Goal: Task Accomplishment & Management: Complete application form

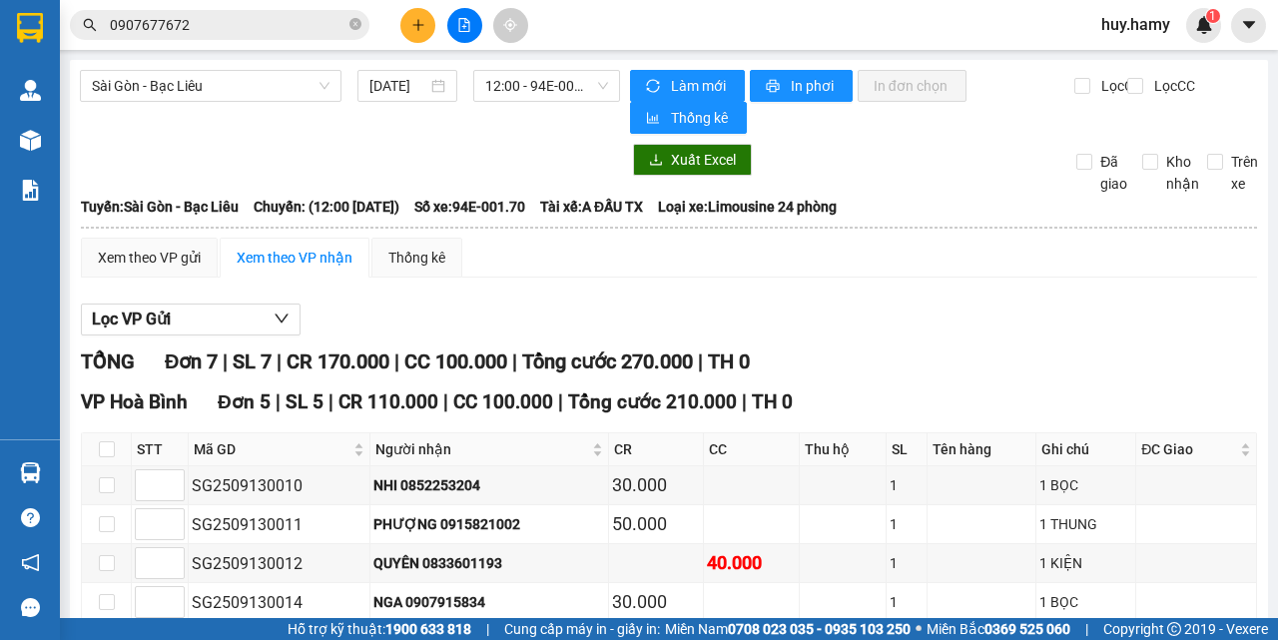
scroll to position [200, 0]
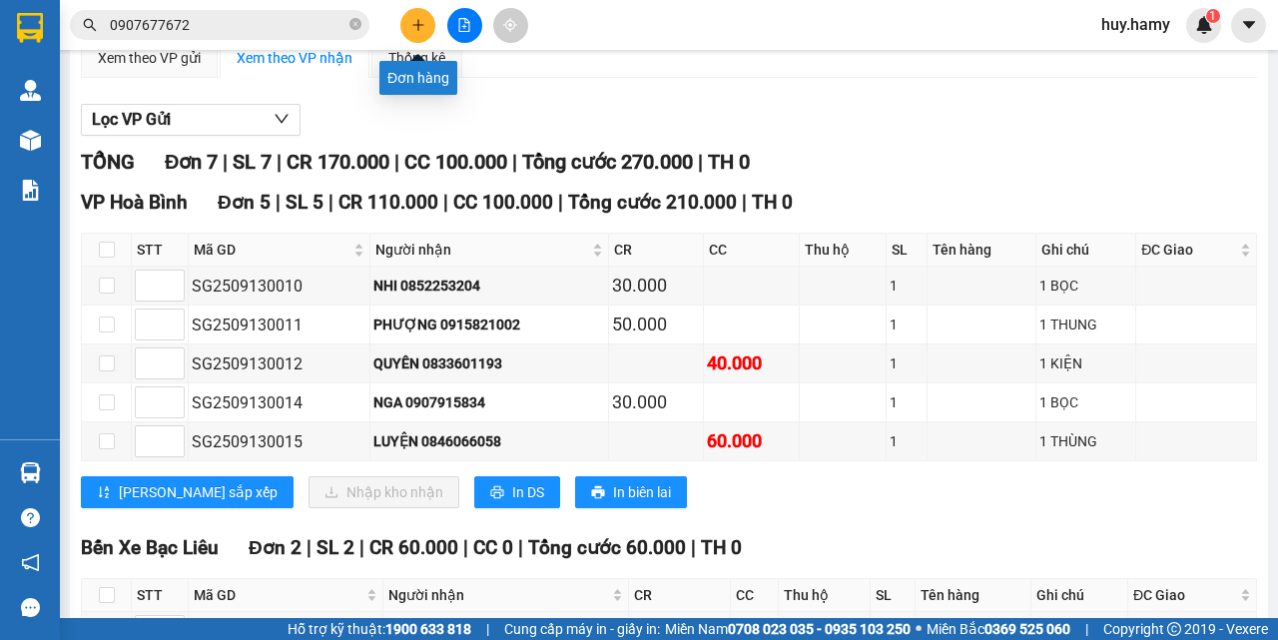
click at [413, 27] on icon "plus" at bounding box center [418, 25] width 14 height 14
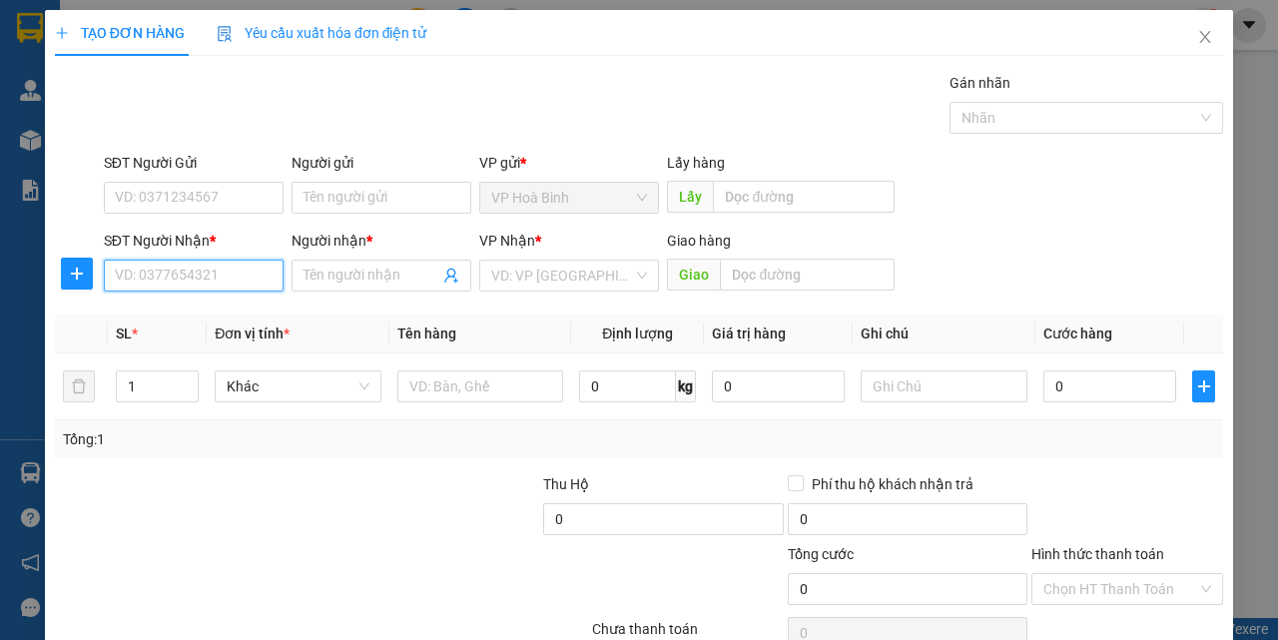
click at [238, 284] on input "SĐT Người Nhận *" at bounding box center [194, 276] width 180 height 32
type input "0978192405"
click at [175, 313] on div "0978192405 - ĐIỀN" at bounding box center [192, 316] width 154 height 22
type input "ĐIỀN"
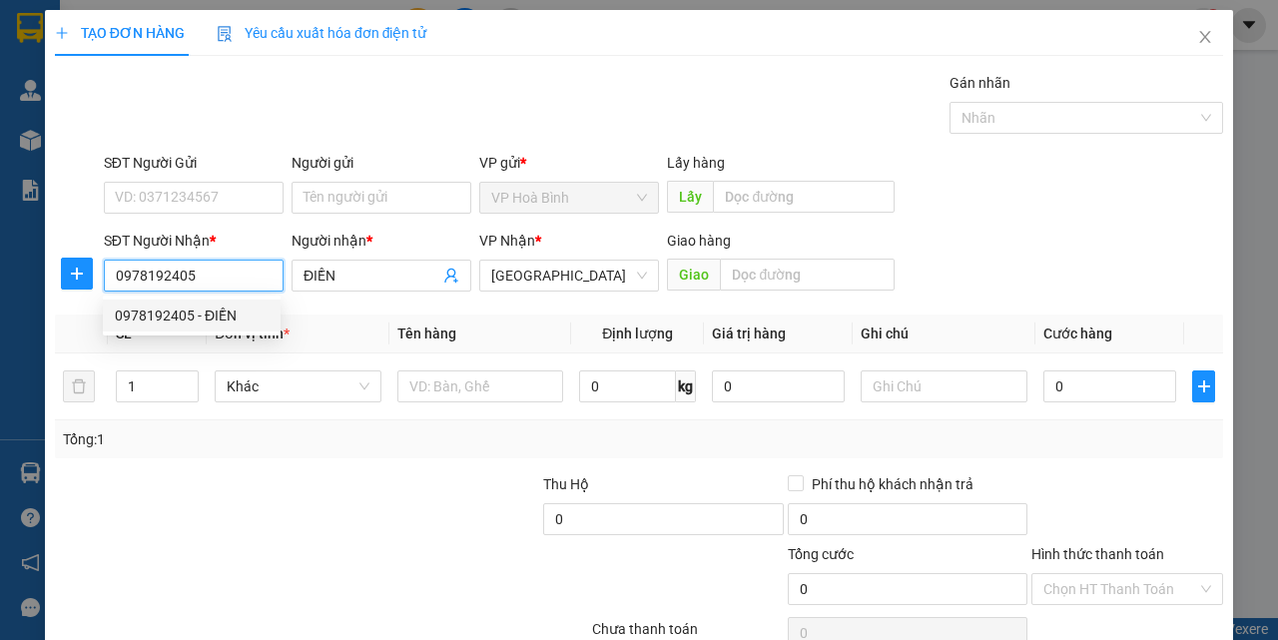
type input "70.000"
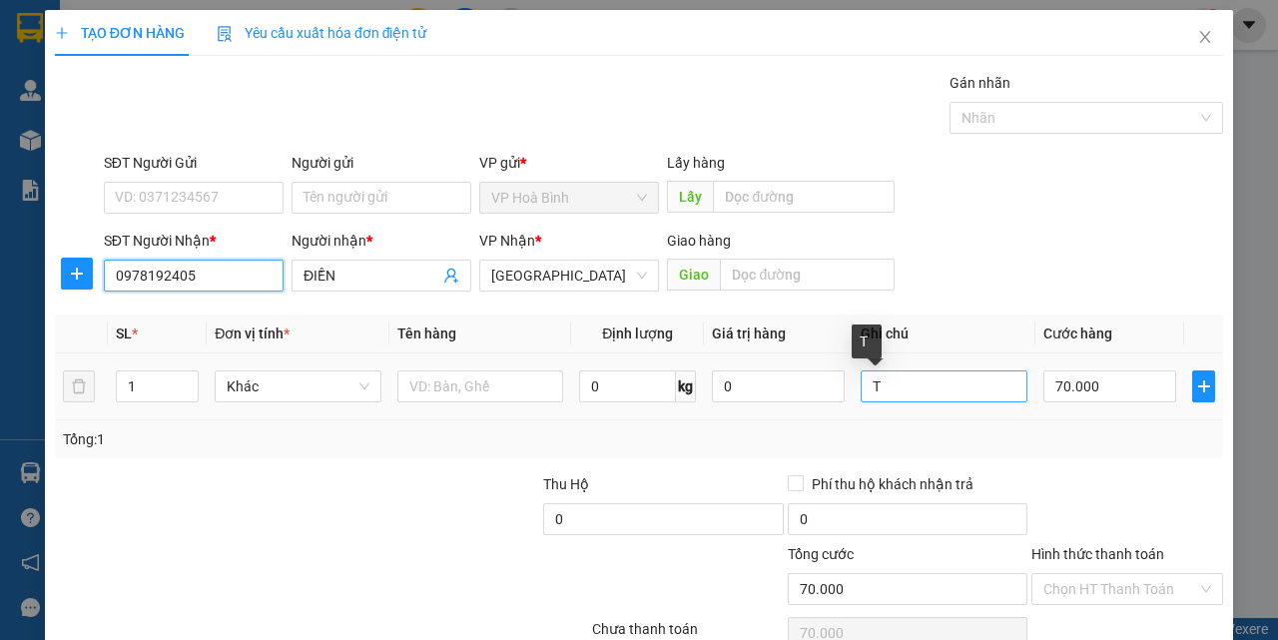
type input "0978192405"
drag, startPoint x: 896, startPoint y: 382, endPoint x: 861, endPoint y: 389, distance: 35.6
click at [861, 389] on input "T" at bounding box center [944, 387] width 167 height 32
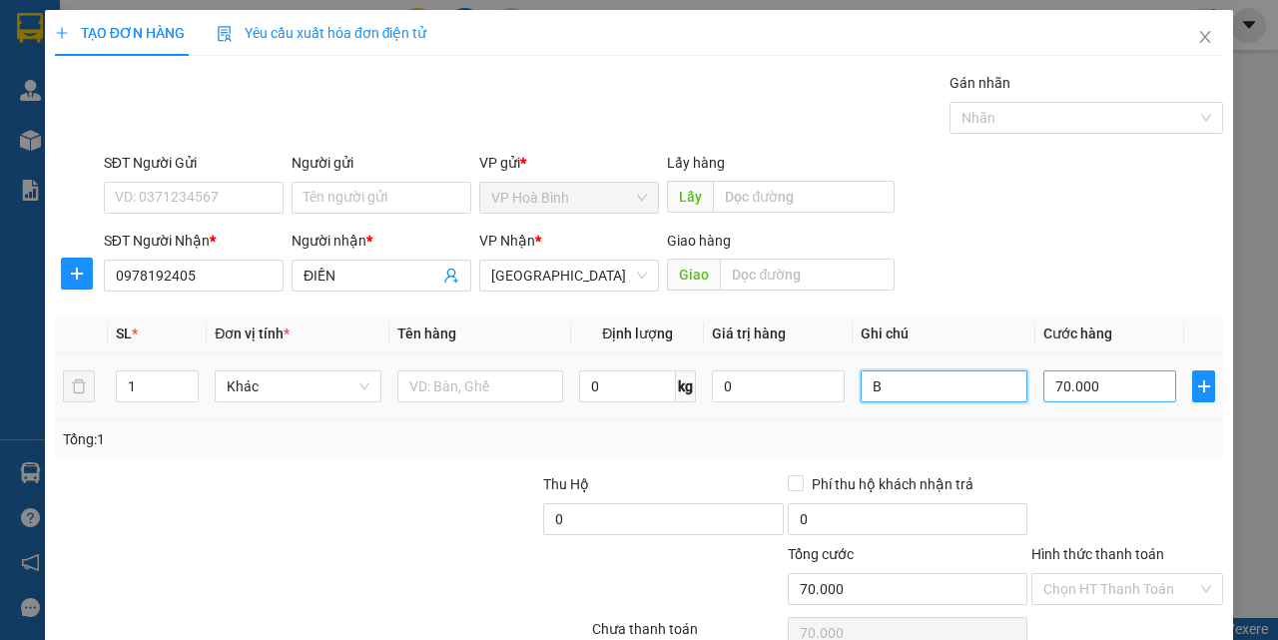
type input "B"
click at [1105, 384] on input "70.000" at bounding box center [1110, 387] width 133 height 32
type input "5"
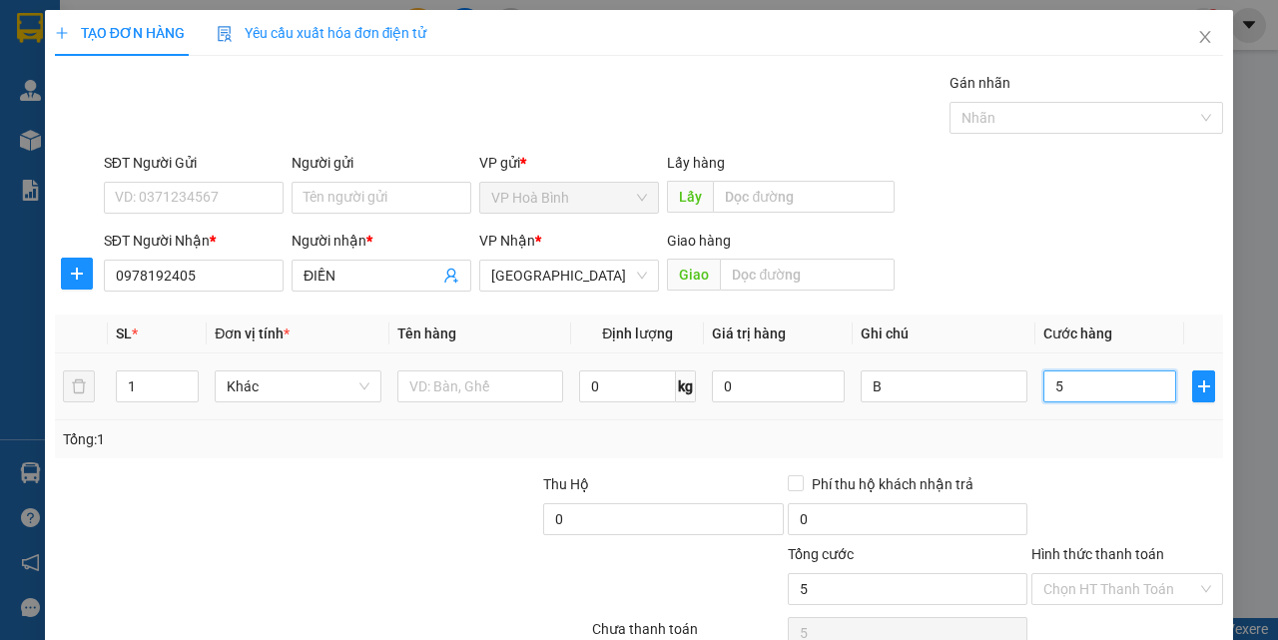
type input "50"
type input "500"
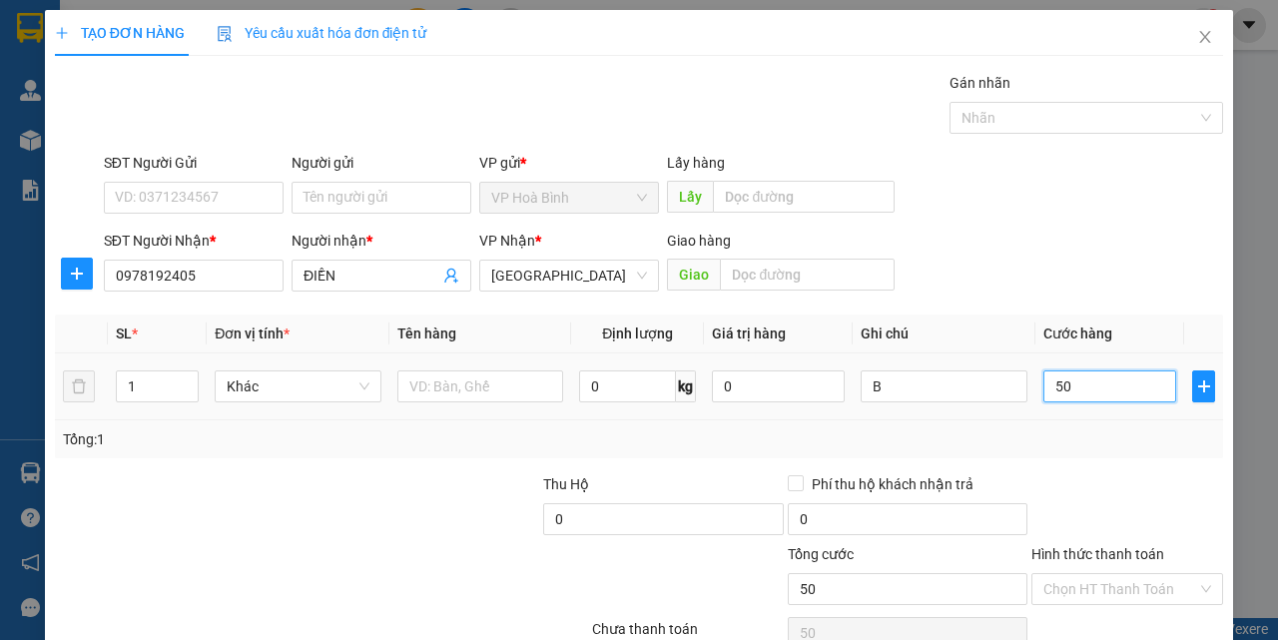
type input "500"
type input "5.000"
type input "50.000"
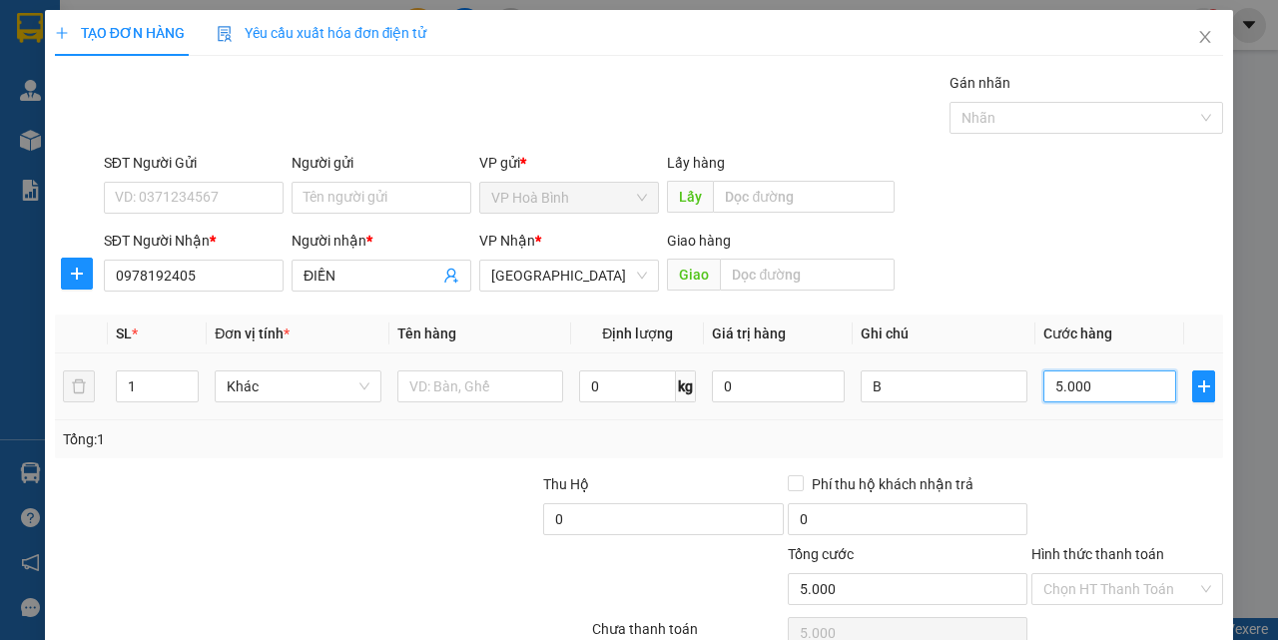
type input "50.000"
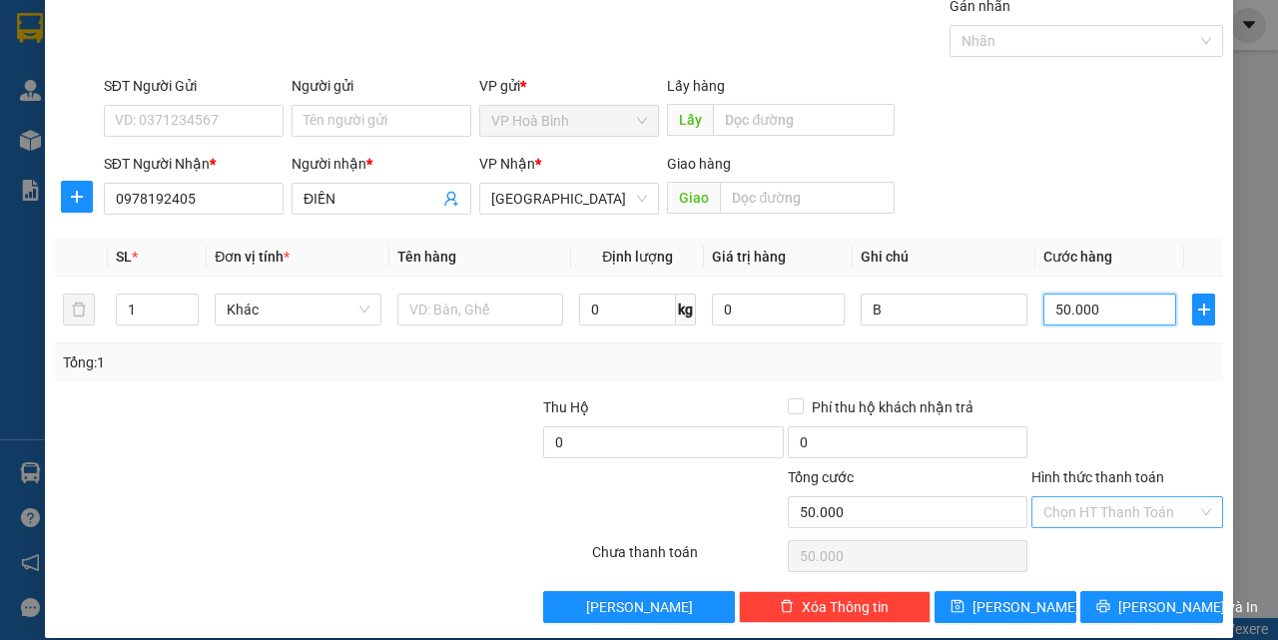
scroll to position [99, 0]
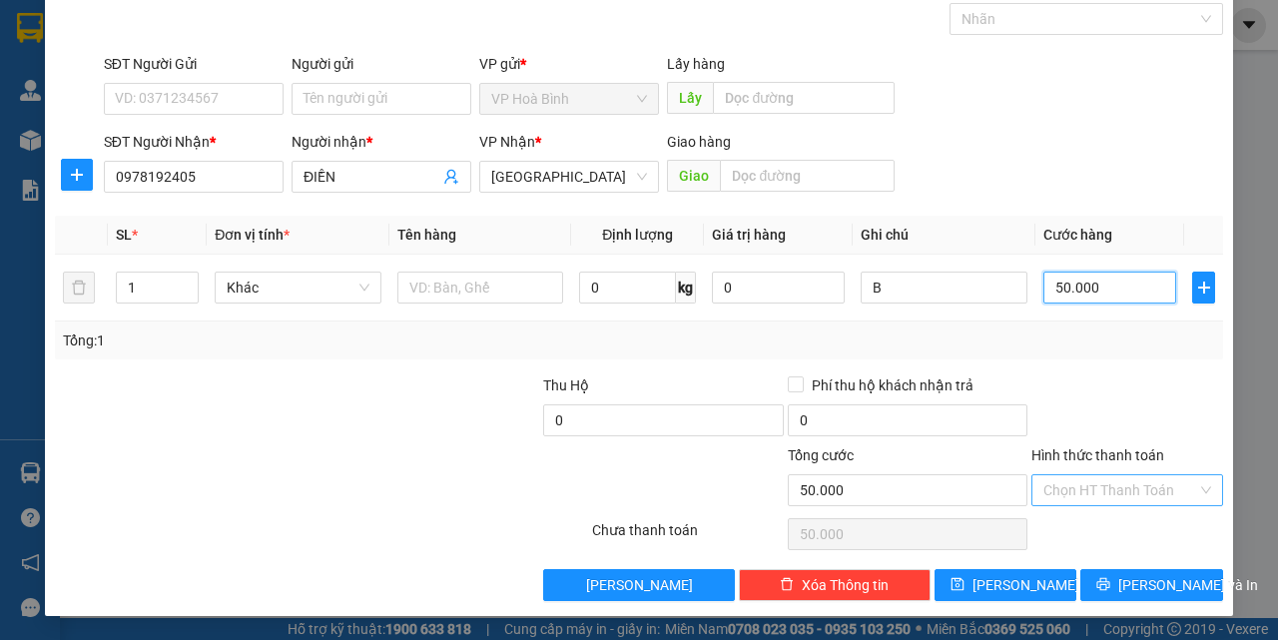
type input "50.000"
click at [1102, 486] on input "Hình thức thanh toán" at bounding box center [1121, 490] width 154 height 30
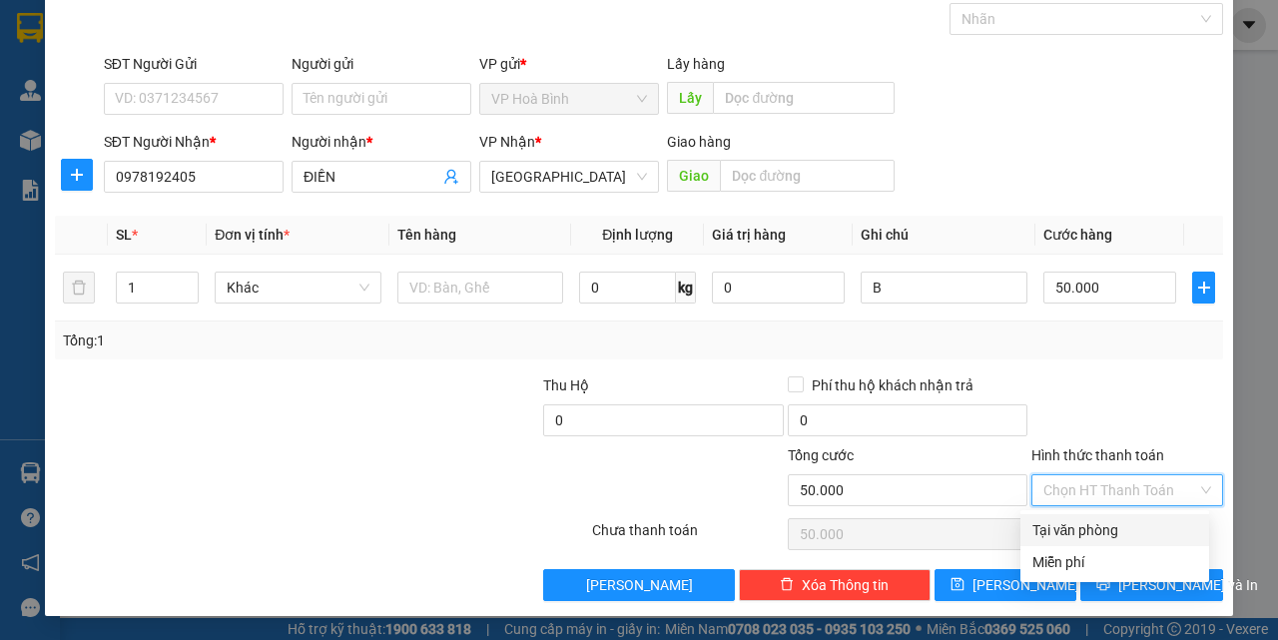
click at [1102, 523] on div "Tại văn phòng" at bounding box center [1115, 530] width 165 height 22
type input "0"
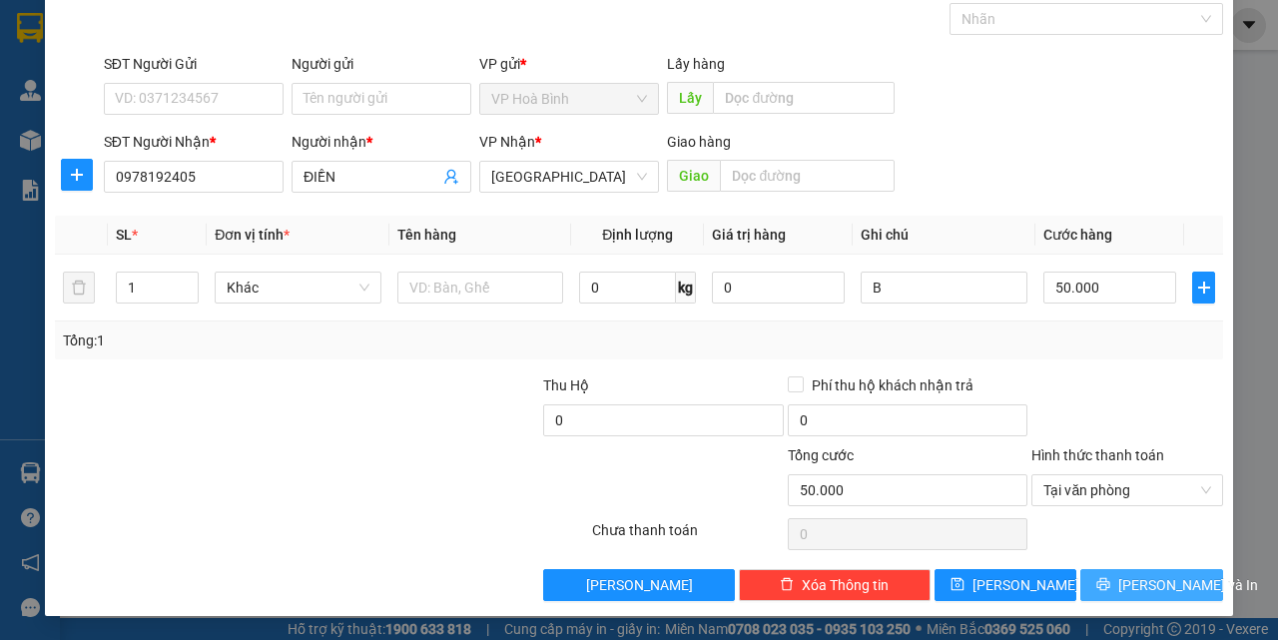
click at [1124, 575] on span "[PERSON_NAME] và In" at bounding box center [1189, 585] width 140 height 22
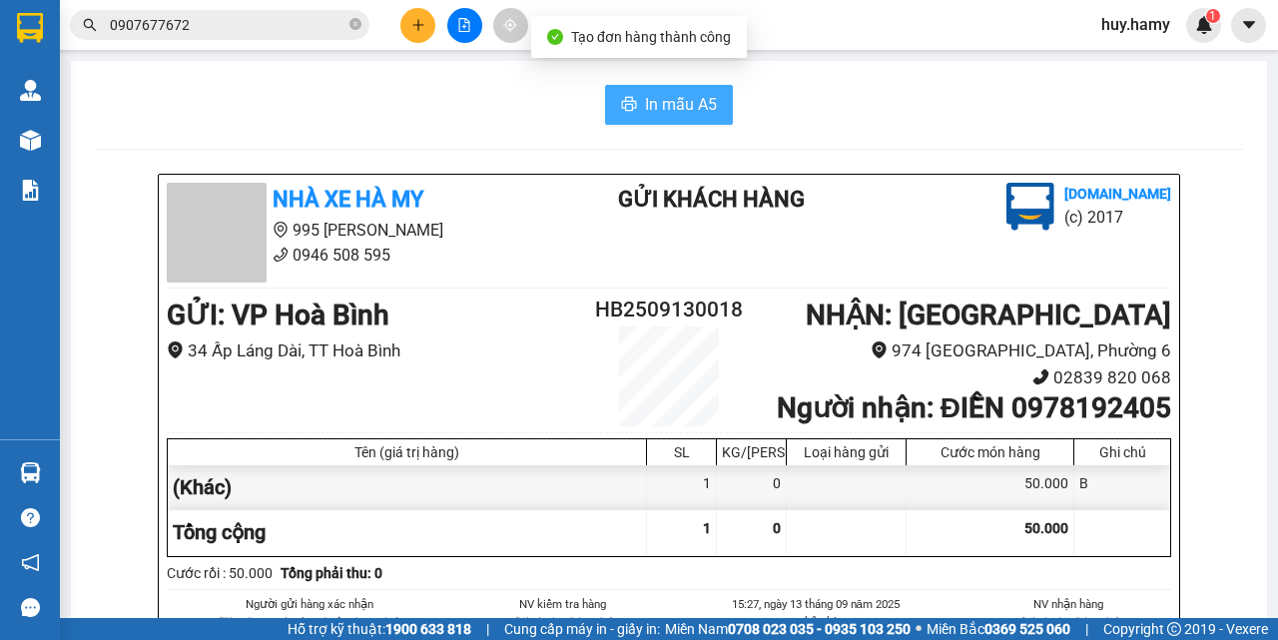
click at [645, 113] on span "In mẫu A5" at bounding box center [681, 104] width 72 height 25
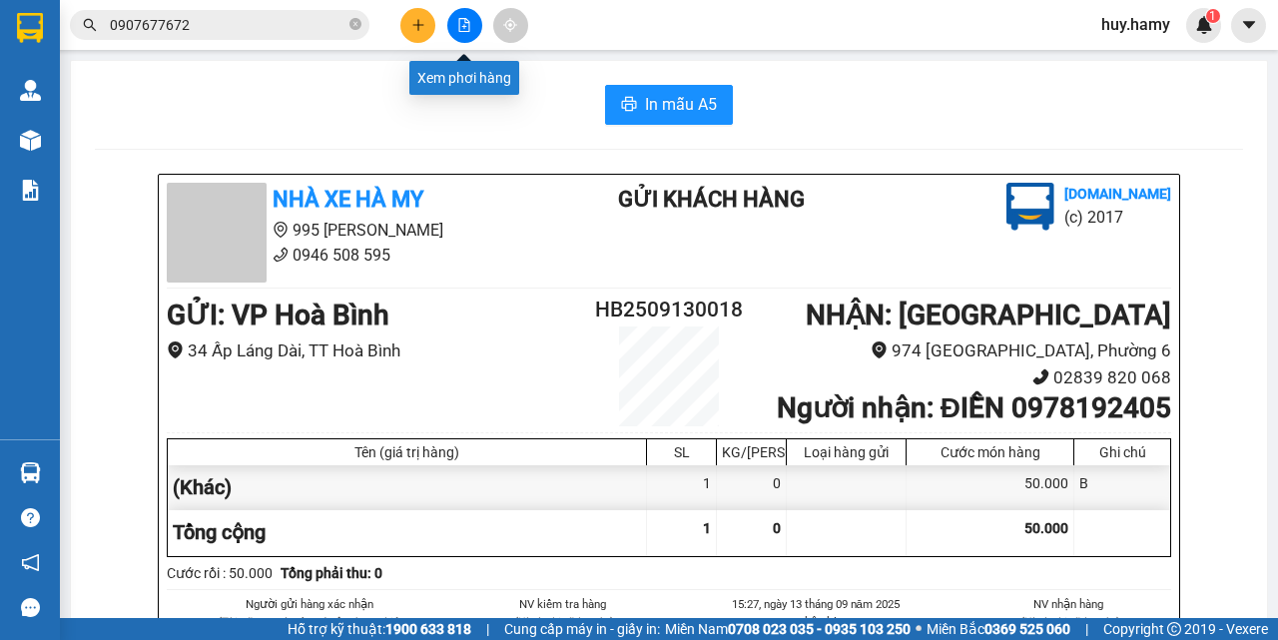
click at [427, 22] on button at bounding box center [417, 25] width 35 height 35
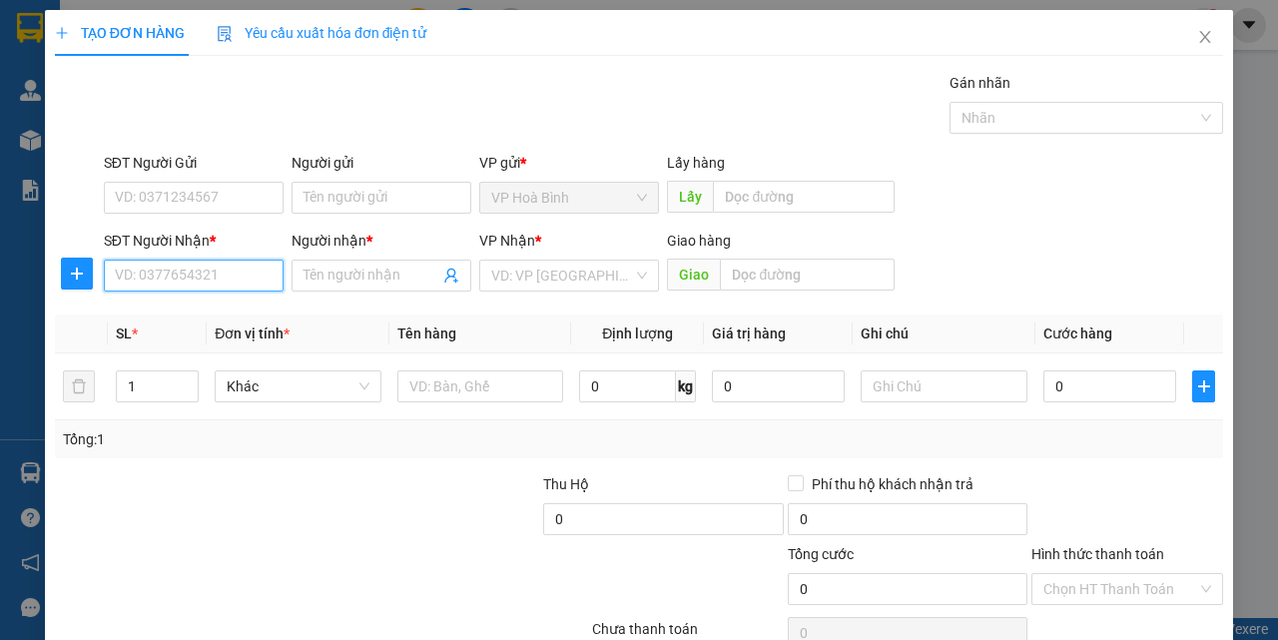
click at [240, 286] on input "SĐT Người Nhận *" at bounding box center [194, 276] width 180 height 32
type input "0348580152"
click at [163, 322] on div "0348580152 - MUOI" at bounding box center [192, 316] width 154 height 22
type input "MUOI"
type input "120.000"
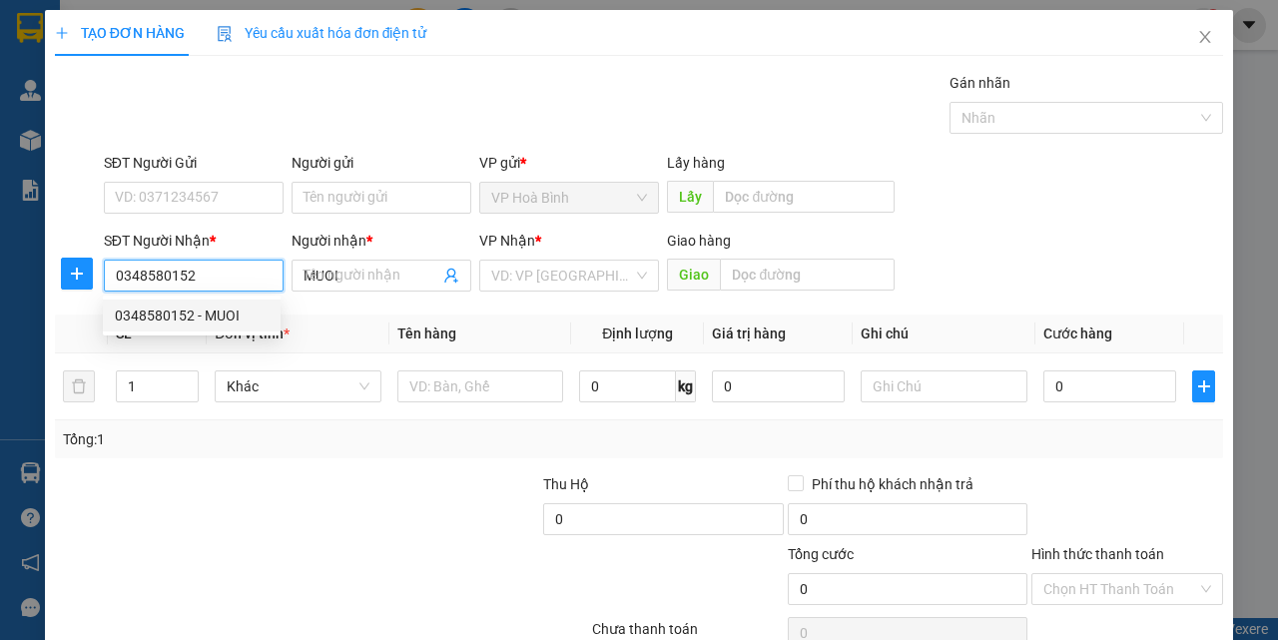
type input "120.000"
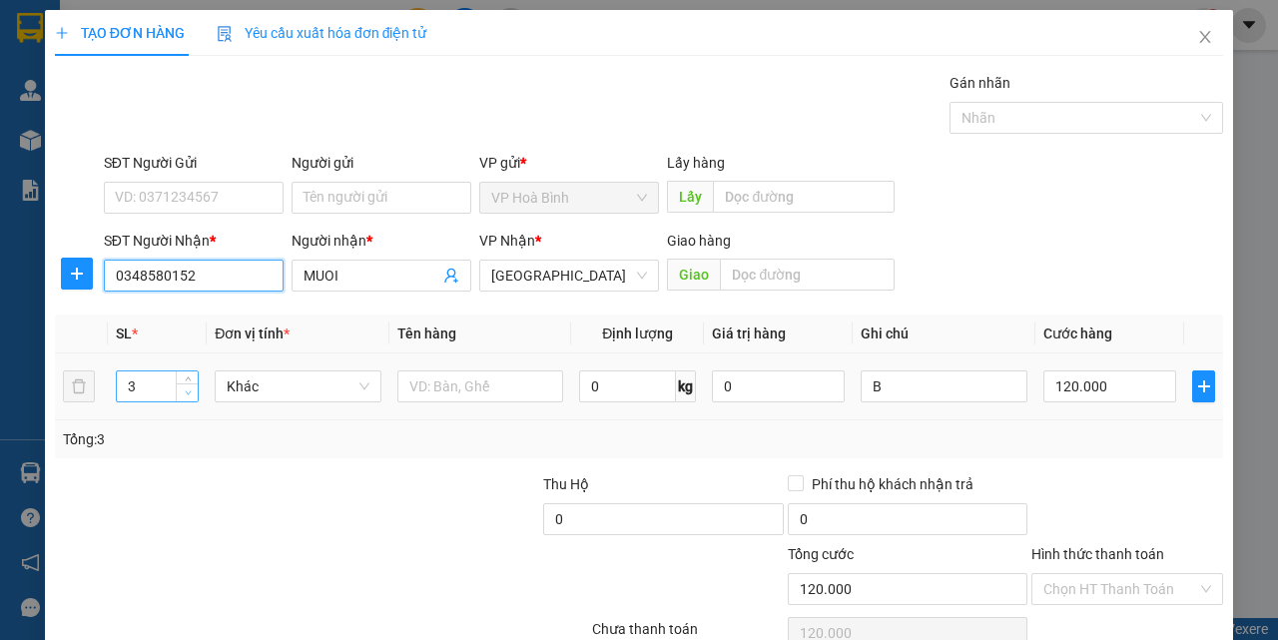
type input "0348580152"
type input "2"
click at [185, 392] on icon "down" at bounding box center [188, 393] width 6 height 4
click at [1061, 389] on input "120.000" at bounding box center [1110, 387] width 133 height 32
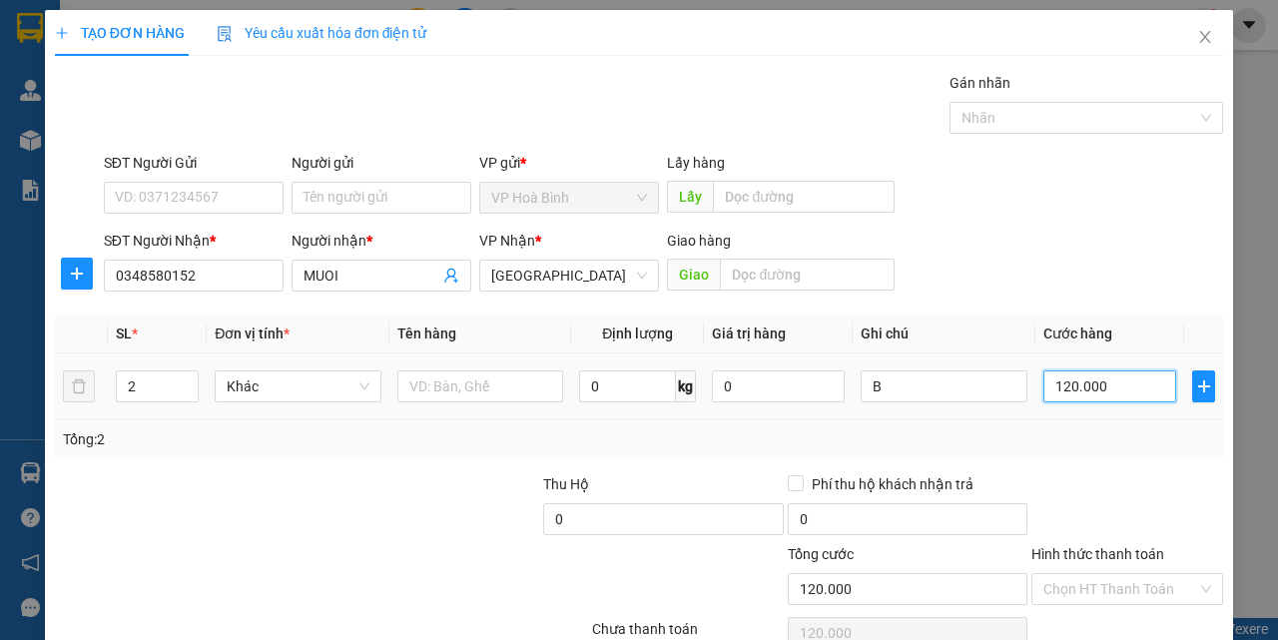
type input "0"
type input "01"
type input "1"
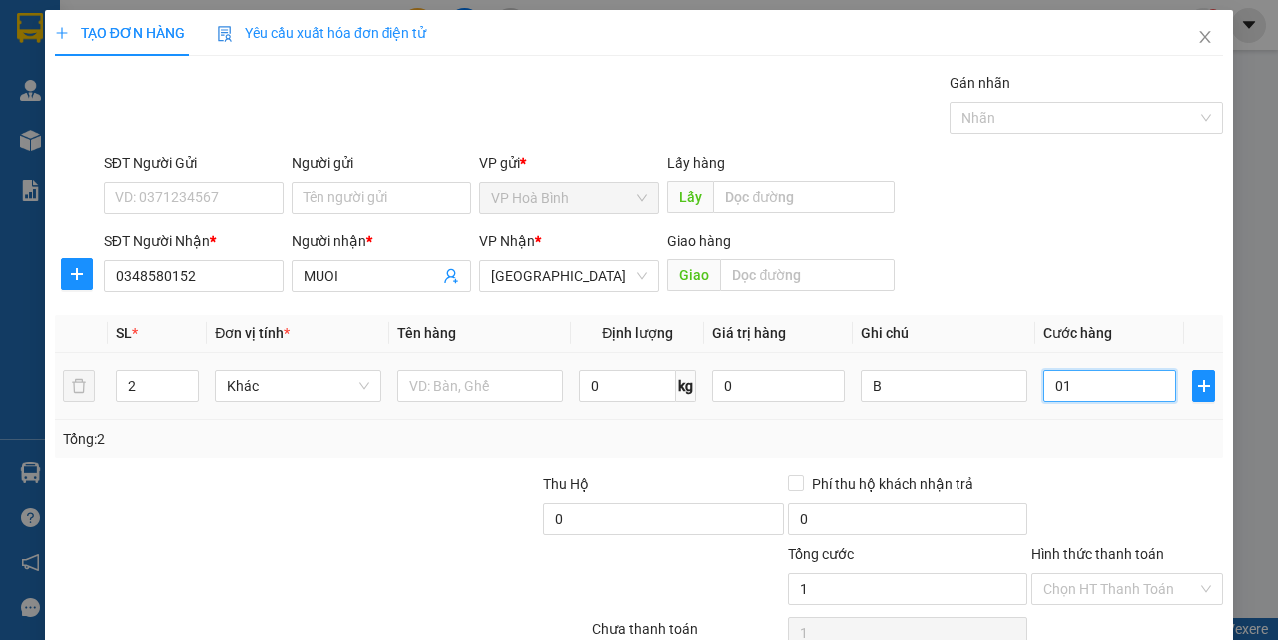
type input "010"
type input "10"
type input "100"
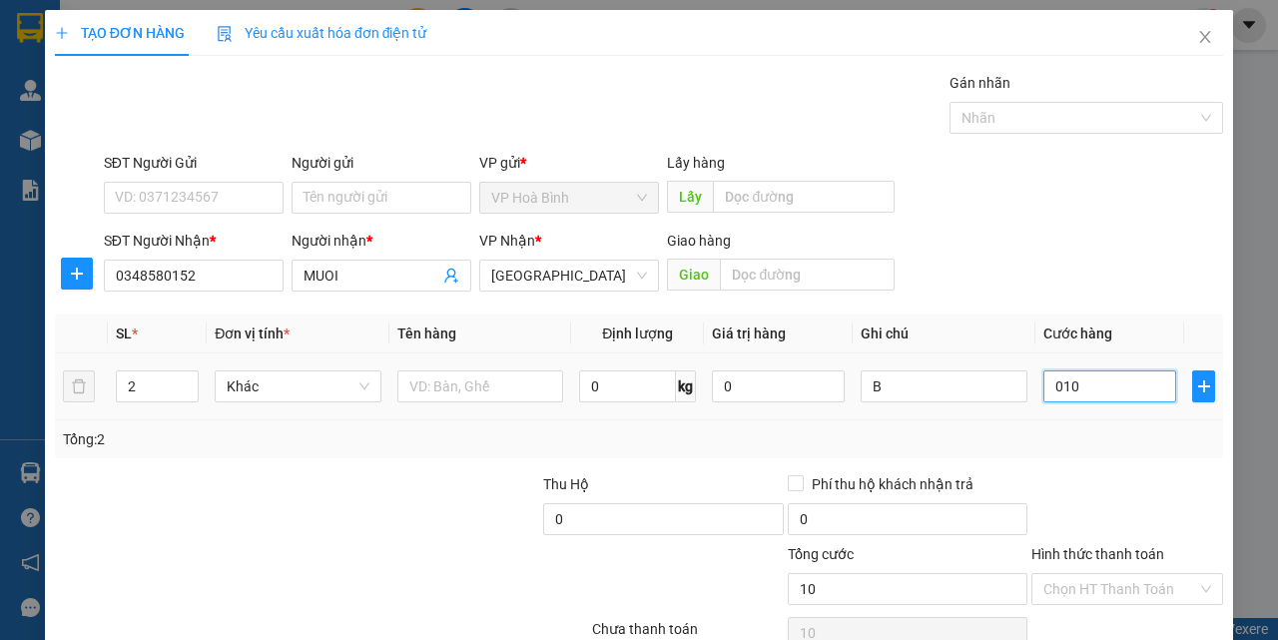
type input "0.100"
drag, startPoint x: 1037, startPoint y: 385, endPoint x: 1102, endPoint y: 377, distance: 65.4
click at [1102, 377] on input "0.100" at bounding box center [1110, 387] width 133 height 32
type input "1"
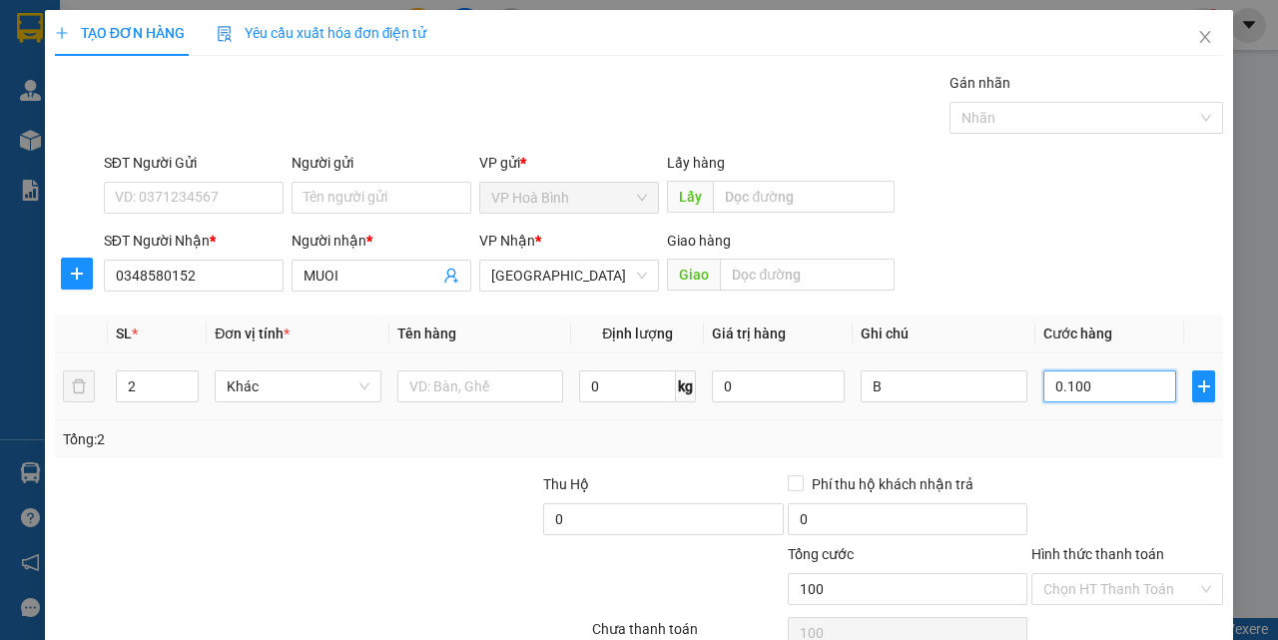
type input "1"
type input "10"
type input "100"
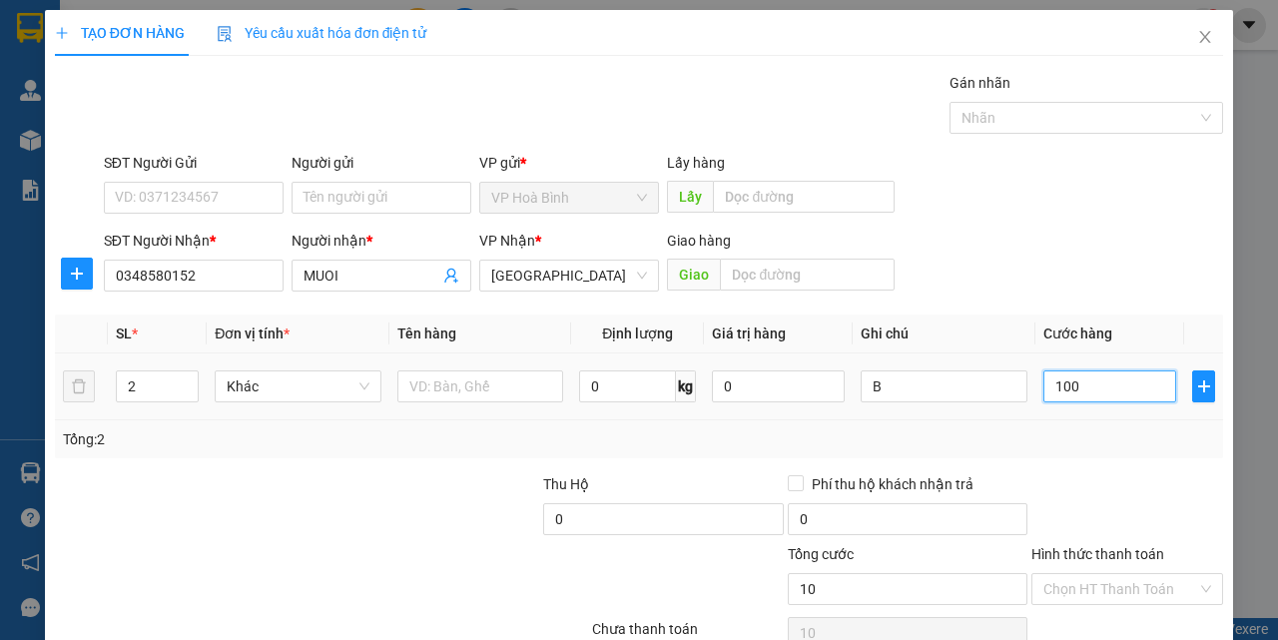
type input "100"
type input "1.000"
type input "10.000"
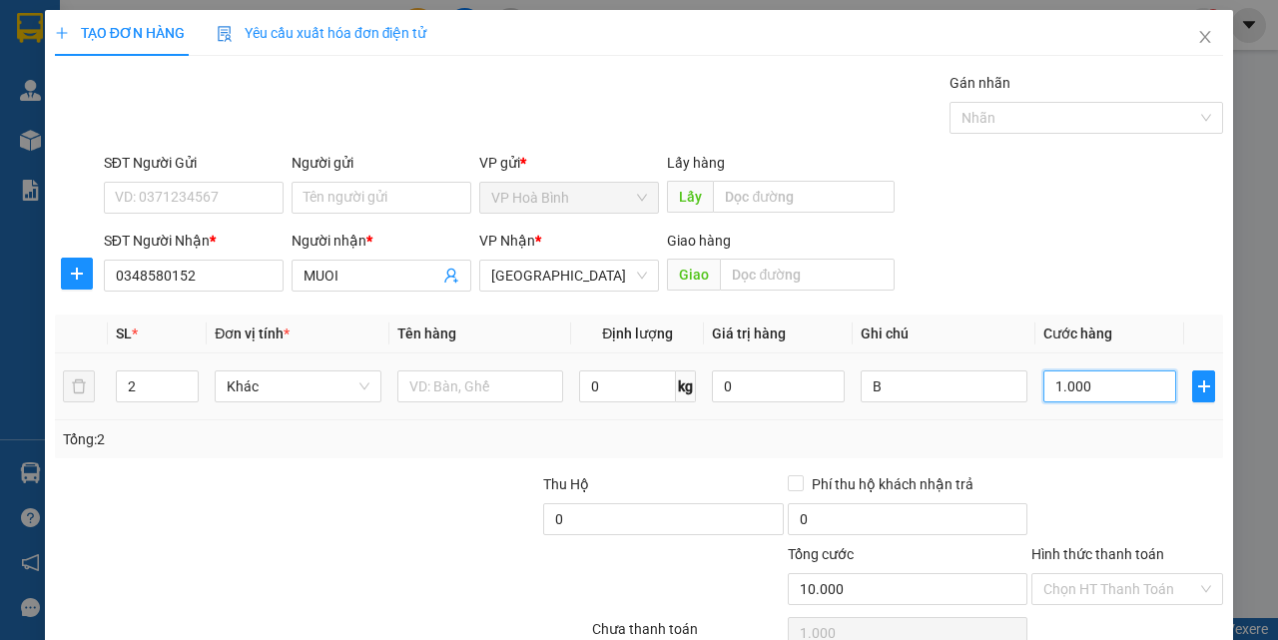
type input "10.000"
type input "100.000"
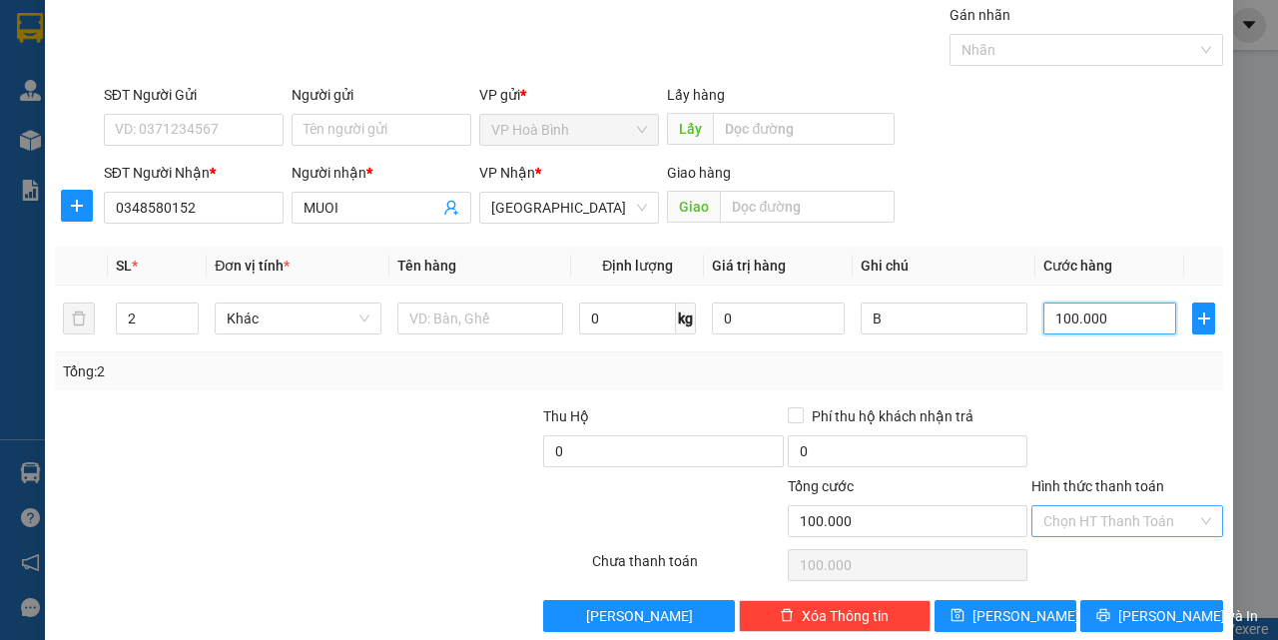
scroll to position [99, 0]
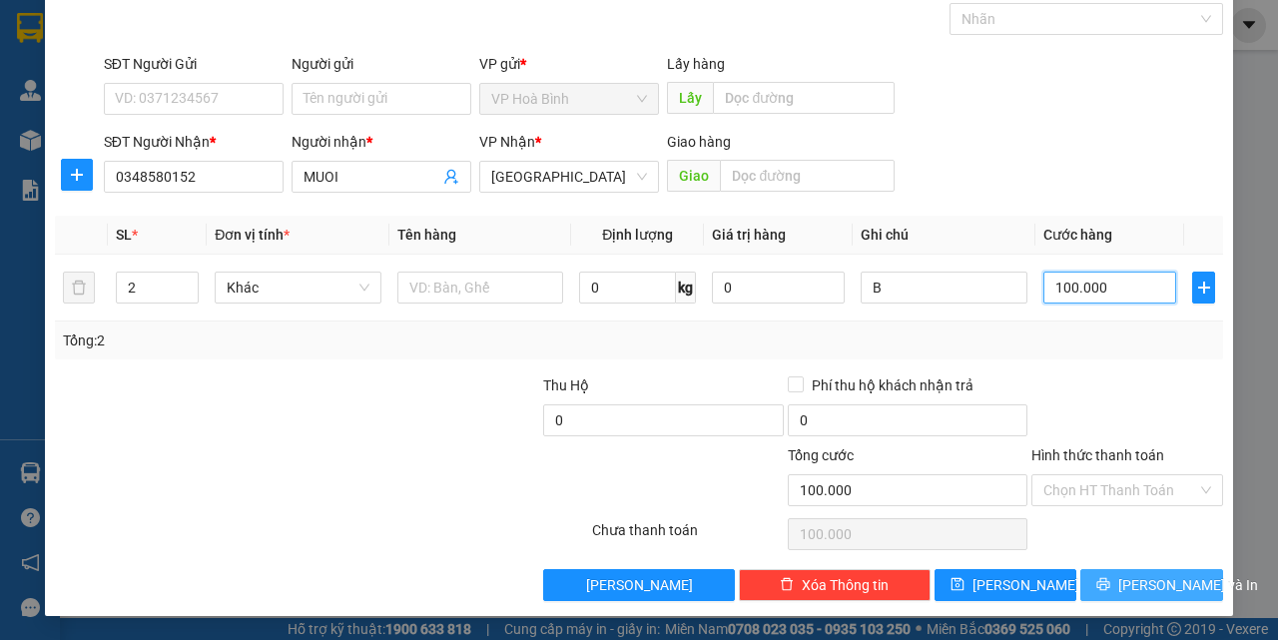
type input "100.000"
click at [1126, 581] on span "[PERSON_NAME] và In" at bounding box center [1189, 585] width 140 height 22
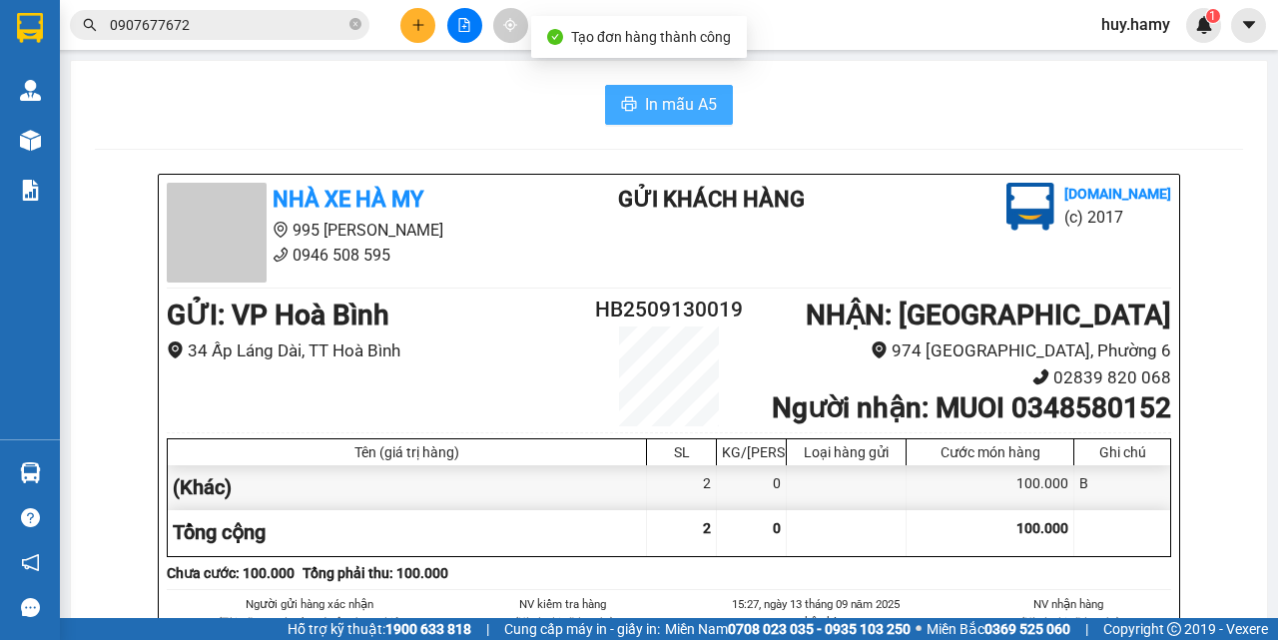
click at [671, 91] on button "In mẫu A5" at bounding box center [669, 105] width 128 height 40
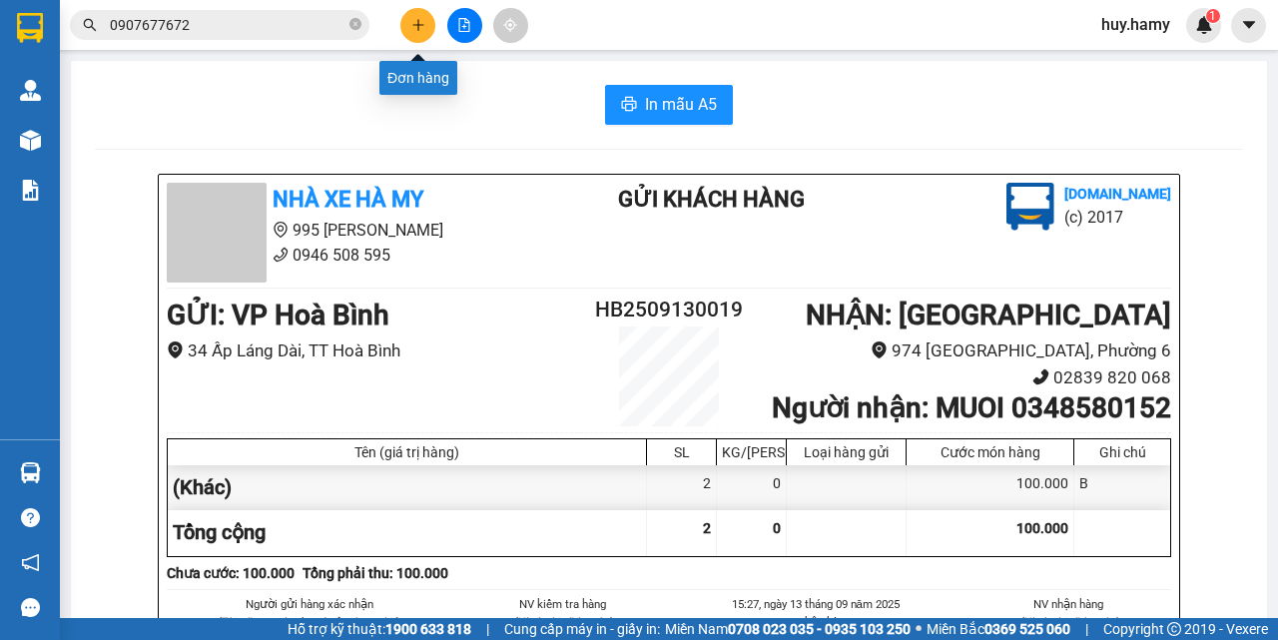
click at [412, 32] on button at bounding box center [417, 25] width 35 height 35
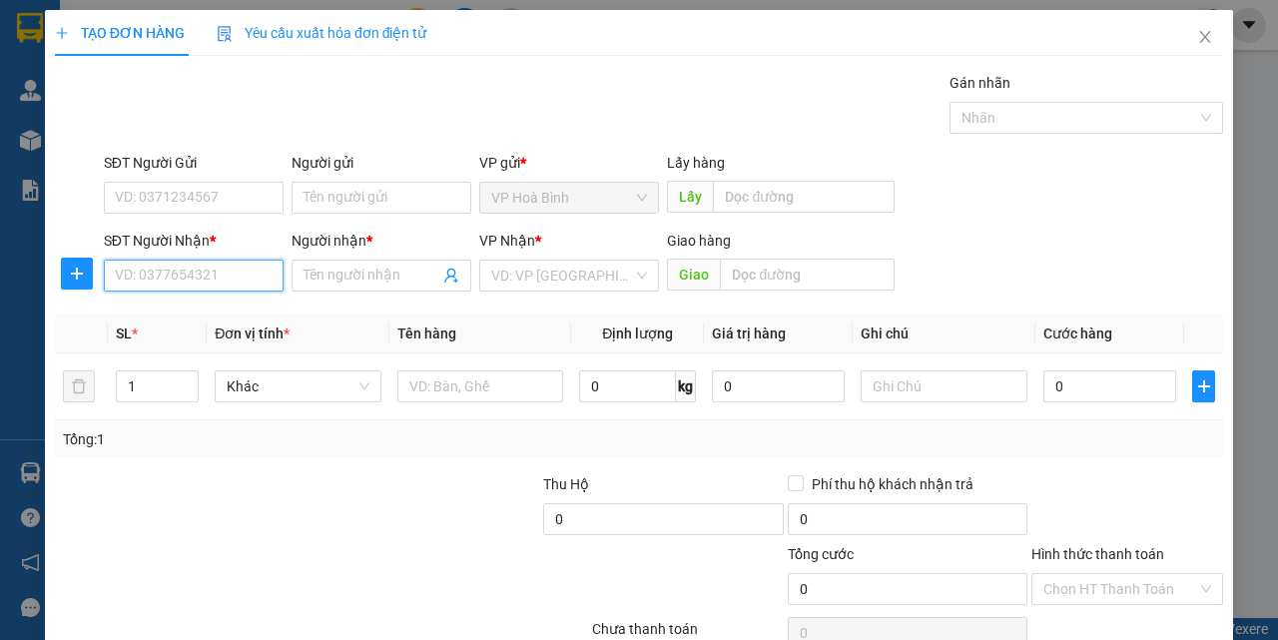
click at [207, 284] on input "SĐT Người Nhận *" at bounding box center [194, 276] width 180 height 32
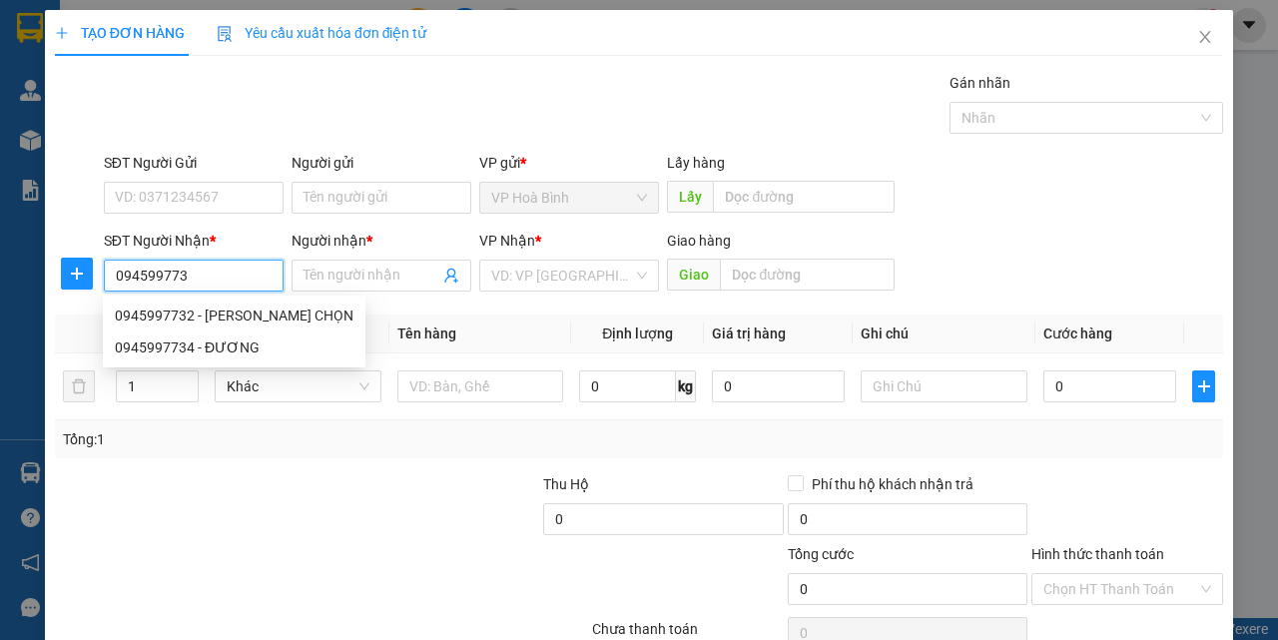
type input "0945997732"
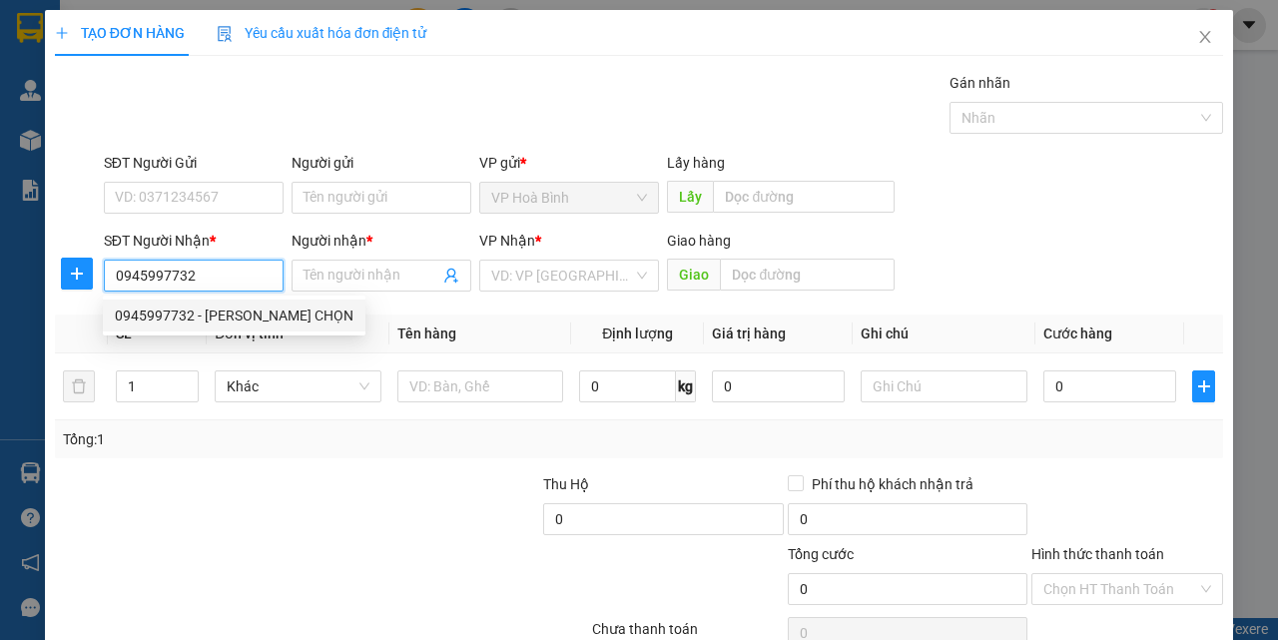
click at [196, 309] on div "0945997732 - NGỌC CHỌN" at bounding box center [234, 316] width 239 height 22
type input "NGỌC CHỌN"
type input "50.000"
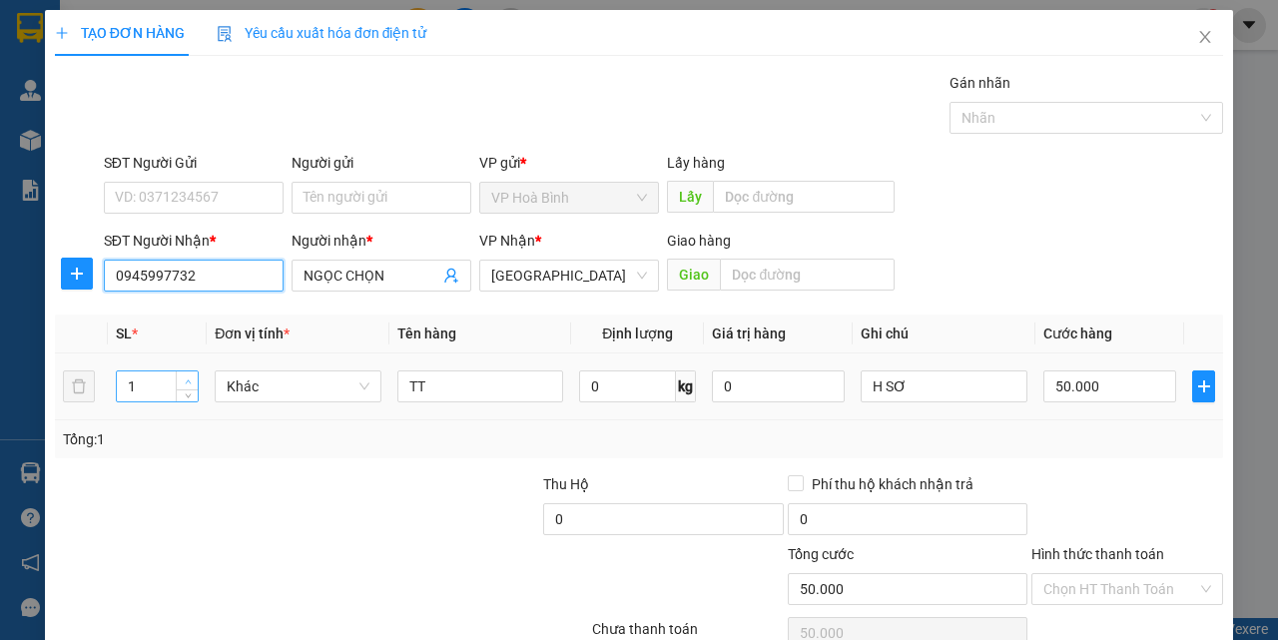
type input "0945997732"
type input "2"
click at [187, 376] on span "up" at bounding box center [188, 382] width 12 height 12
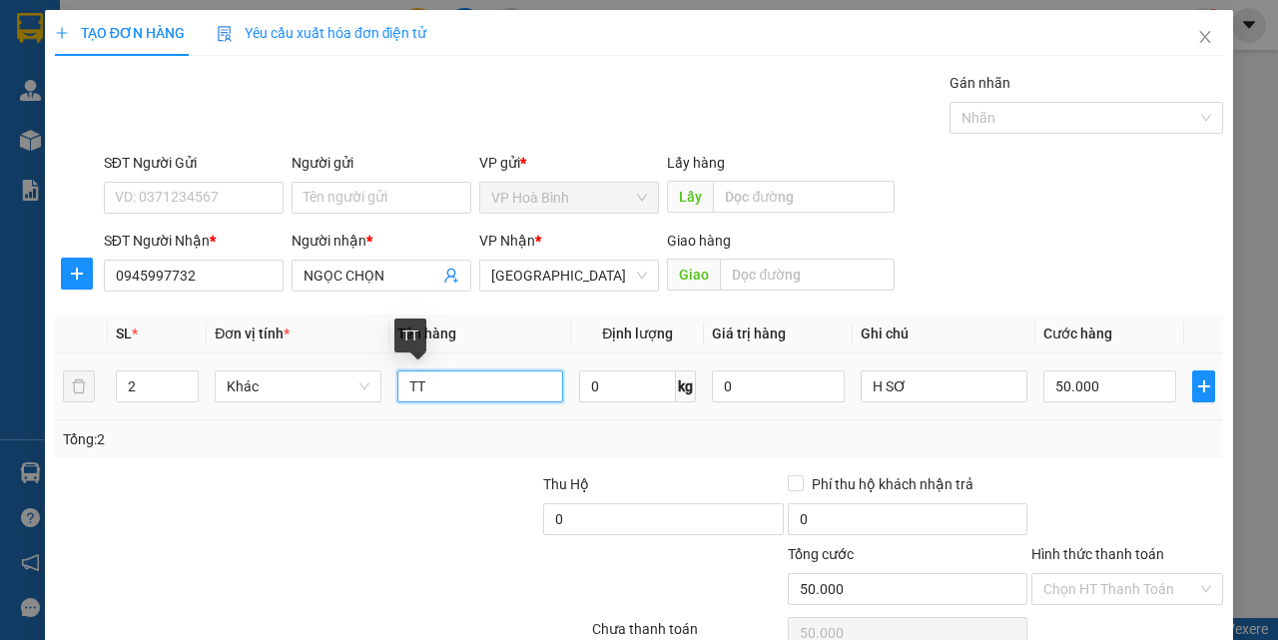
type input "0"
drag, startPoint x: 455, startPoint y: 385, endPoint x: 359, endPoint y: 410, distance: 100.0
click at [359, 410] on tr "2 Khác TT 0 kg 0 H SƠ 0" at bounding box center [639, 387] width 1168 height 67
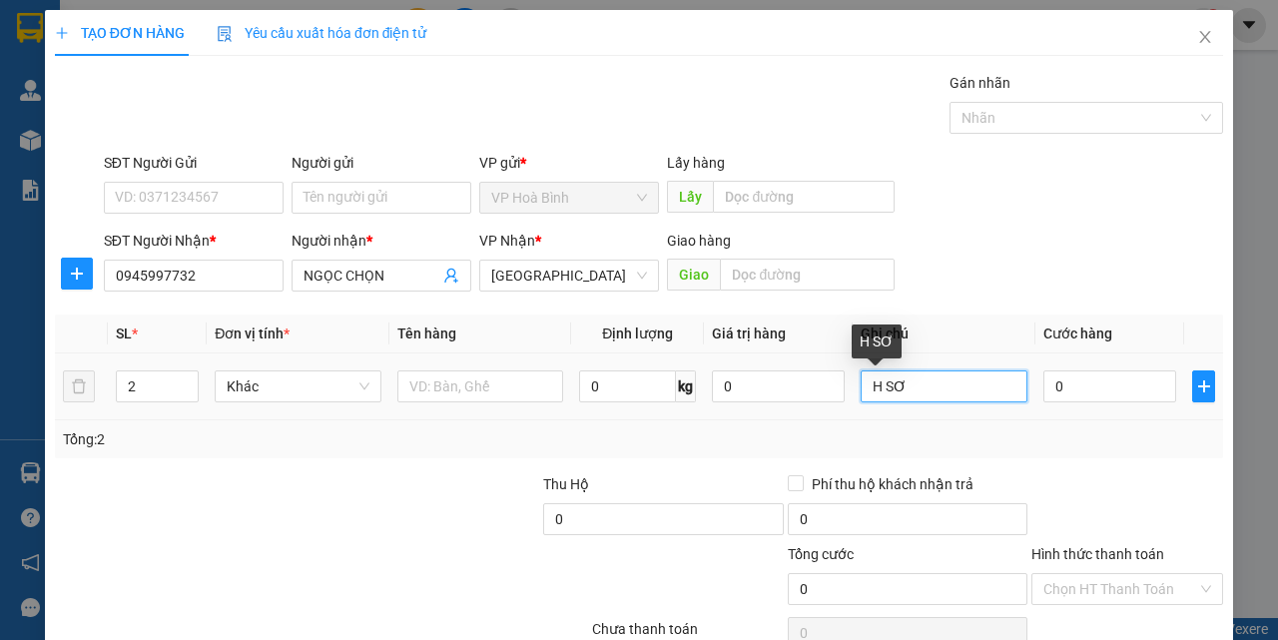
drag, startPoint x: 913, startPoint y: 384, endPoint x: 843, endPoint y: 400, distance: 71.7
click at [853, 400] on td "H SƠ" at bounding box center [944, 387] width 183 height 67
type input "B"
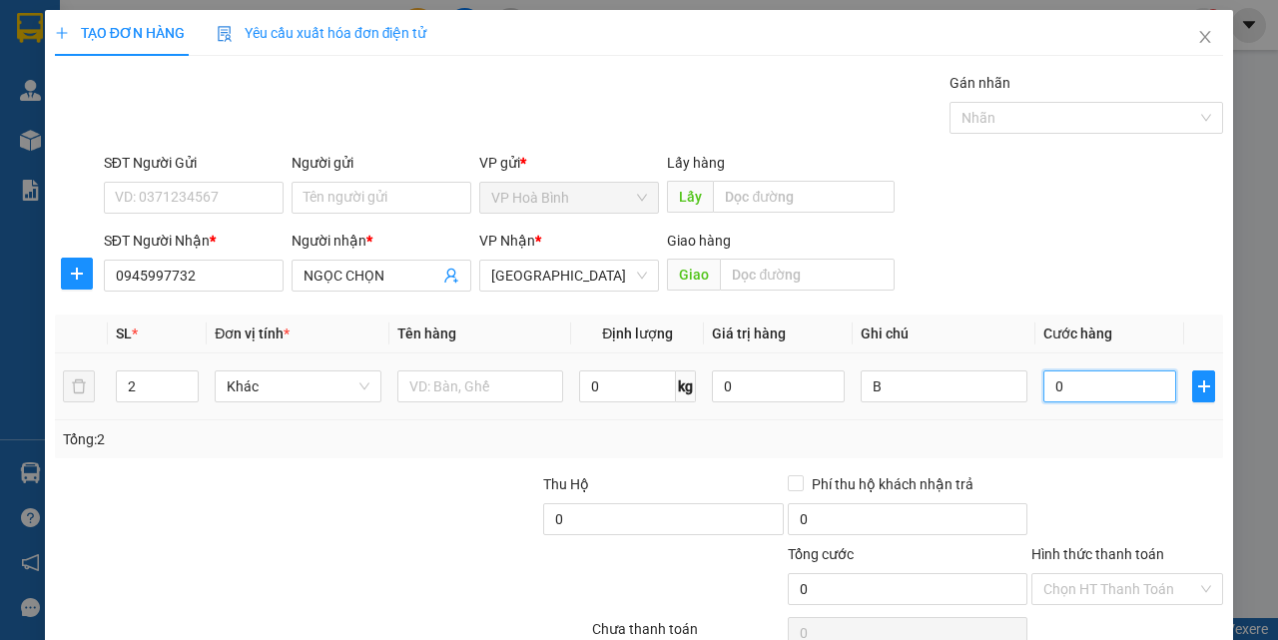
click at [1049, 383] on input "0" at bounding box center [1110, 387] width 133 height 32
type input "8"
type input "80"
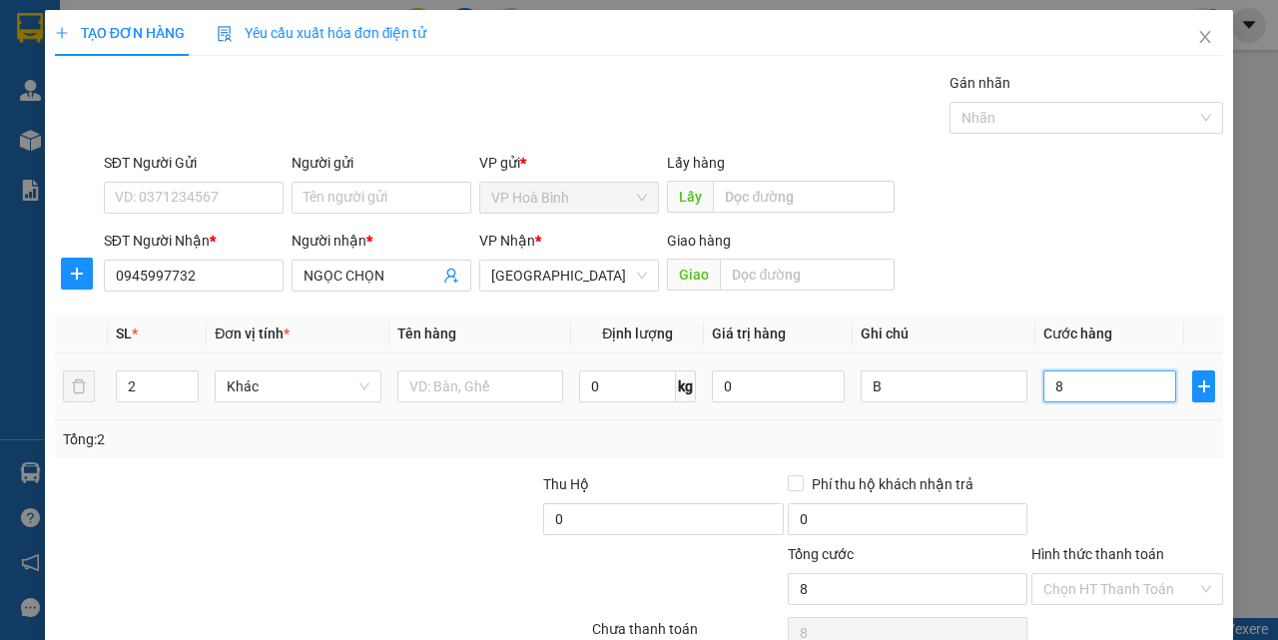
type input "80"
type input "800"
type input "8.000"
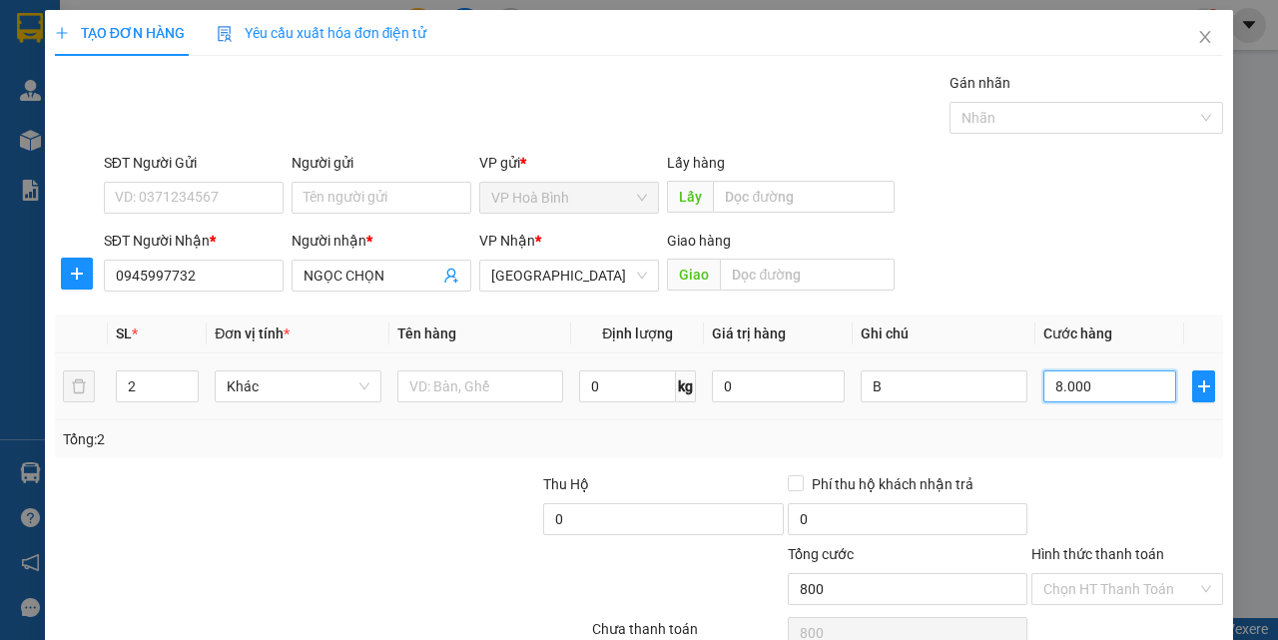
type input "8.000"
type input "80.000"
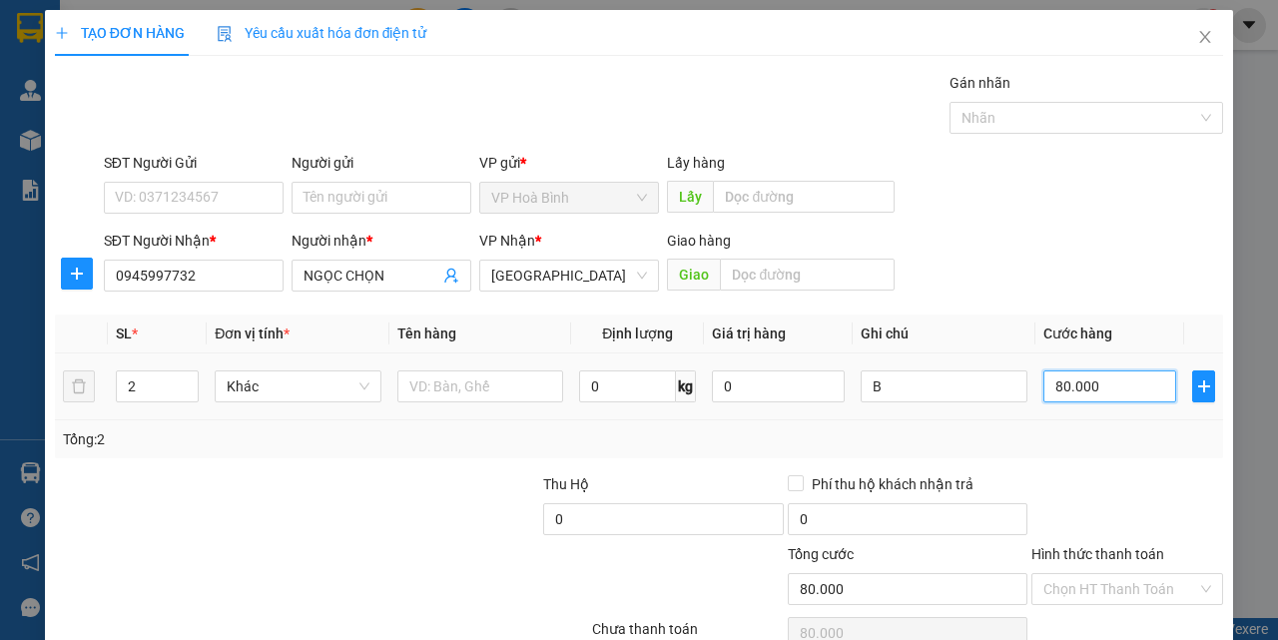
scroll to position [99, 0]
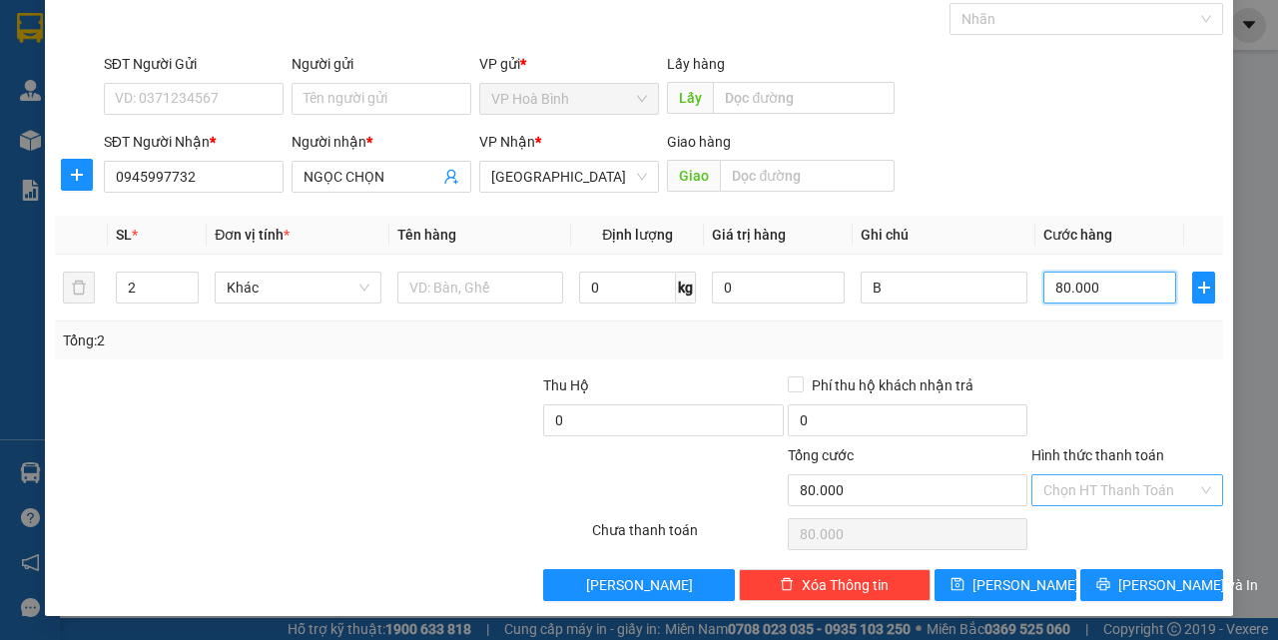
type input "80.000"
click at [1074, 499] on input "Hình thức thanh toán" at bounding box center [1121, 490] width 154 height 30
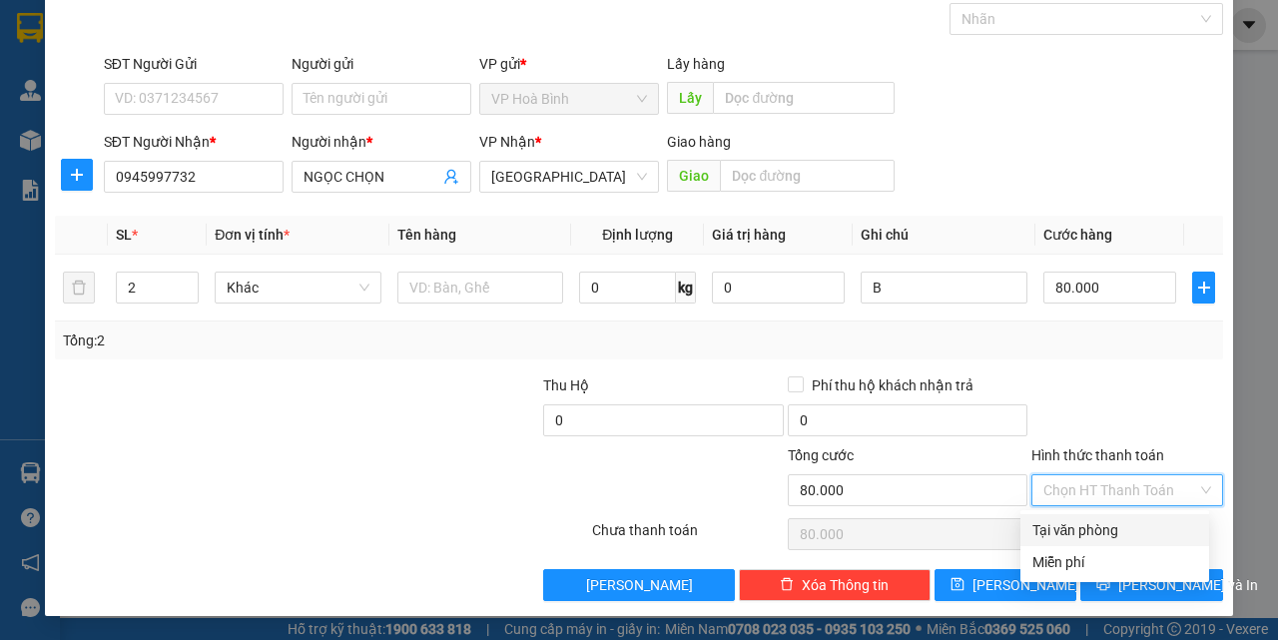
click at [1078, 534] on div "Tại văn phòng" at bounding box center [1115, 530] width 165 height 22
type input "0"
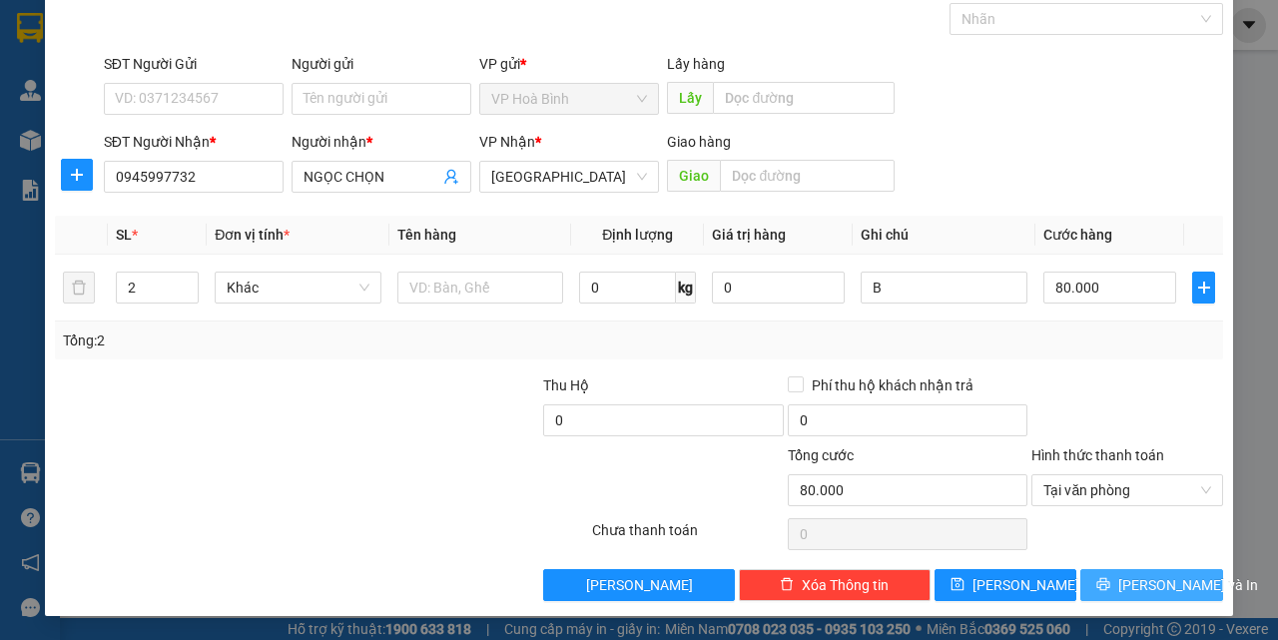
click at [1101, 572] on button "[PERSON_NAME] và In" at bounding box center [1152, 585] width 143 height 32
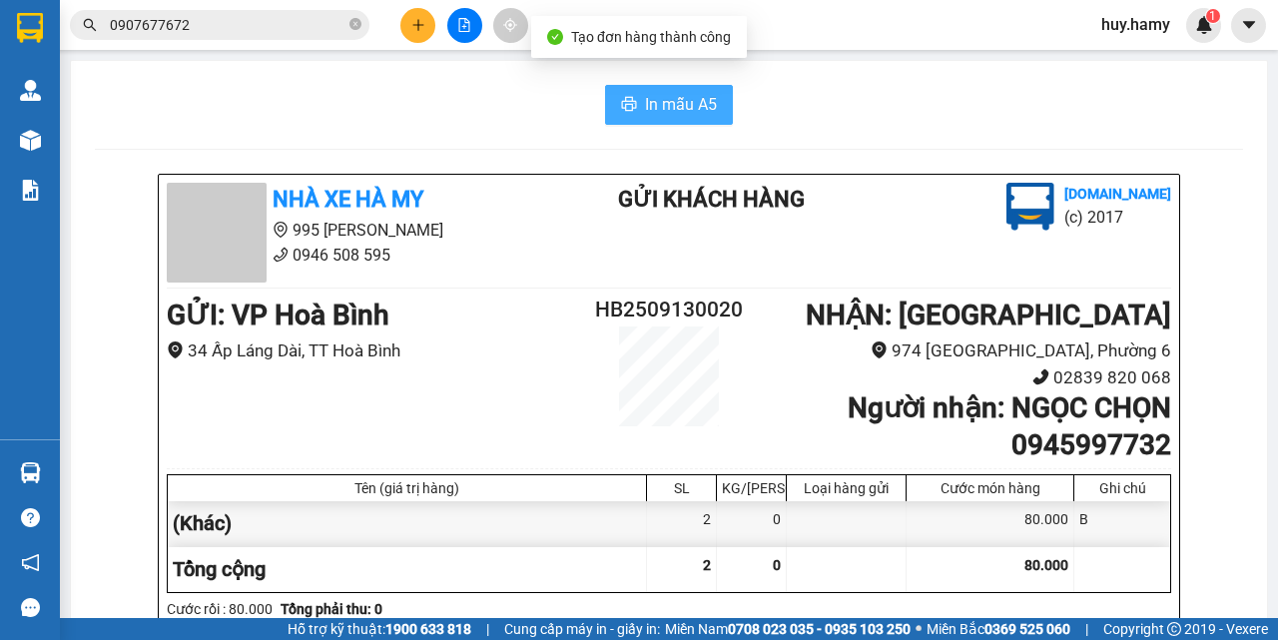
click at [680, 92] on span "In mẫu A5" at bounding box center [681, 104] width 72 height 25
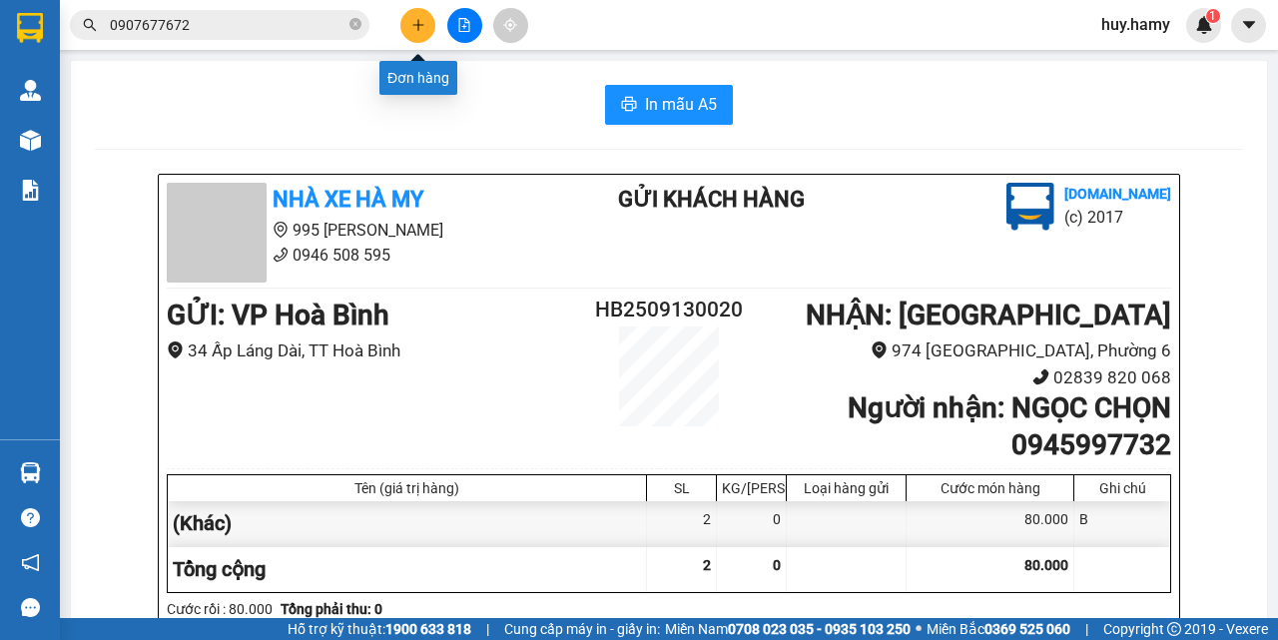
click at [415, 36] on button at bounding box center [417, 25] width 35 height 35
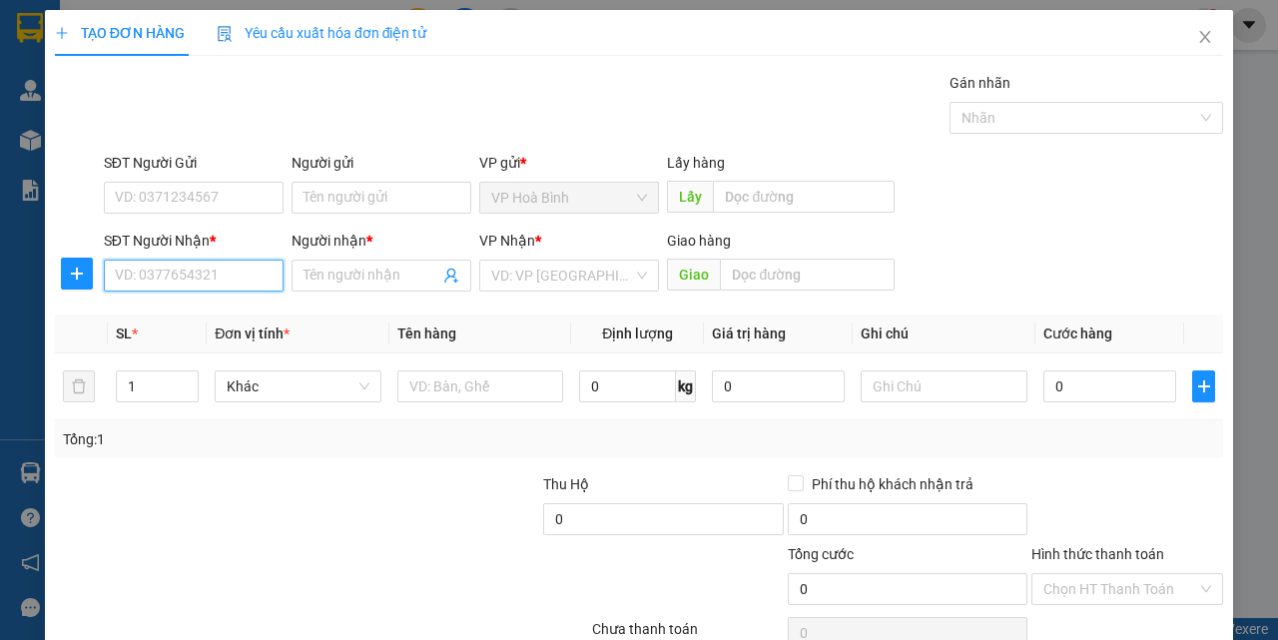
click at [215, 278] on input "SĐT Người Nhận *" at bounding box center [194, 276] width 180 height 32
type input "0774748147"
click at [196, 309] on div "0774748147 - TRÍ DŨNG" at bounding box center [192, 316] width 154 height 22
type input "TRÍ DŨNG"
type input "50.000"
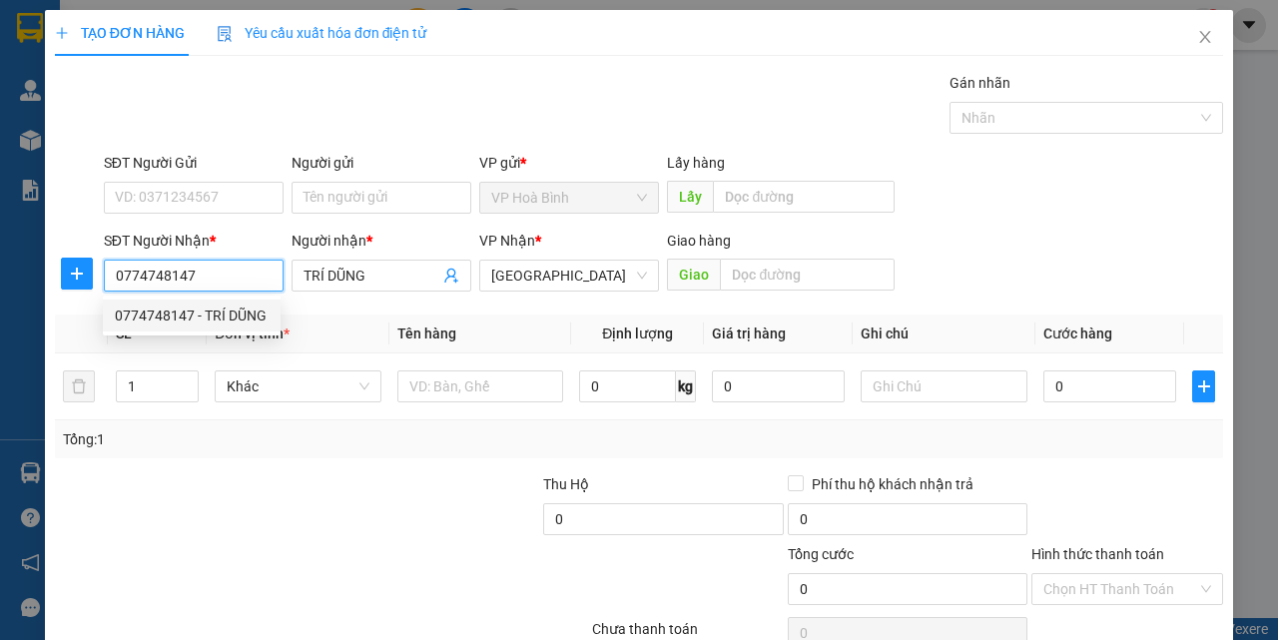
type input "50.000"
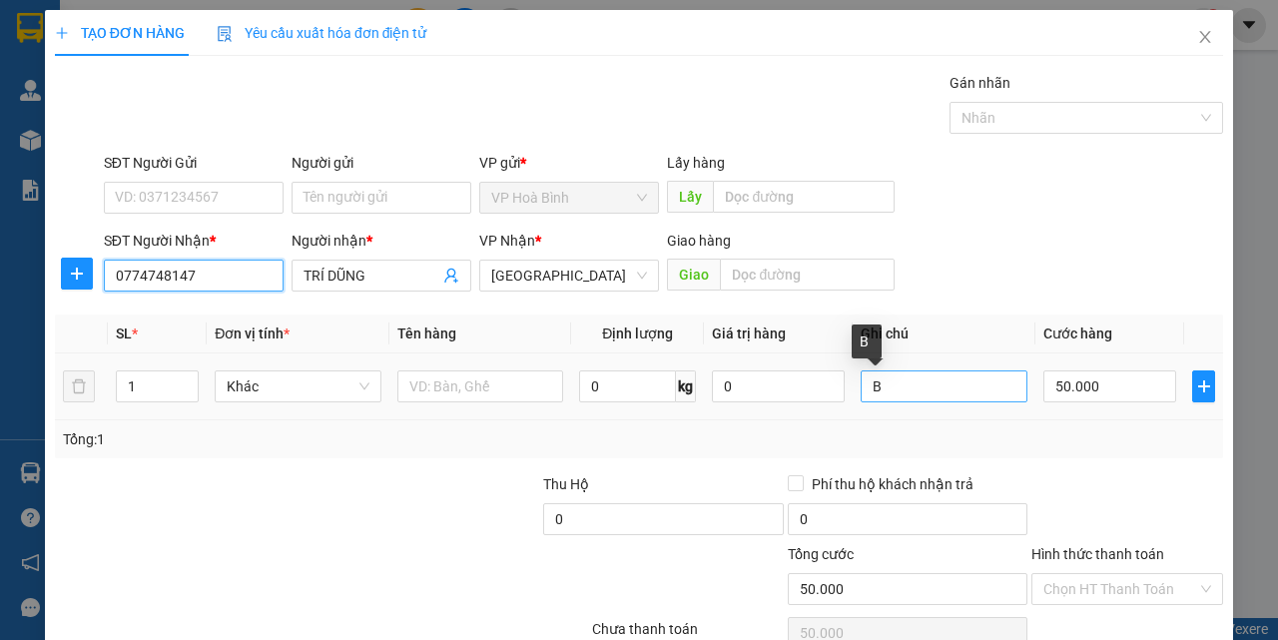
type input "0774748147"
drag, startPoint x: 869, startPoint y: 399, endPoint x: 799, endPoint y: 418, distance: 72.4
click at [799, 418] on tr "1 Khác 0 kg 0 B 50.000" at bounding box center [639, 387] width 1168 height 67
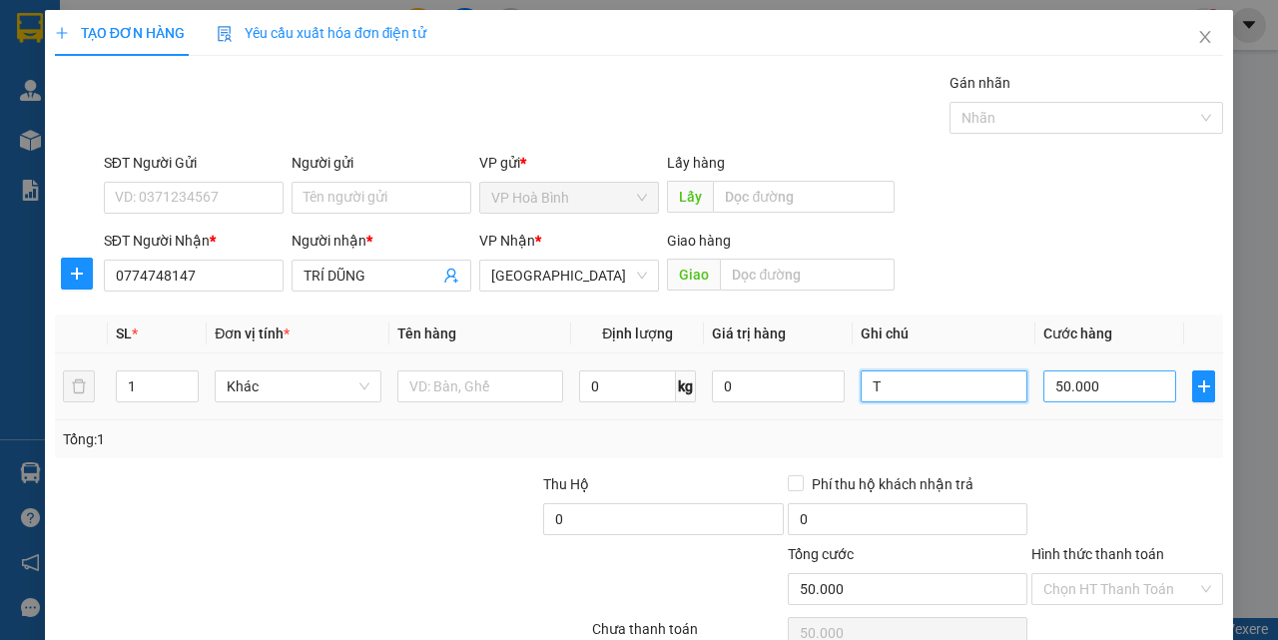
type input "T"
click at [1074, 377] on input "50.000" at bounding box center [1110, 387] width 133 height 32
type input "7"
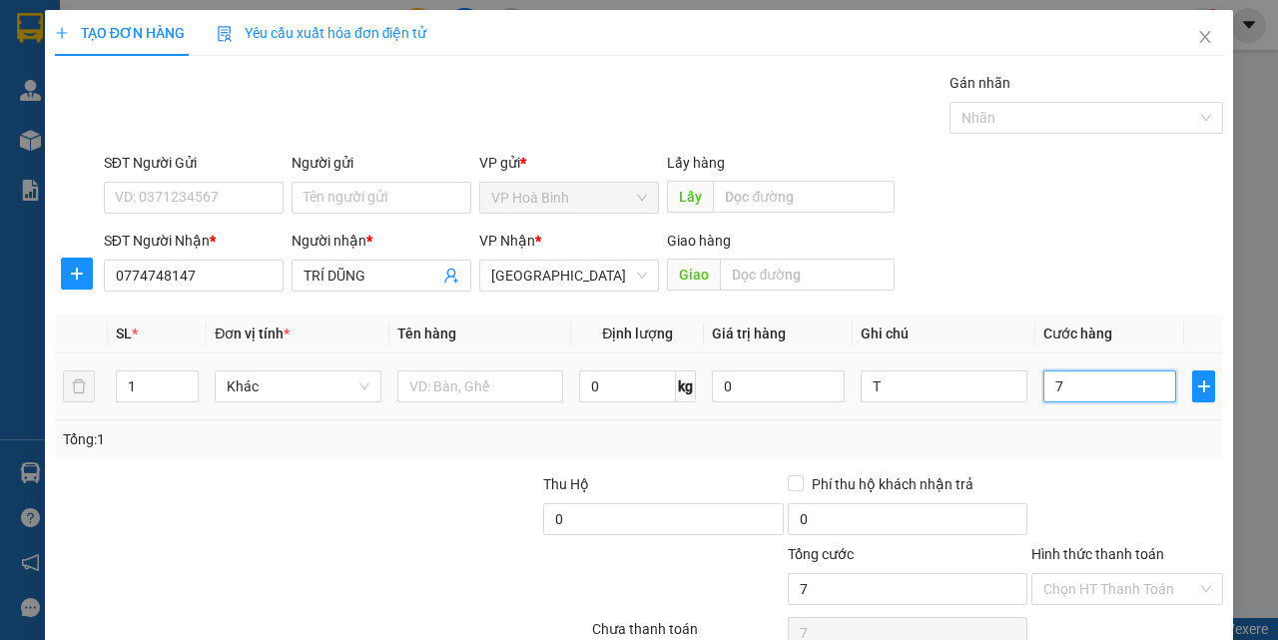
type input "70"
type input "700"
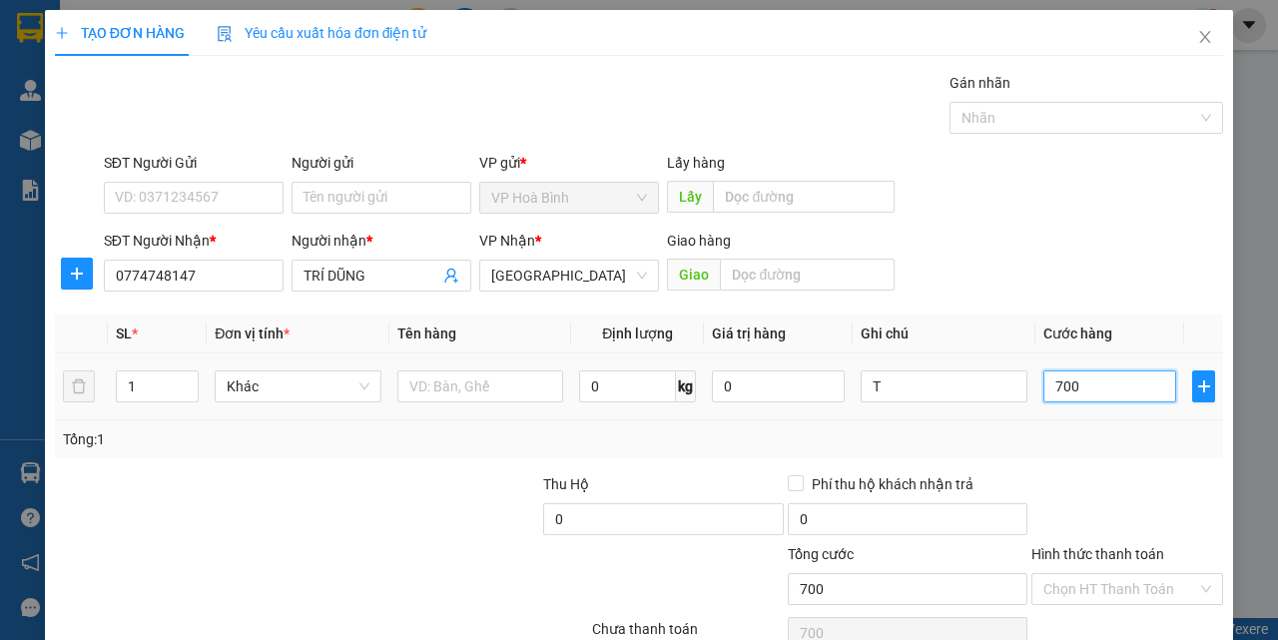
type input "7.000"
type input "70.000"
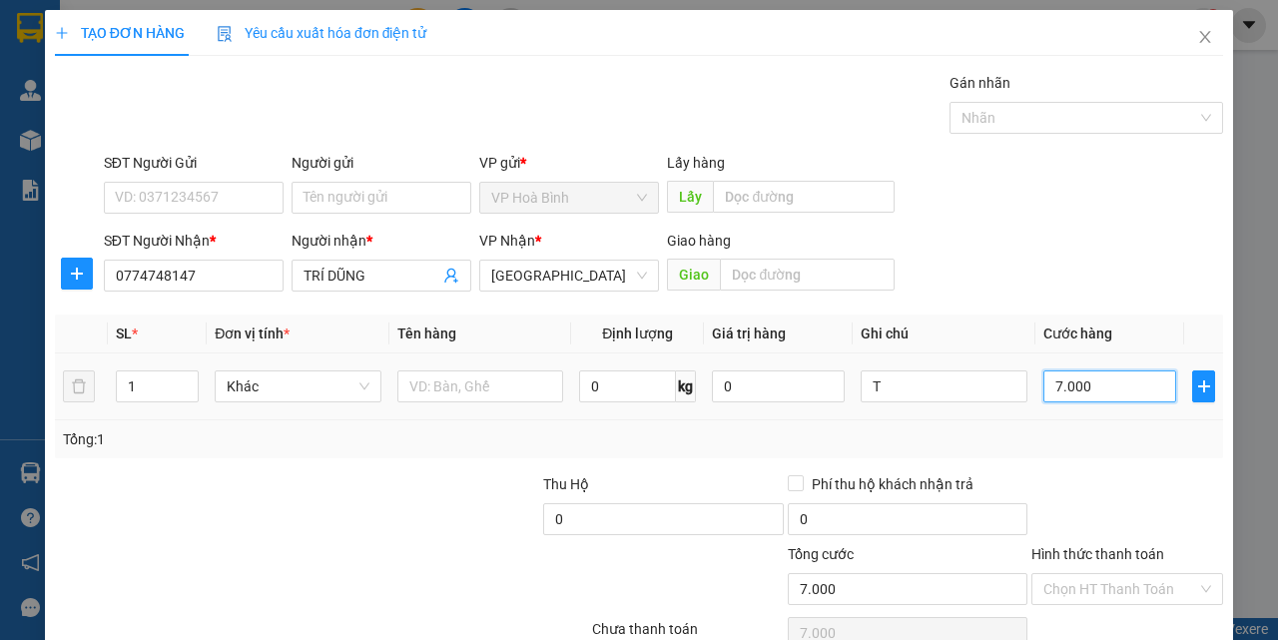
type input "70.000"
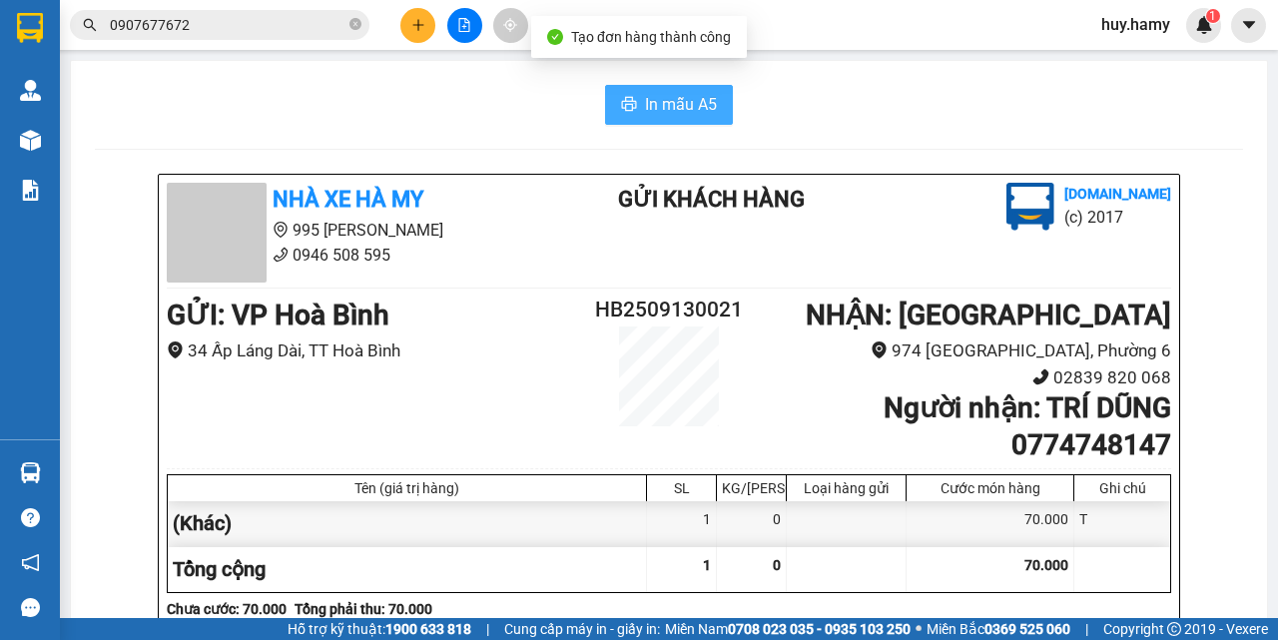
click at [625, 109] on icon "printer" at bounding box center [629, 104] width 15 height 14
click at [408, 31] on button at bounding box center [417, 25] width 35 height 35
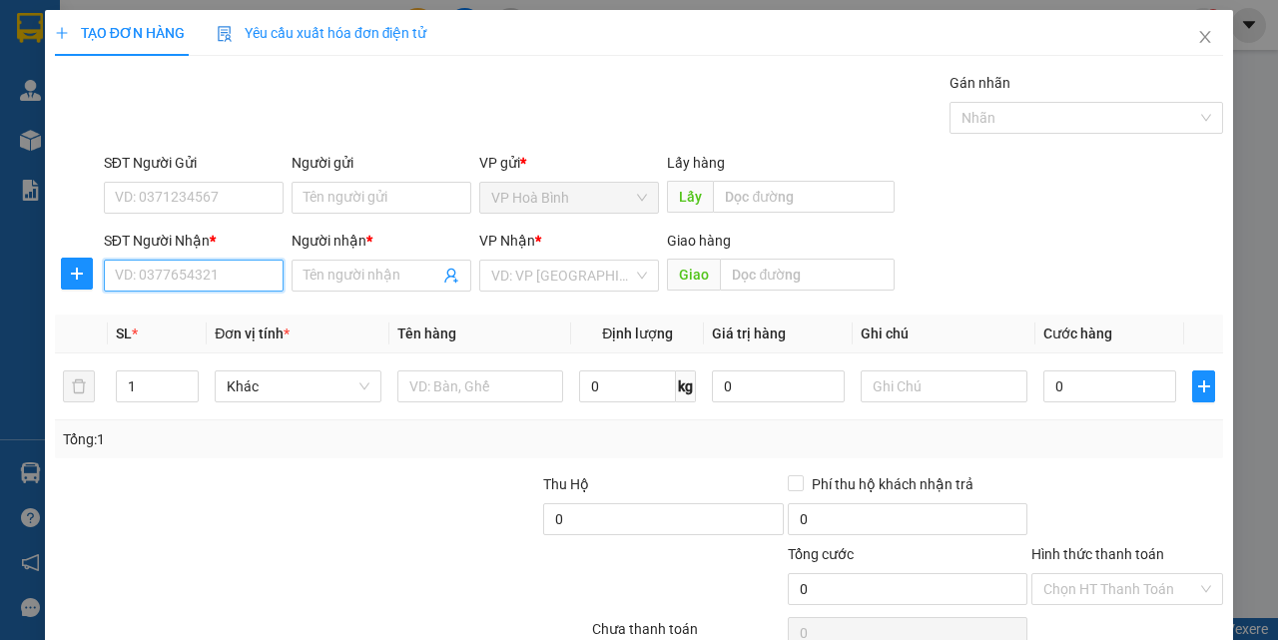
click at [204, 275] on input "SĐT Người Nhận *" at bounding box center [194, 276] width 180 height 32
click at [164, 312] on div "0931436052 - KHÊ" at bounding box center [192, 316] width 154 height 22
type input "0931436052"
type input "KHÊ"
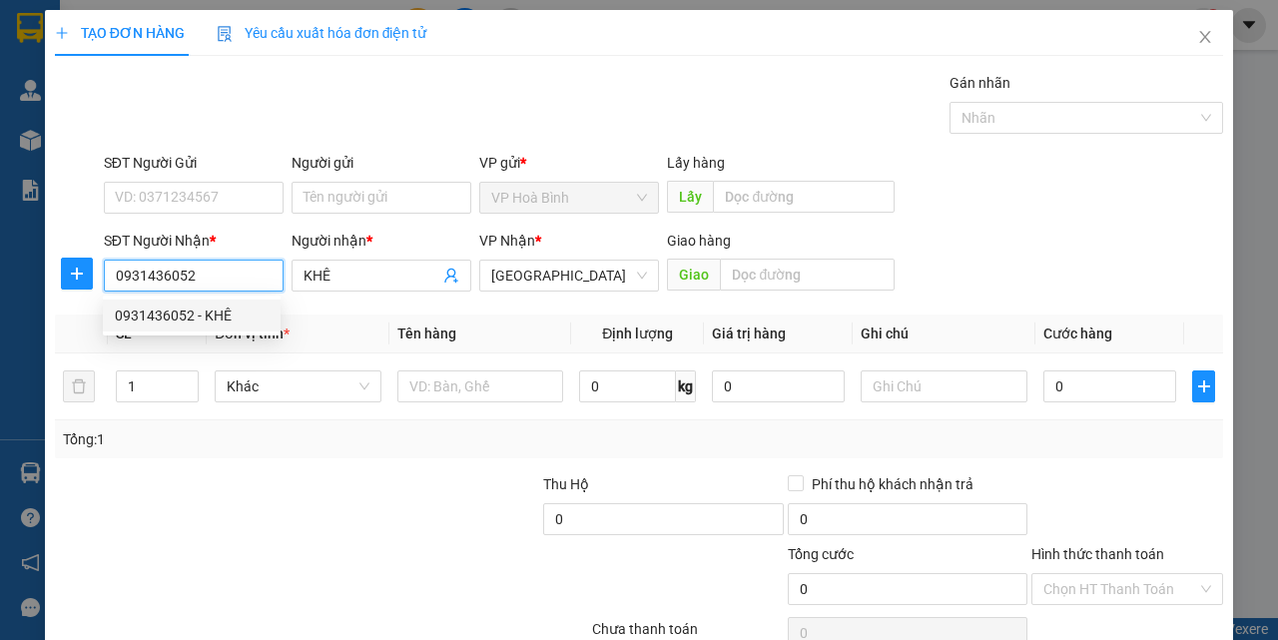
type input "70.000"
type input "0931436052"
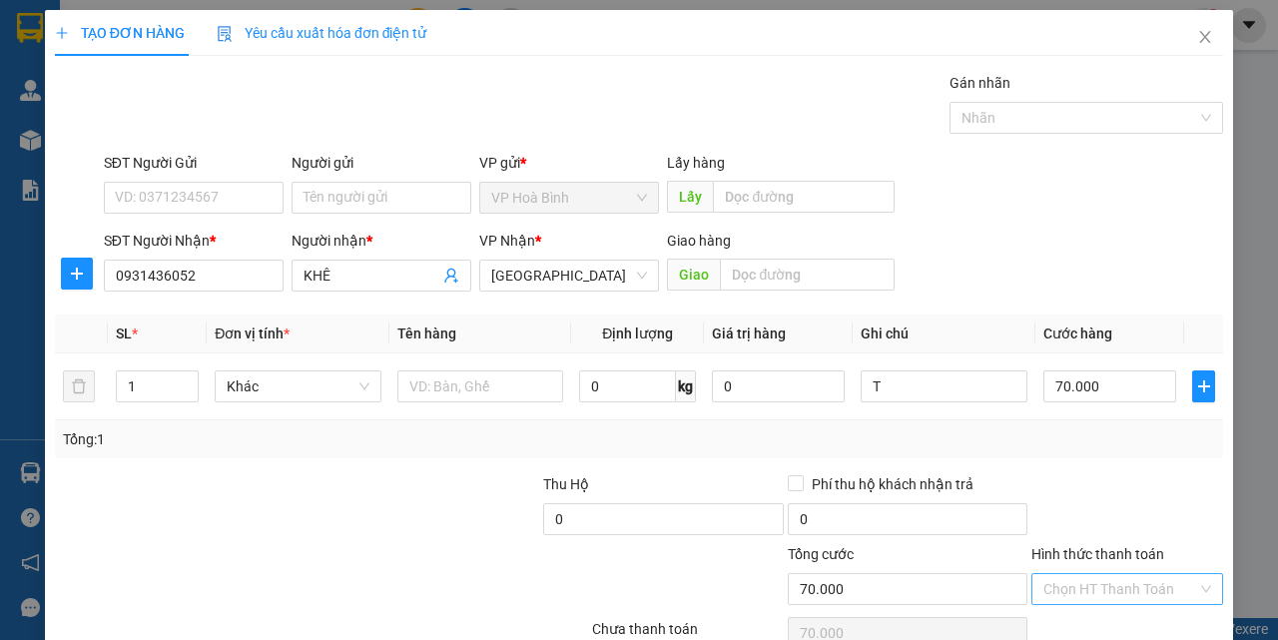
click at [1123, 574] on input "Hình thức thanh toán" at bounding box center [1121, 589] width 154 height 30
drag, startPoint x: 1109, startPoint y: 520, endPoint x: 1121, endPoint y: 543, distance: 25.9
click at [1109, 618] on div "Tại văn phòng" at bounding box center [1115, 629] width 165 height 22
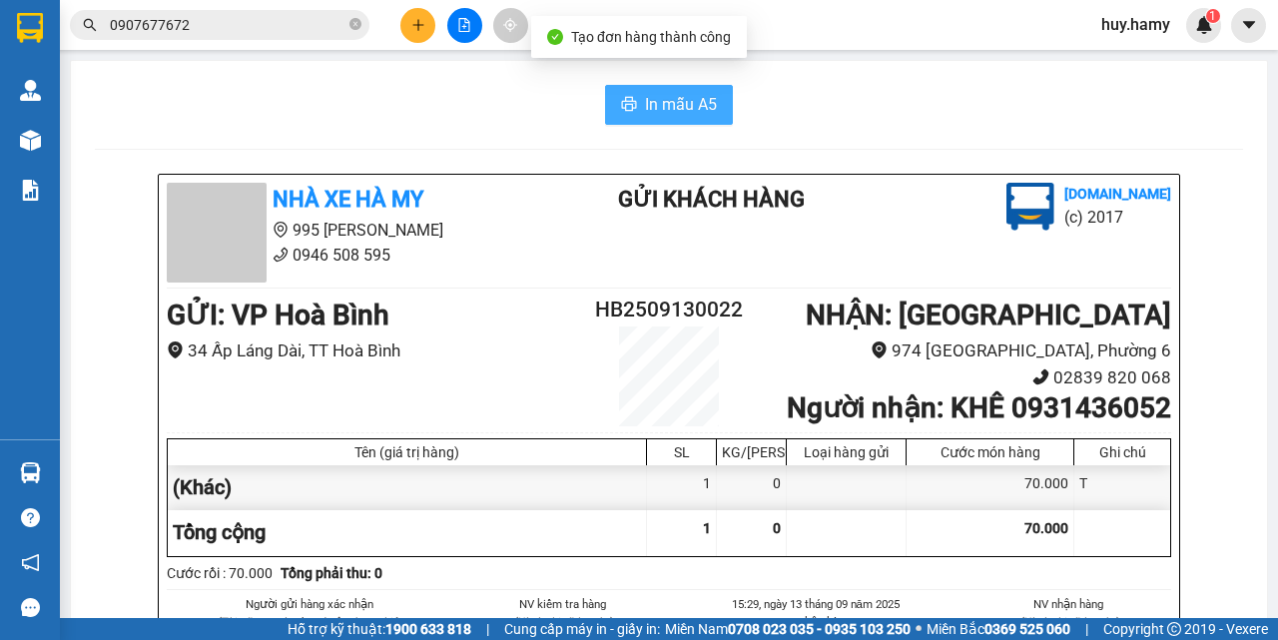
click at [669, 96] on span "In mẫu A5" at bounding box center [681, 104] width 72 height 25
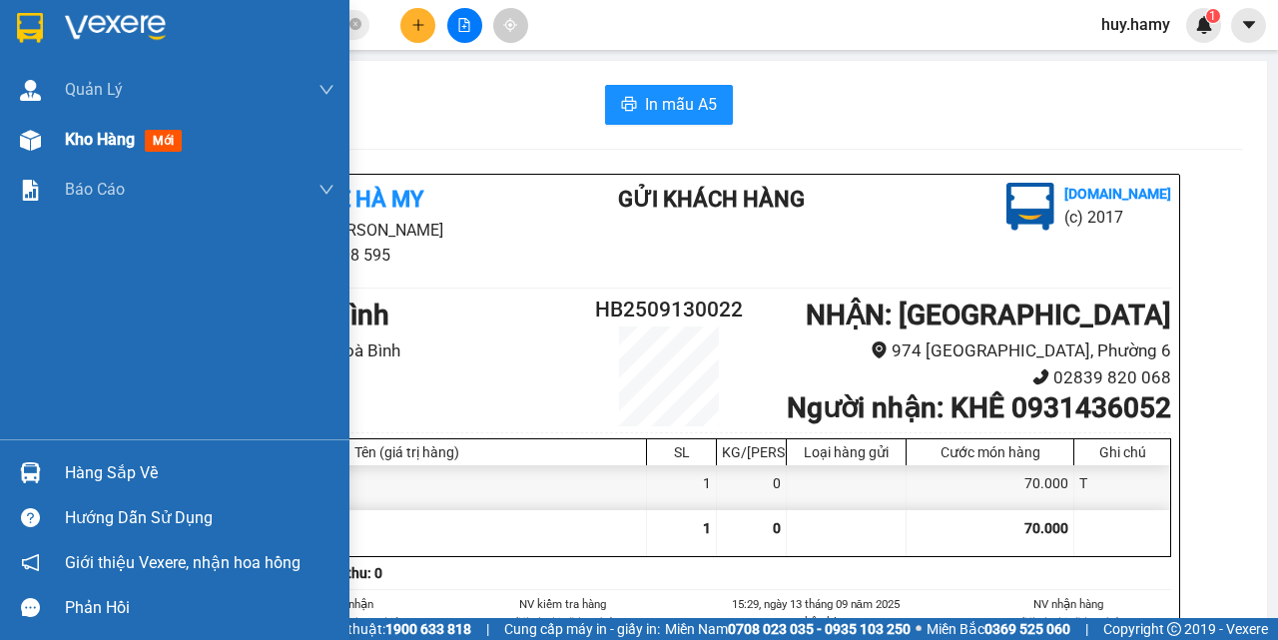
click at [85, 141] on span "Kho hàng" at bounding box center [100, 139] width 70 height 19
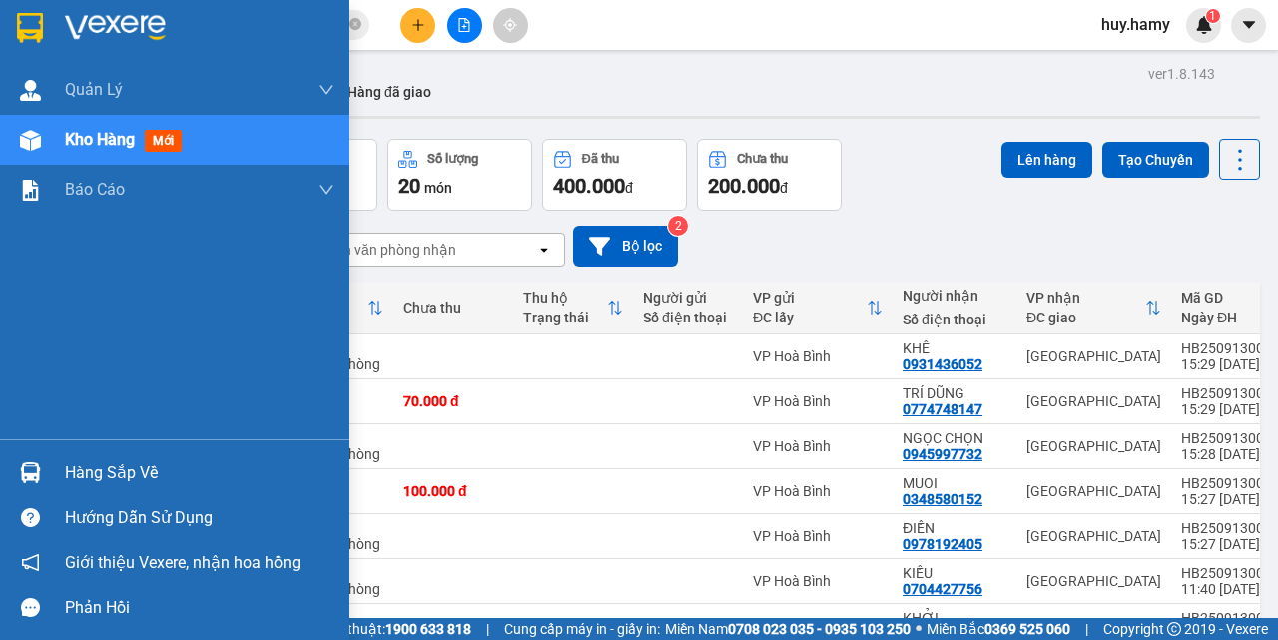
click at [104, 471] on div "Hàng sắp về" at bounding box center [200, 473] width 270 height 30
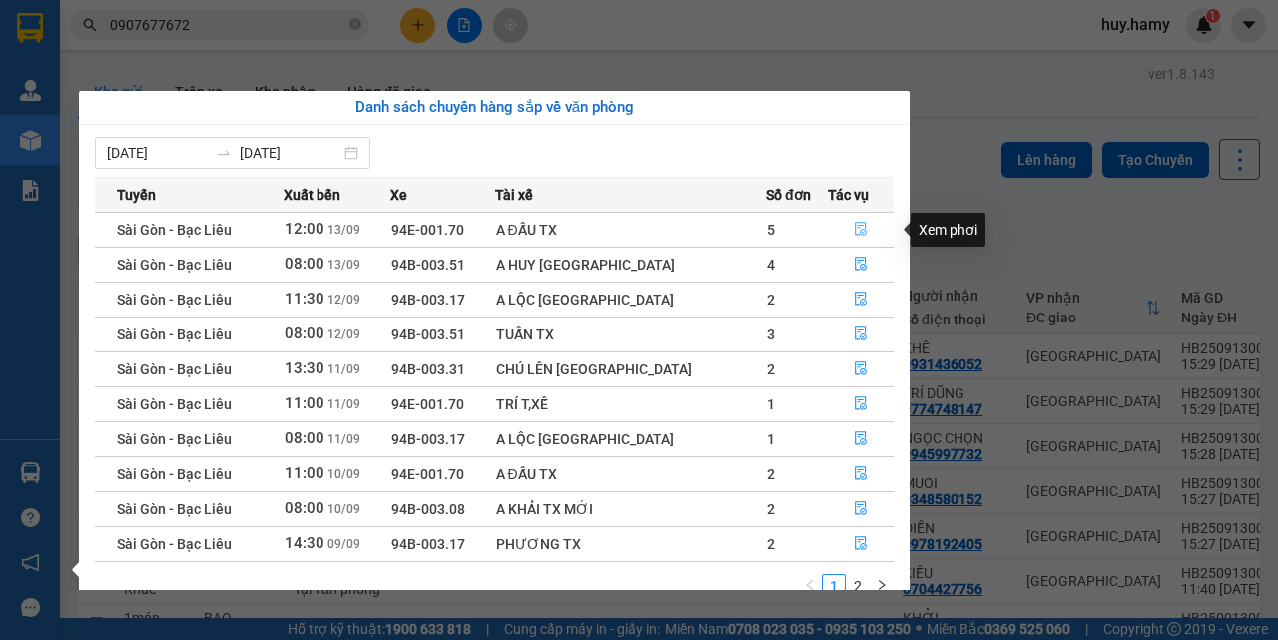
click at [850, 221] on button "button" at bounding box center [861, 230] width 64 height 32
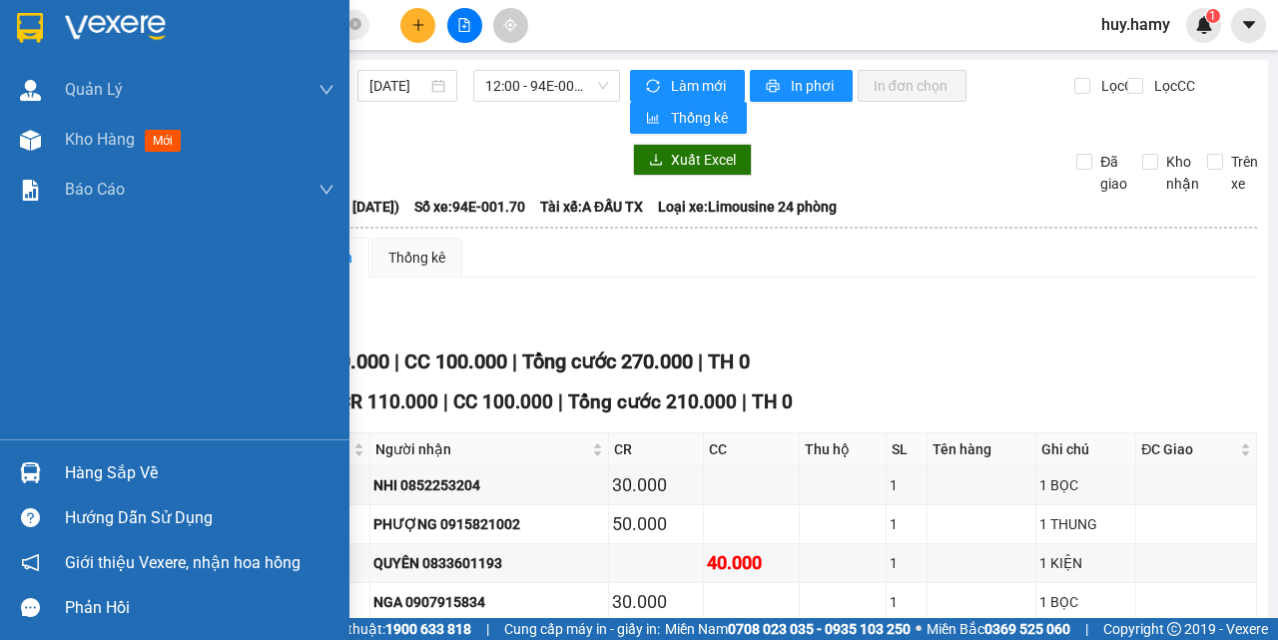
click at [120, 461] on div "Hàng sắp về" at bounding box center [200, 473] width 270 height 30
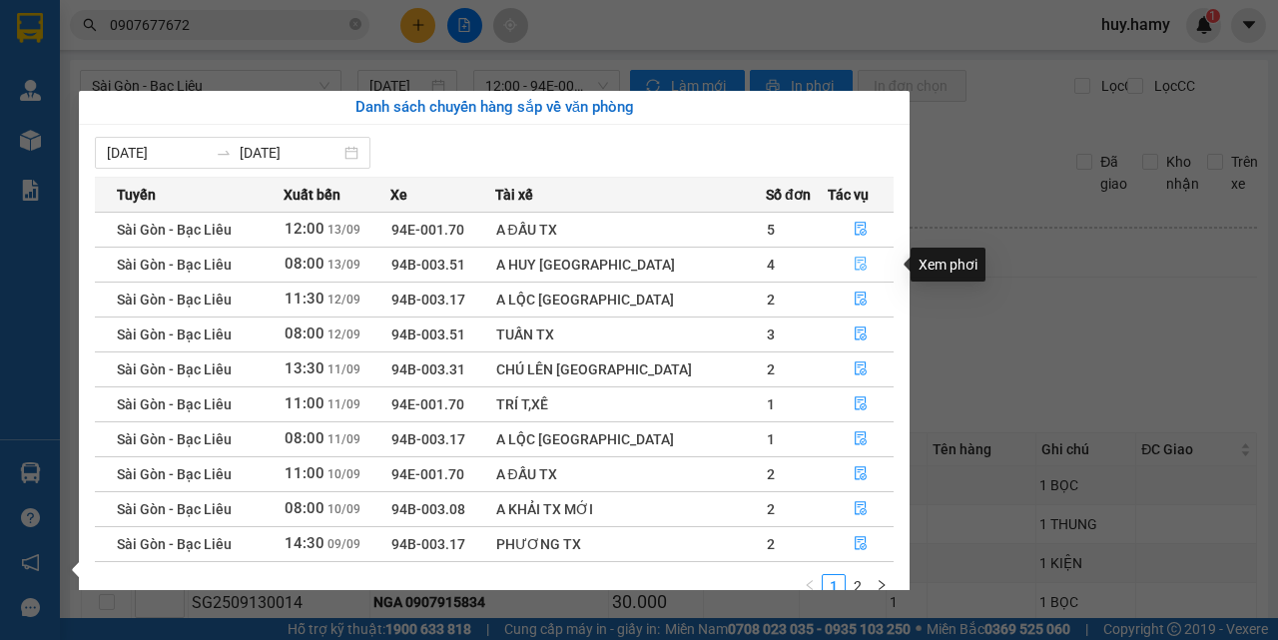
click at [854, 267] on icon "file-done" at bounding box center [861, 264] width 14 height 14
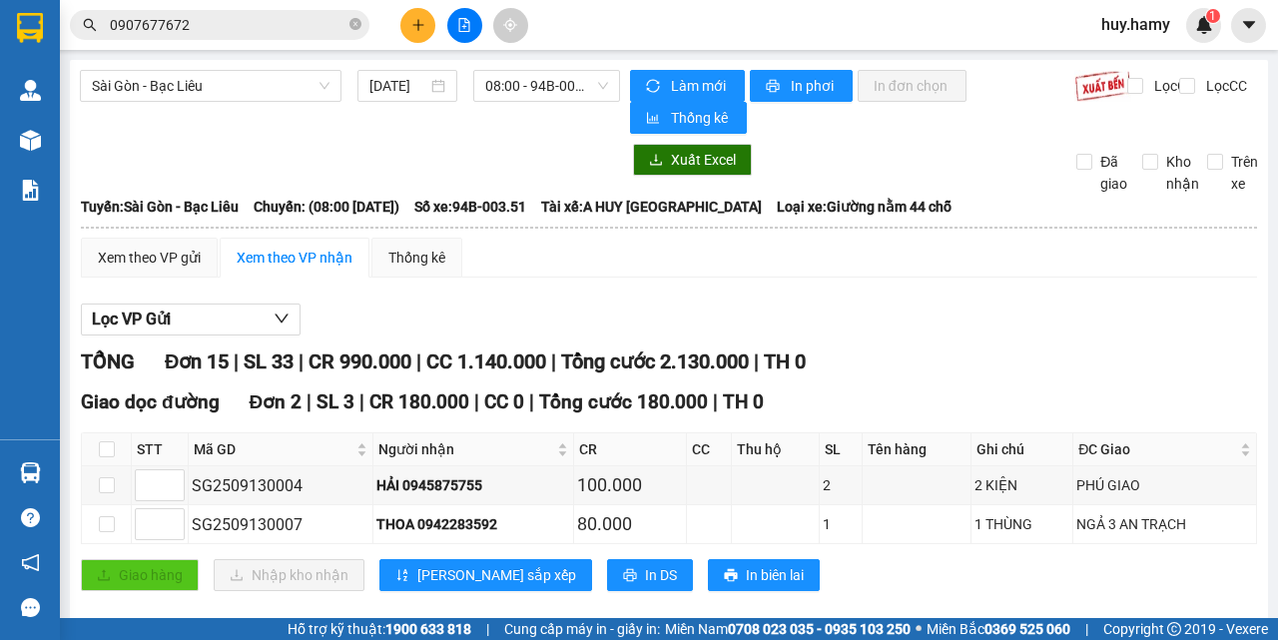
click at [406, 18] on button at bounding box center [417, 25] width 35 height 35
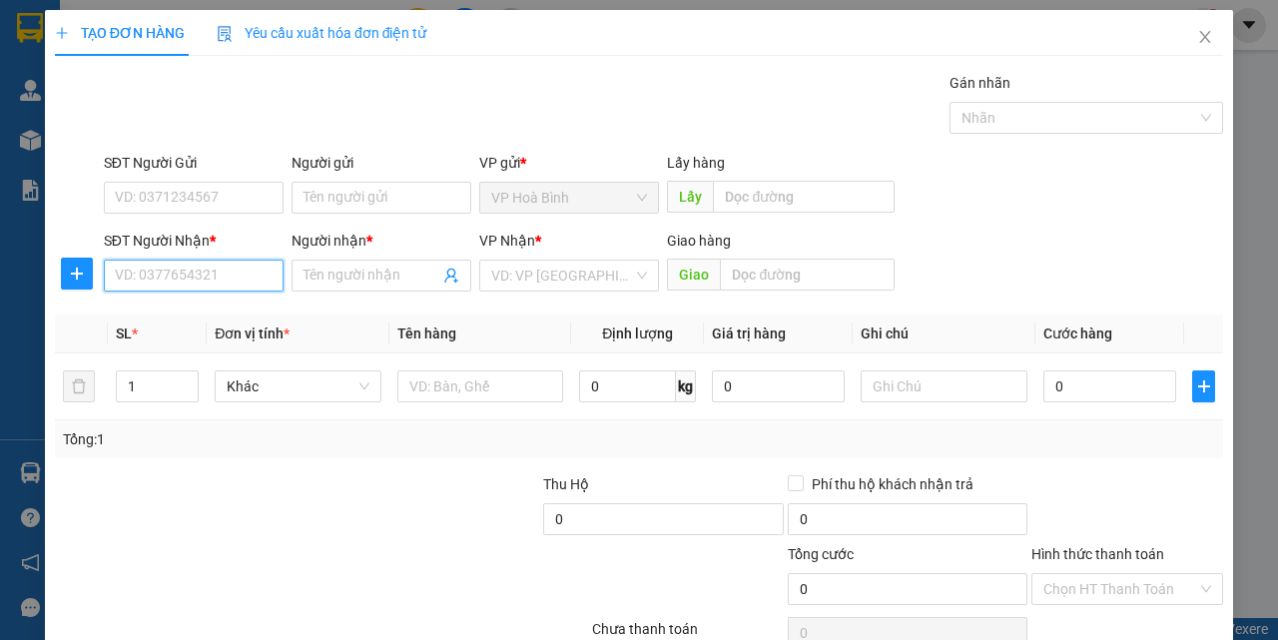
click at [202, 285] on input "SĐT Người Nhận *" at bounding box center [194, 276] width 180 height 32
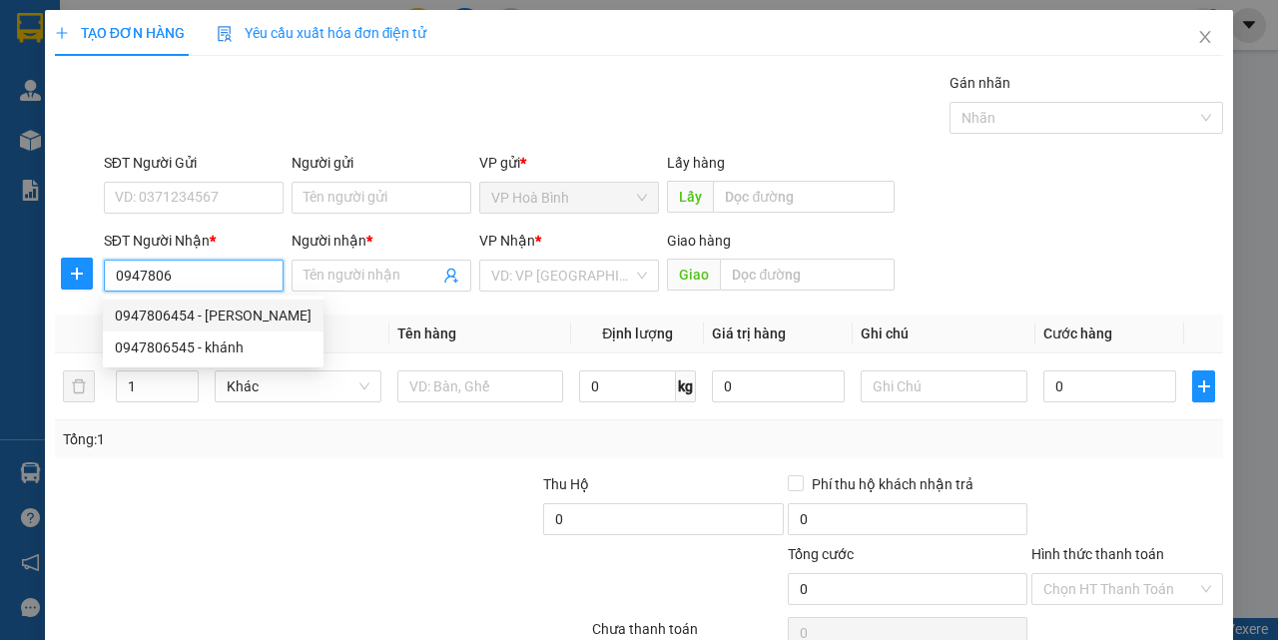
click at [196, 306] on div "0947806454 - KHÁNH" at bounding box center [213, 316] width 197 height 22
type input "0947806454"
type input "KHÁNH"
type input "50.000"
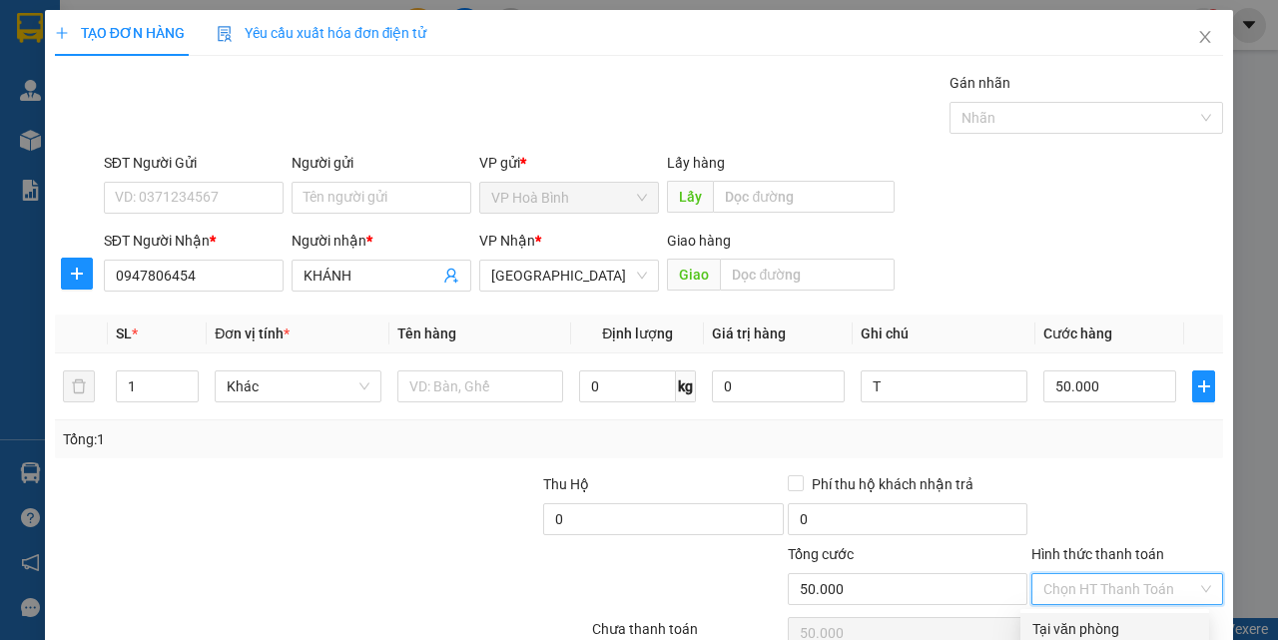
click at [1156, 574] on input "Hình thức thanh toán" at bounding box center [1121, 589] width 154 height 30
click at [1104, 618] on div "Tại văn phòng" at bounding box center [1115, 629] width 165 height 22
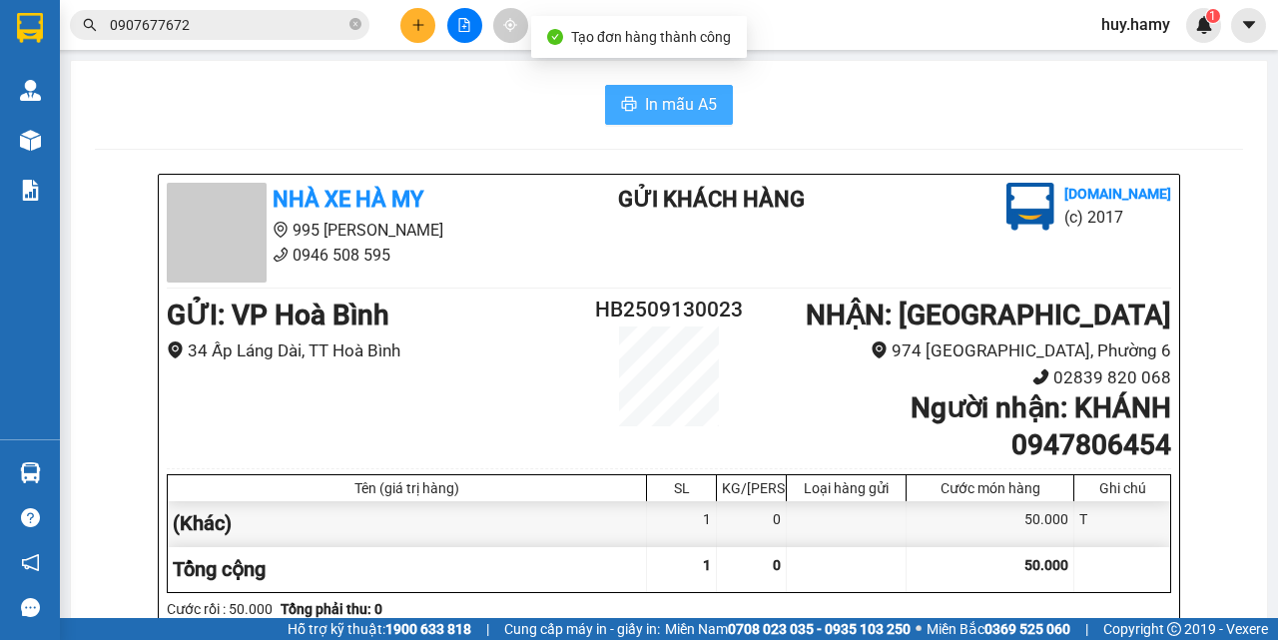
click at [655, 113] on span "In mẫu A5" at bounding box center [681, 104] width 72 height 25
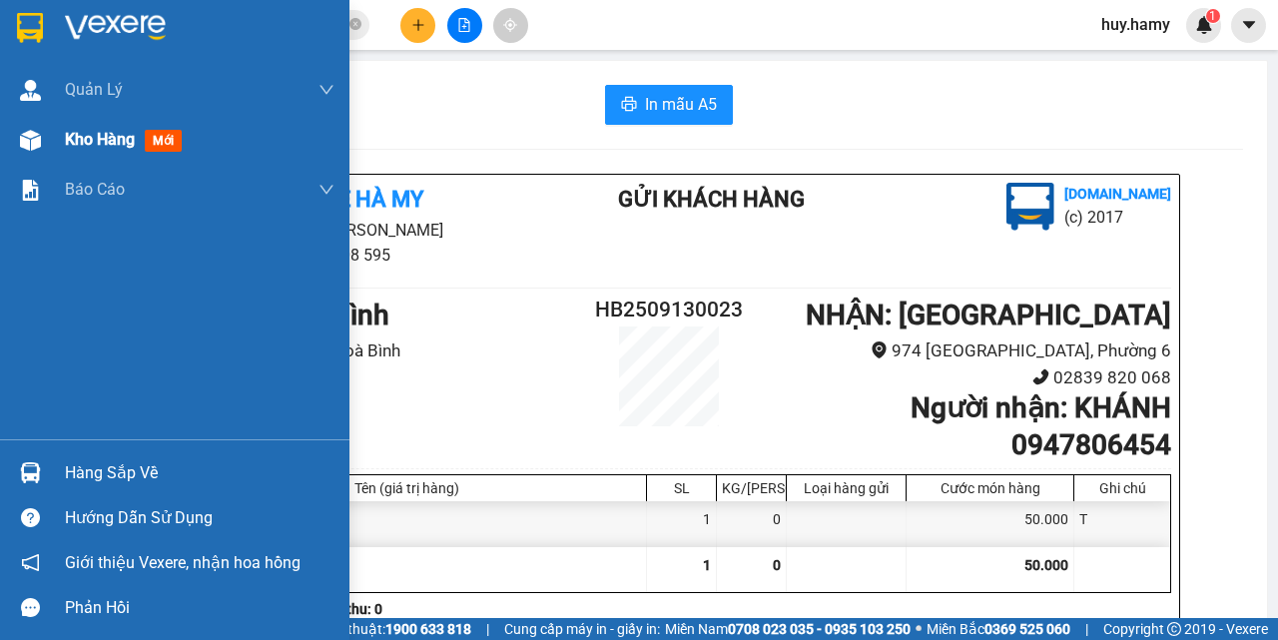
click at [95, 139] on span "Kho hàng" at bounding box center [100, 139] width 70 height 19
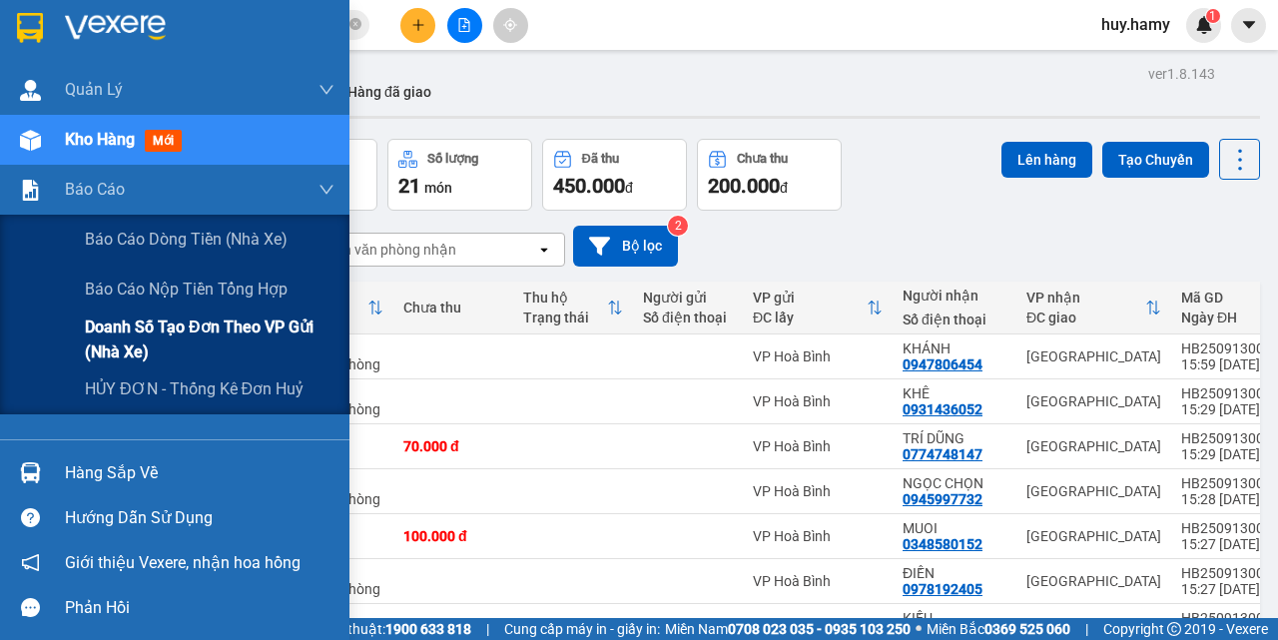
click at [201, 340] on span "Doanh số tạo đơn theo VP gửi (nhà xe)" at bounding box center [210, 340] width 250 height 50
click at [253, 322] on span "Doanh số tạo đơn theo VP gửi (nhà xe)" at bounding box center [210, 340] width 250 height 50
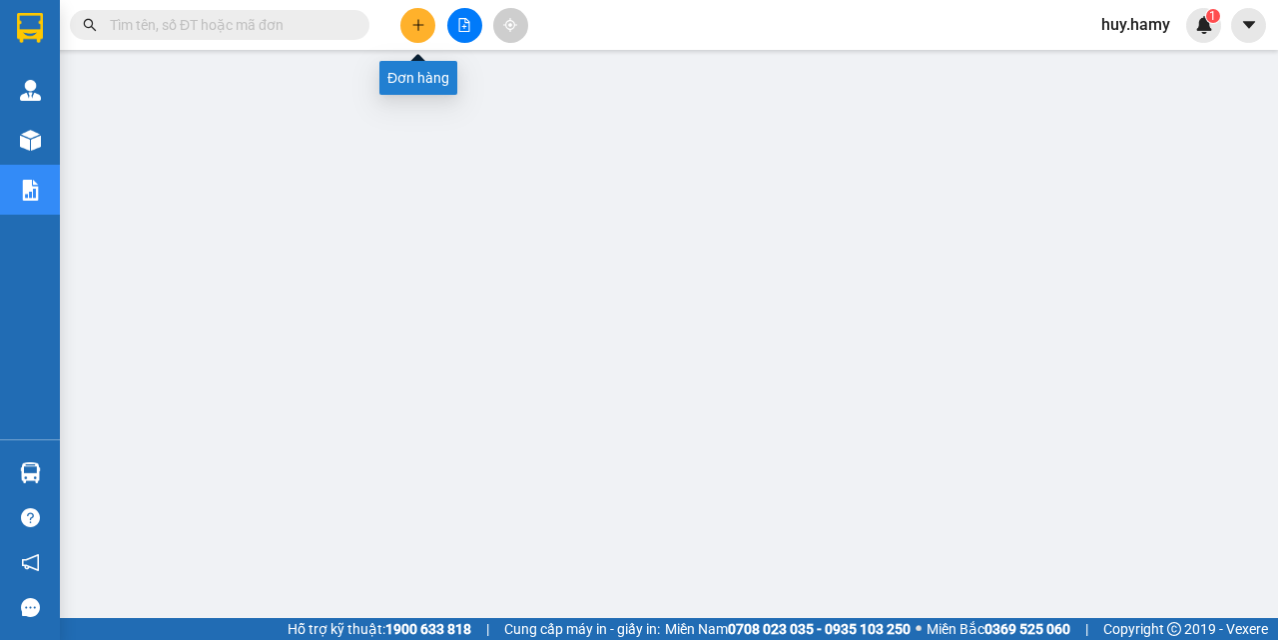
click at [417, 19] on icon "plus" at bounding box center [418, 25] width 14 height 14
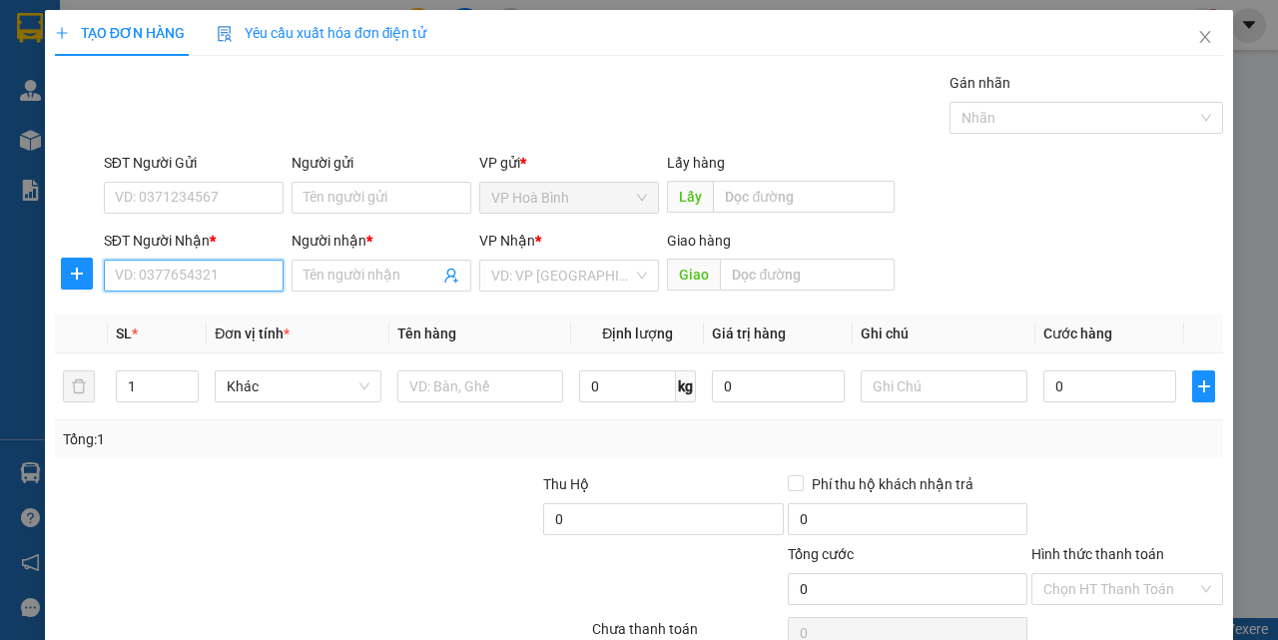
click at [230, 287] on input "SĐT Người Nhận *" at bounding box center [194, 276] width 180 height 32
click at [193, 319] on div "0924576238 - HẢI KHOA" at bounding box center [192, 316] width 154 height 22
type input "0924576238"
type input "HẢI KHOA"
type input "50.000"
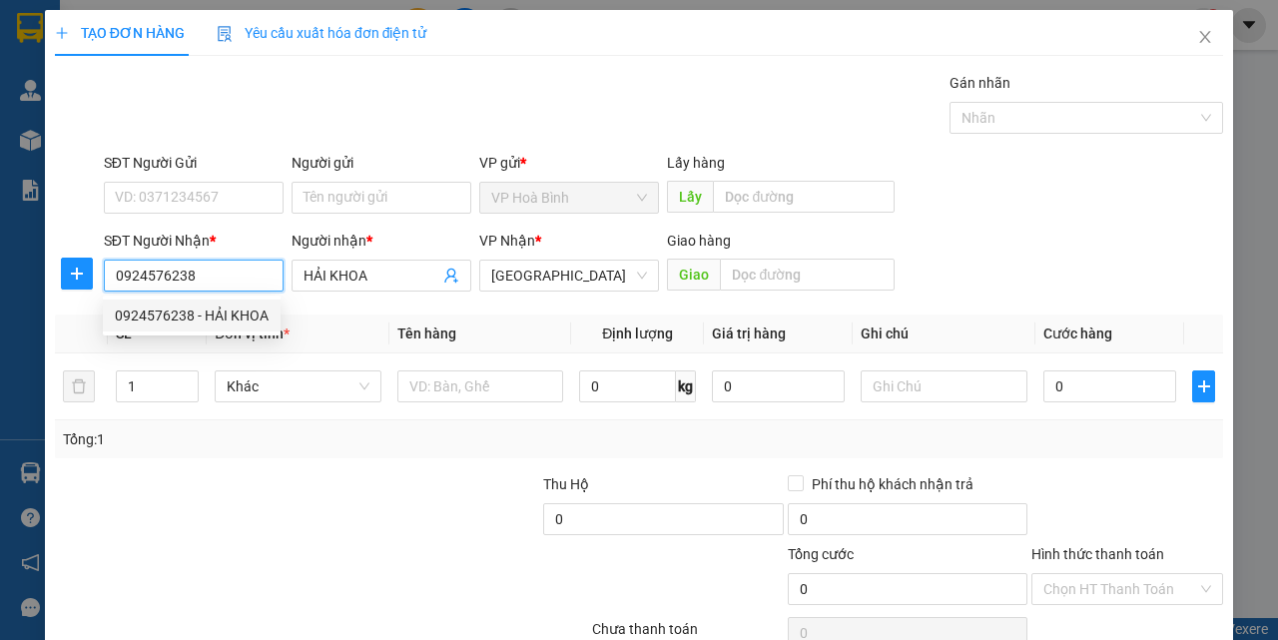
type input "50.000"
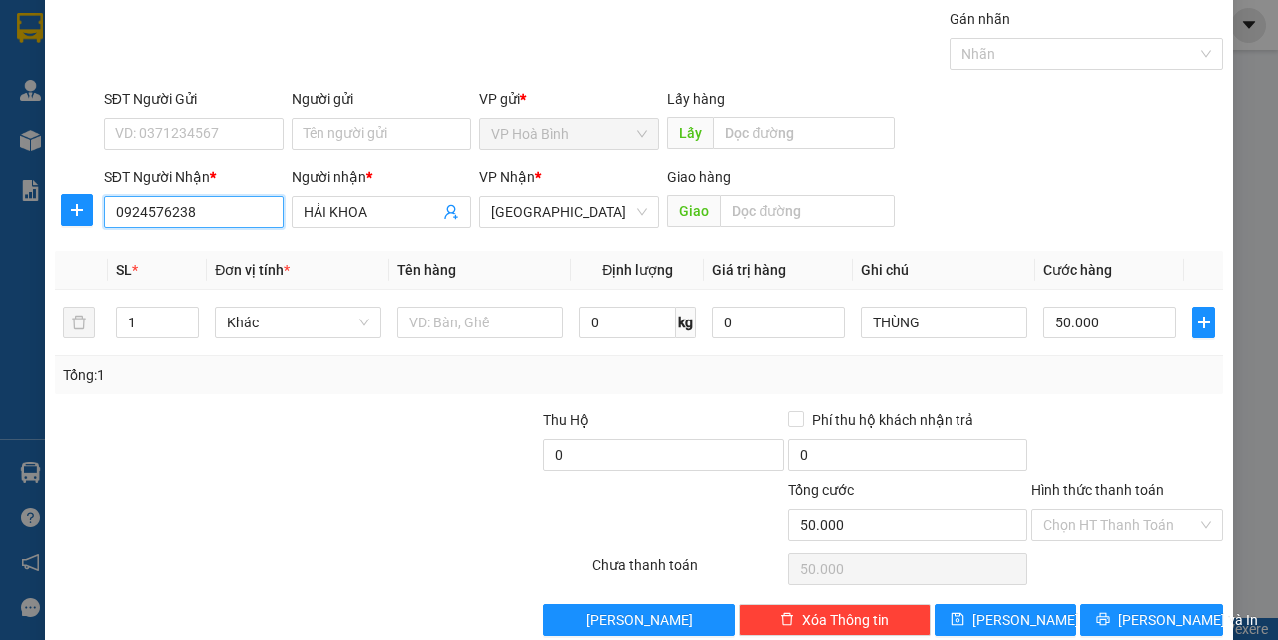
scroll to position [99, 0]
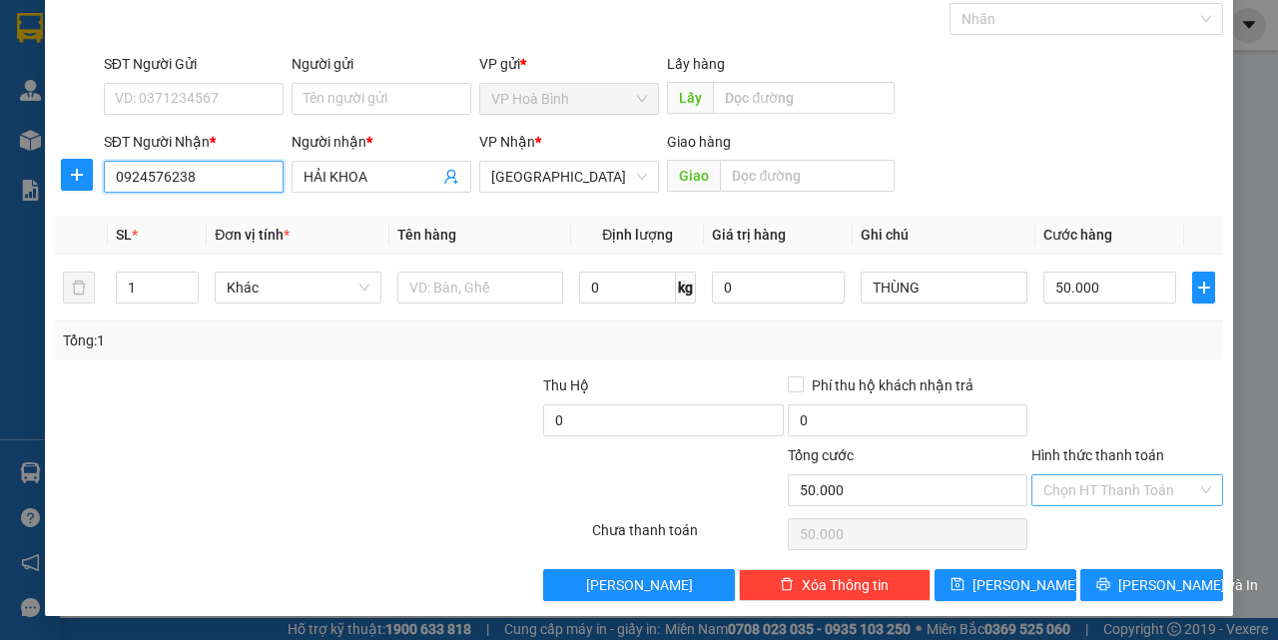
type input "0924576238"
click at [1091, 476] on input "Hình thức thanh toán" at bounding box center [1121, 490] width 154 height 30
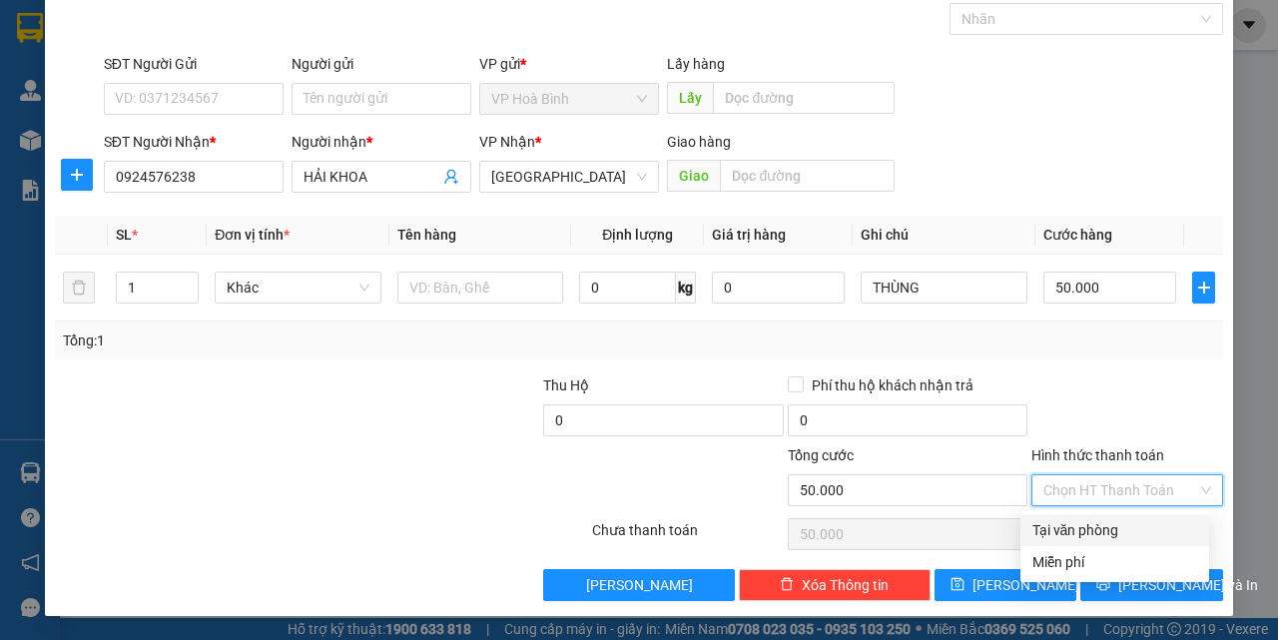
click at [1106, 533] on div "Tại văn phòng" at bounding box center [1115, 530] width 165 height 22
type input "0"
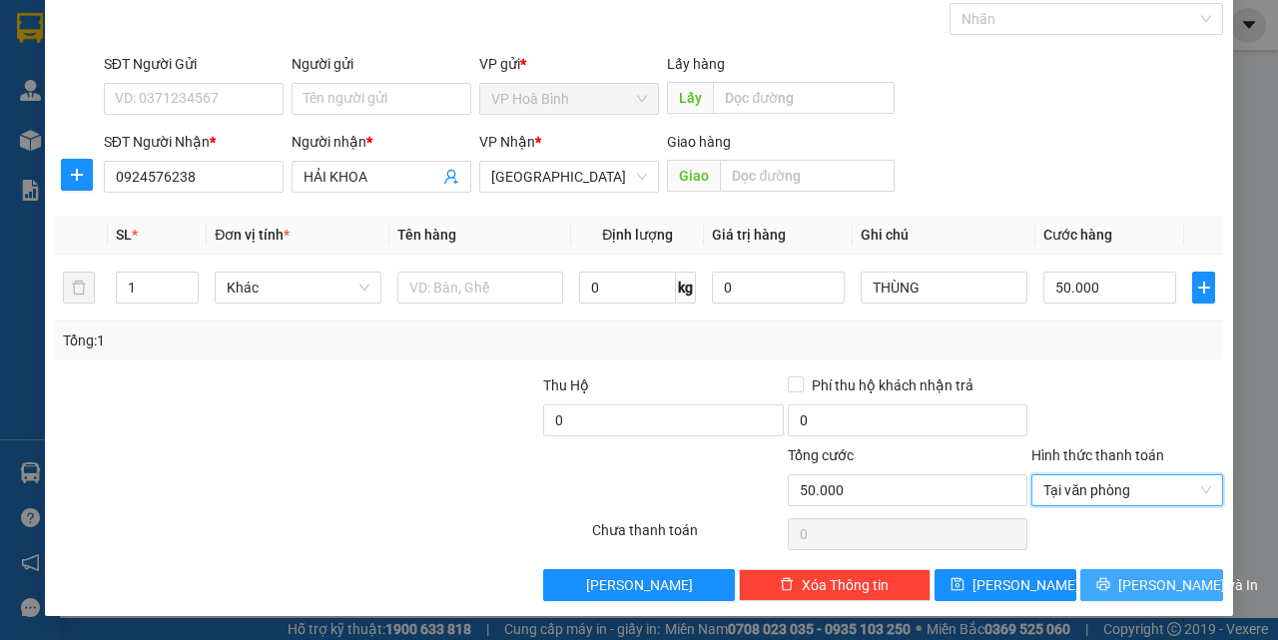
click at [1126, 577] on span "[PERSON_NAME] và In" at bounding box center [1189, 585] width 140 height 22
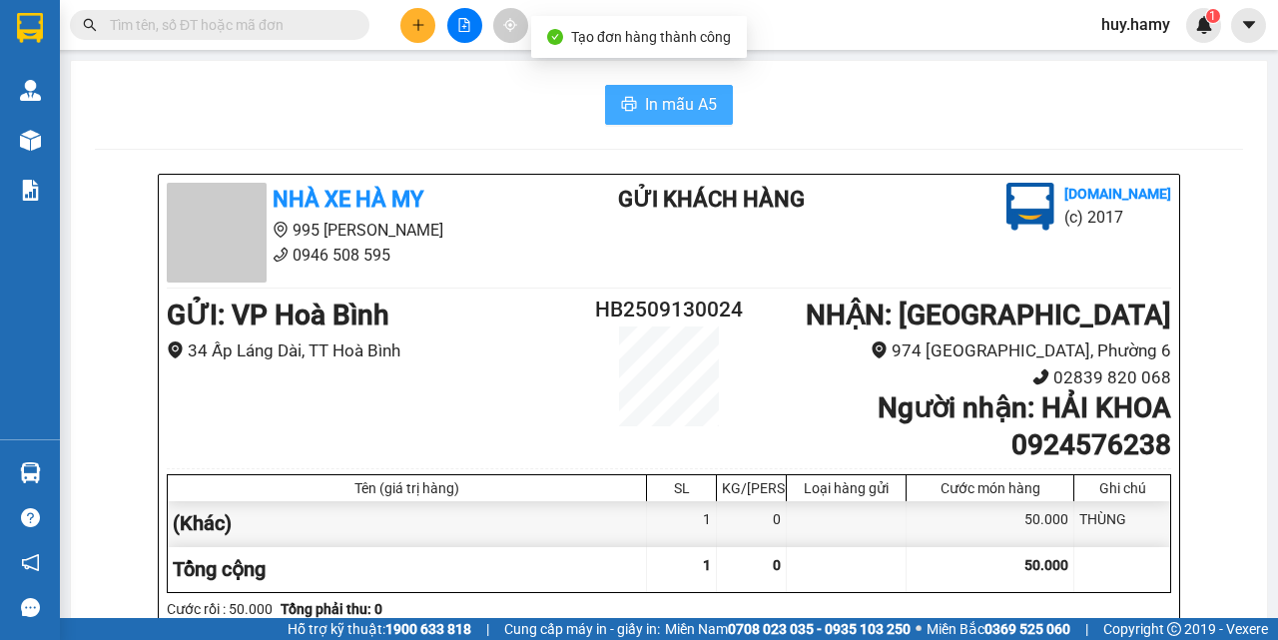
click at [636, 110] on button "In mẫu A5" at bounding box center [669, 105] width 128 height 40
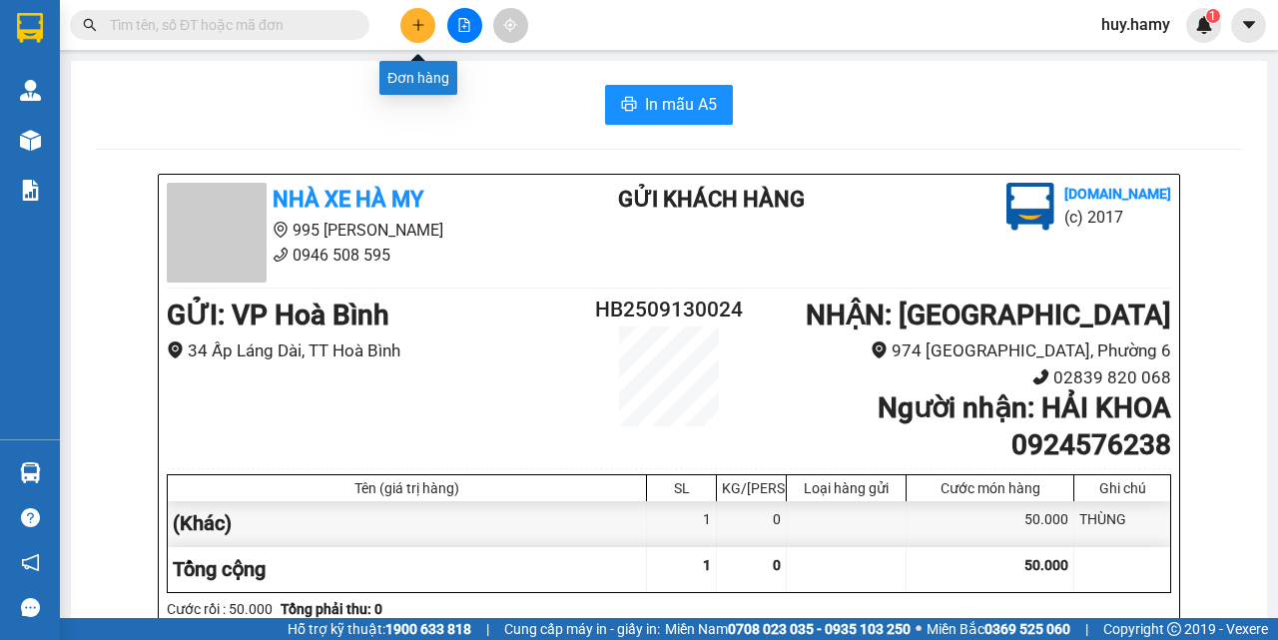
click at [415, 36] on button at bounding box center [417, 25] width 35 height 35
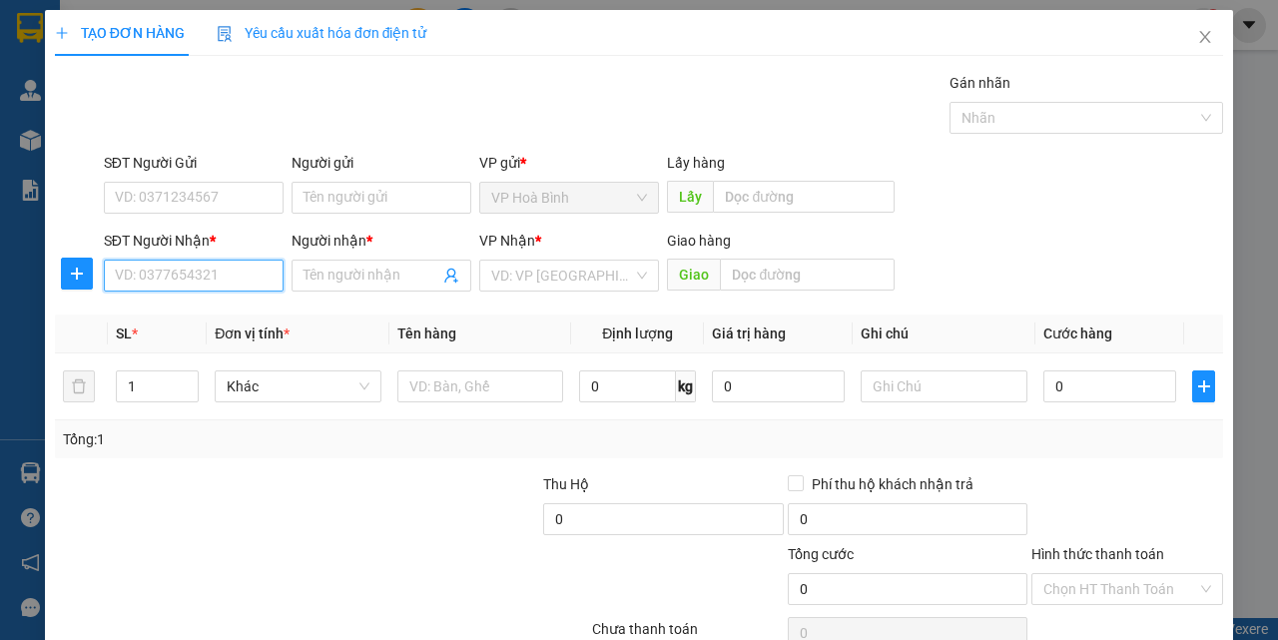
click at [213, 272] on input "SĐT Người Nhận *" at bounding box center [194, 276] width 180 height 32
click at [174, 314] on div "0789830218 - DINH XE ÔM TRẠM" at bounding box center [219, 316] width 209 height 22
type input "0789830218"
type input "DINH XE ÔM TRẠM"
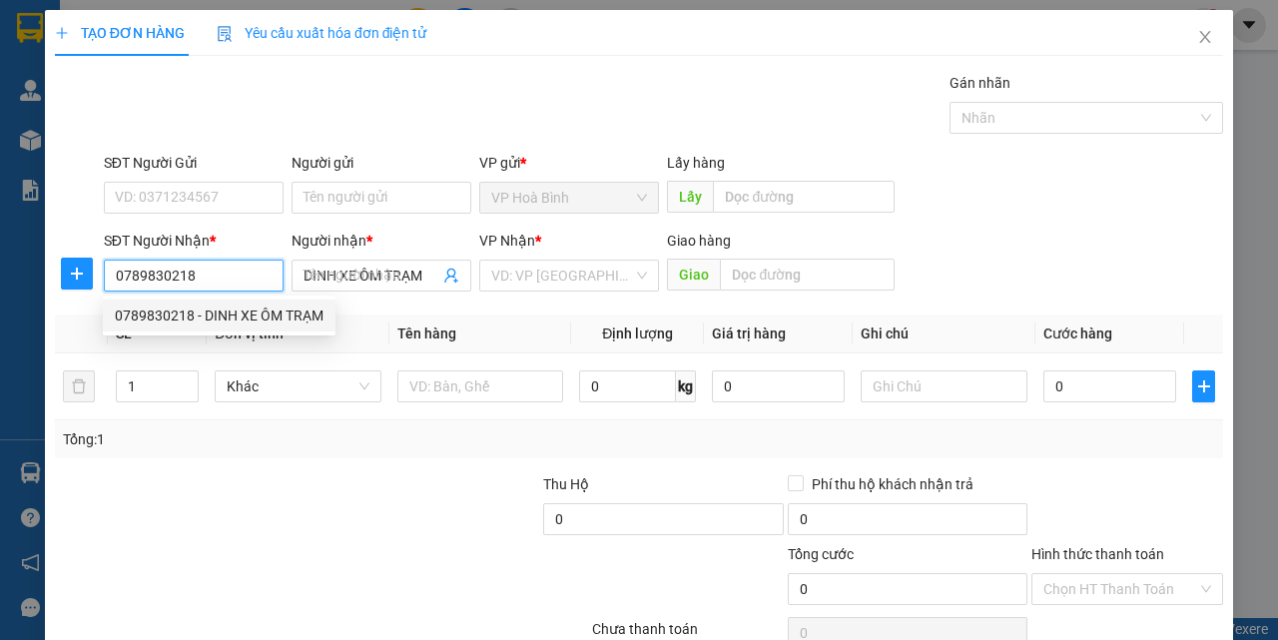
type input "70.000"
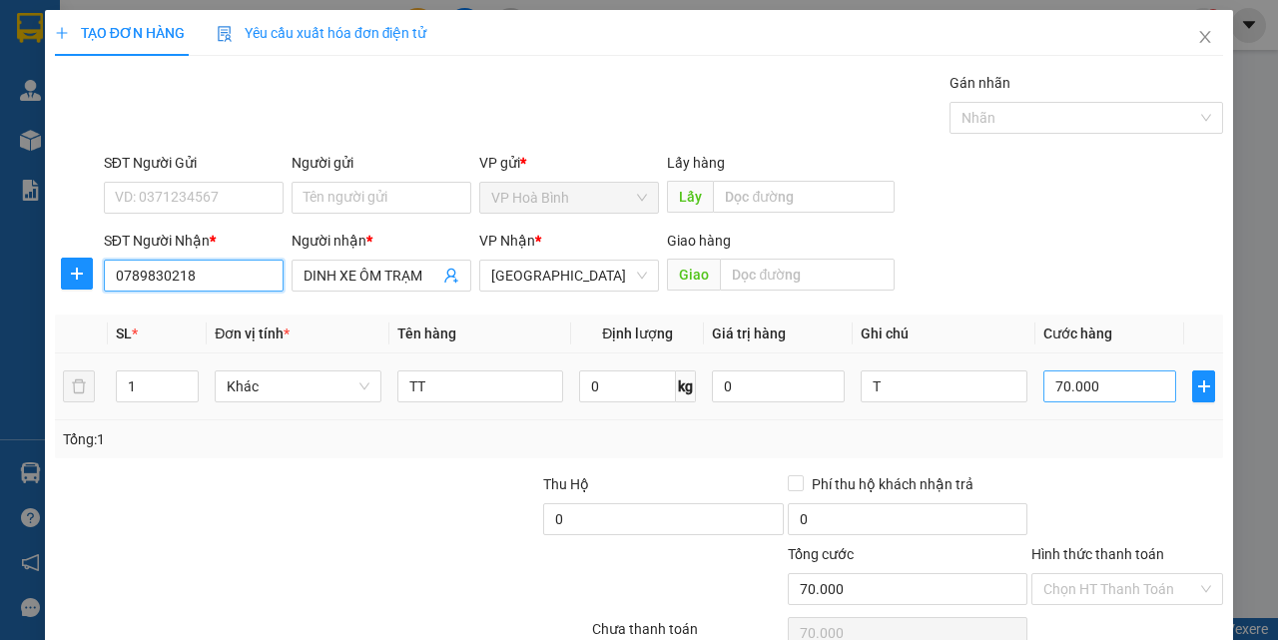
type input "0789830218"
click at [1061, 390] on input "70.000" at bounding box center [1110, 387] width 133 height 32
type input "1"
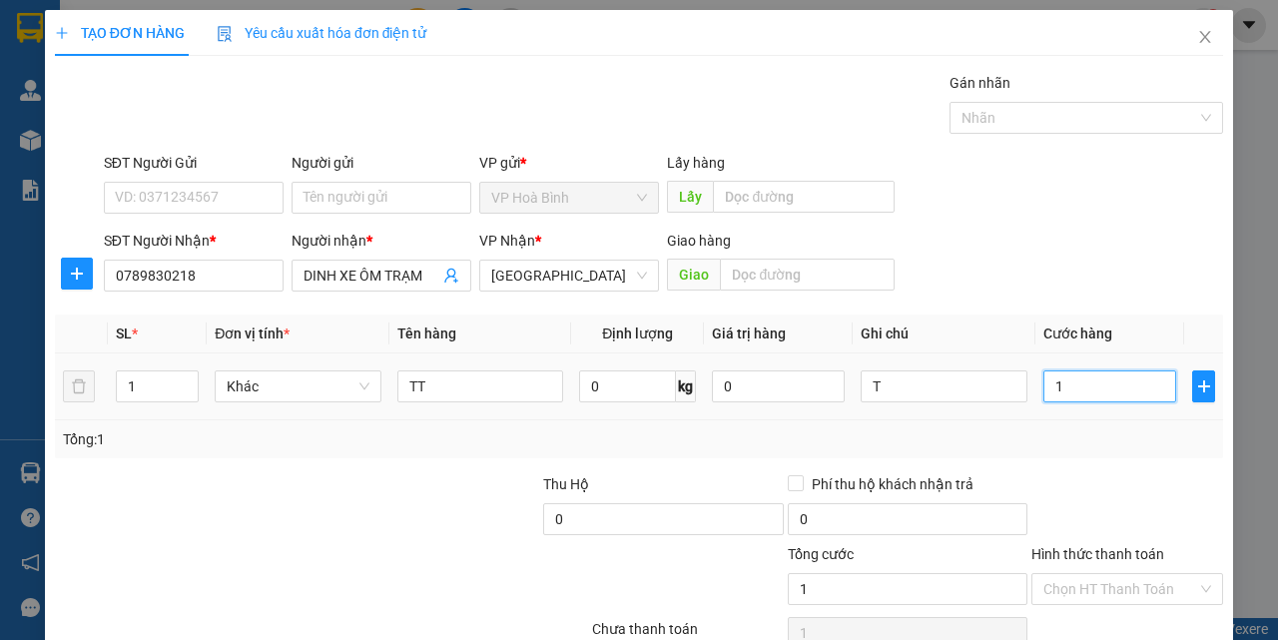
type input "10"
type input "100"
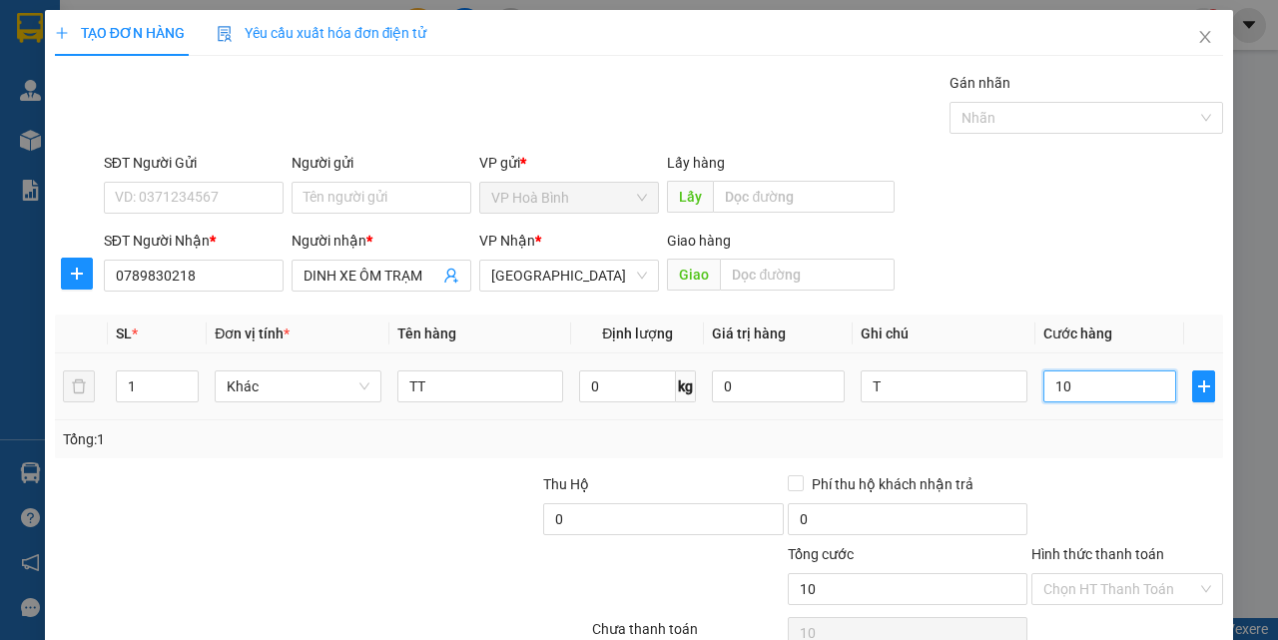
type input "100"
type input "1.000"
type input "10.000"
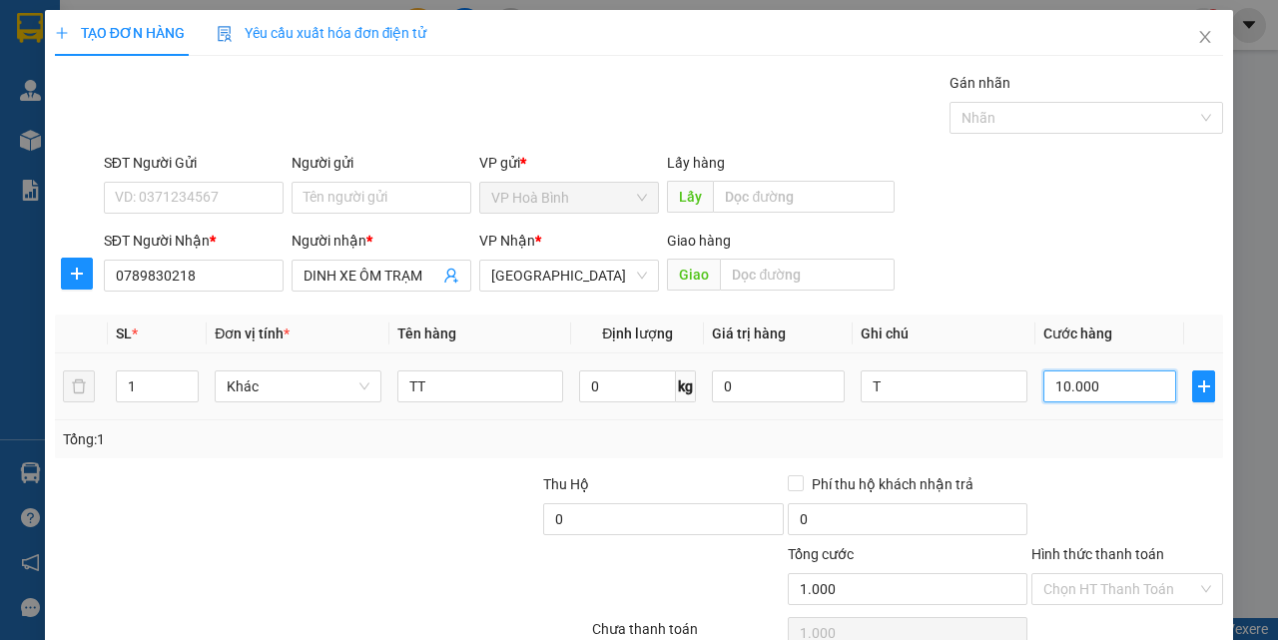
type input "10.000"
type input "100.000"
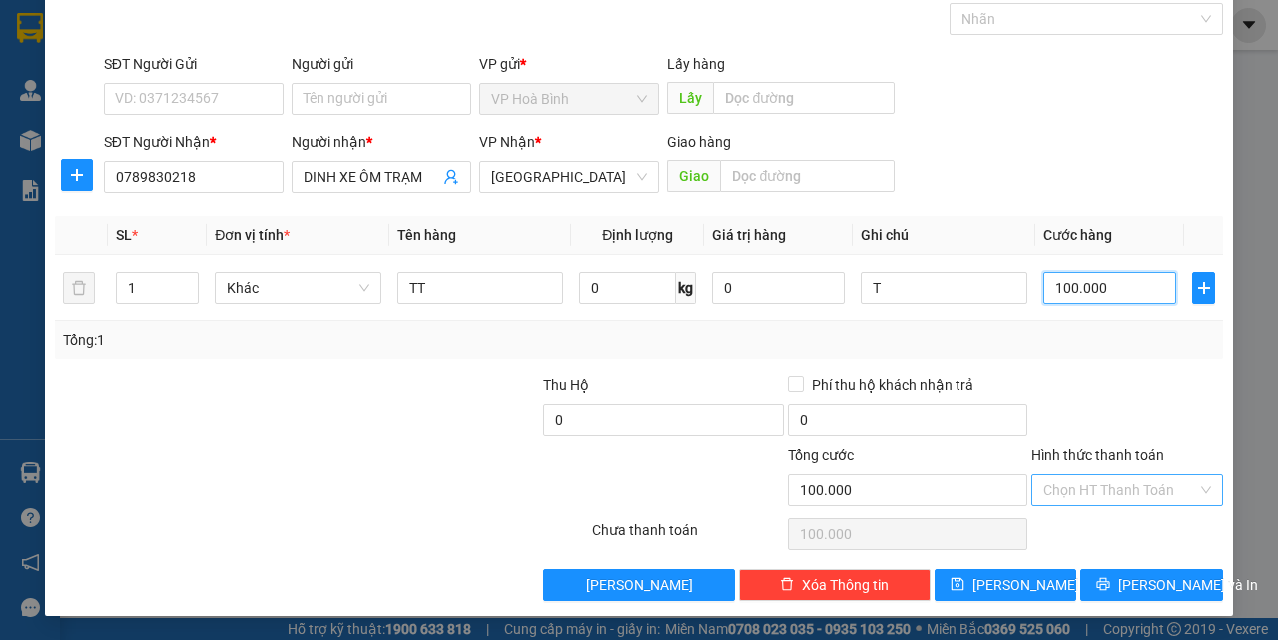
type input "100.000"
click at [1129, 502] on input "Hình thức thanh toán" at bounding box center [1121, 490] width 154 height 30
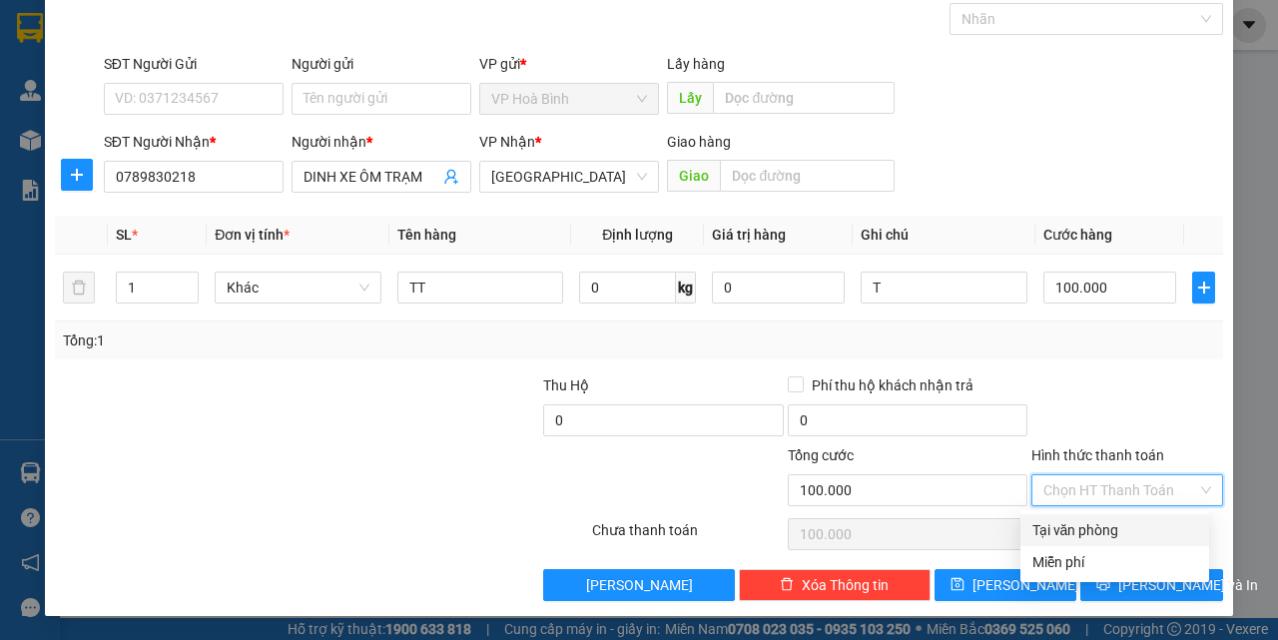
click at [1128, 527] on div "Tại văn phòng" at bounding box center [1115, 530] width 165 height 22
type input "0"
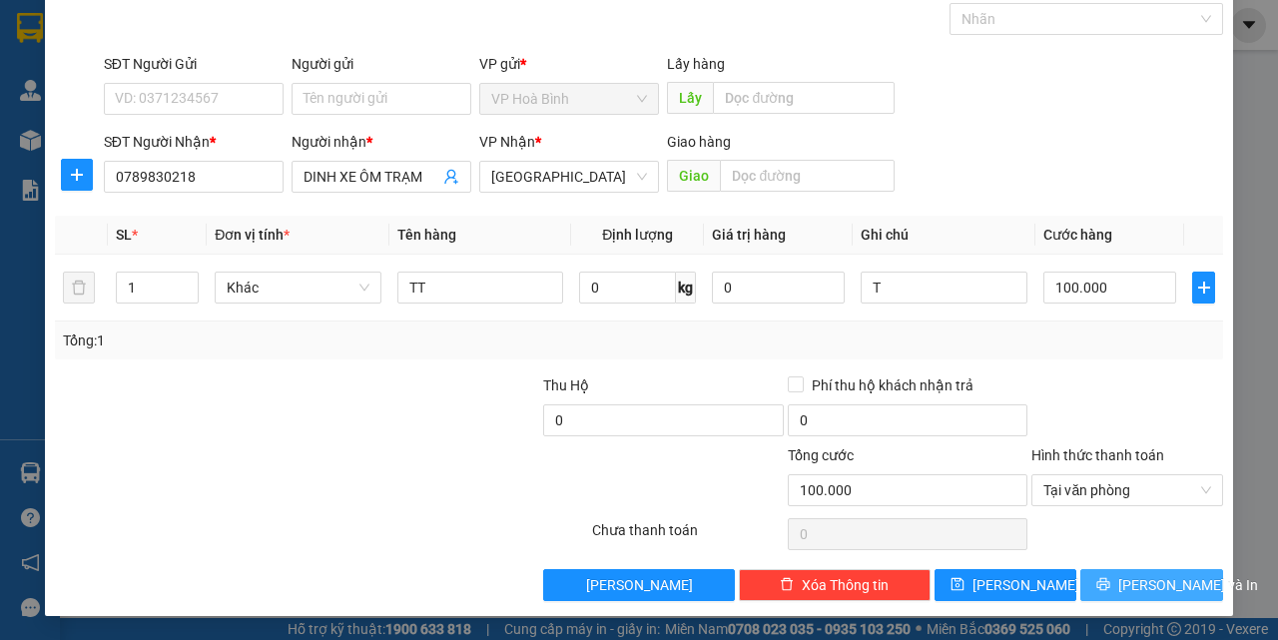
click at [1134, 579] on span "[PERSON_NAME] và In" at bounding box center [1189, 585] width 140 height 22
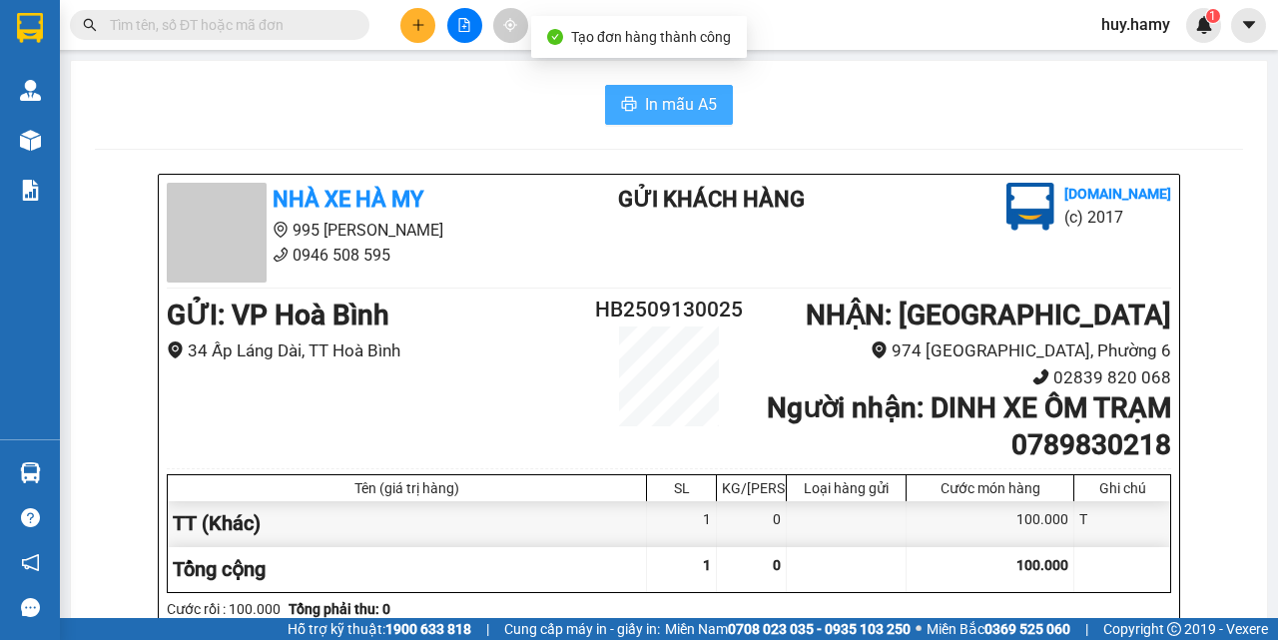
click at [672, 110] on span "In mẫu A5" at bounding box center [681, 104] width 72 height 25
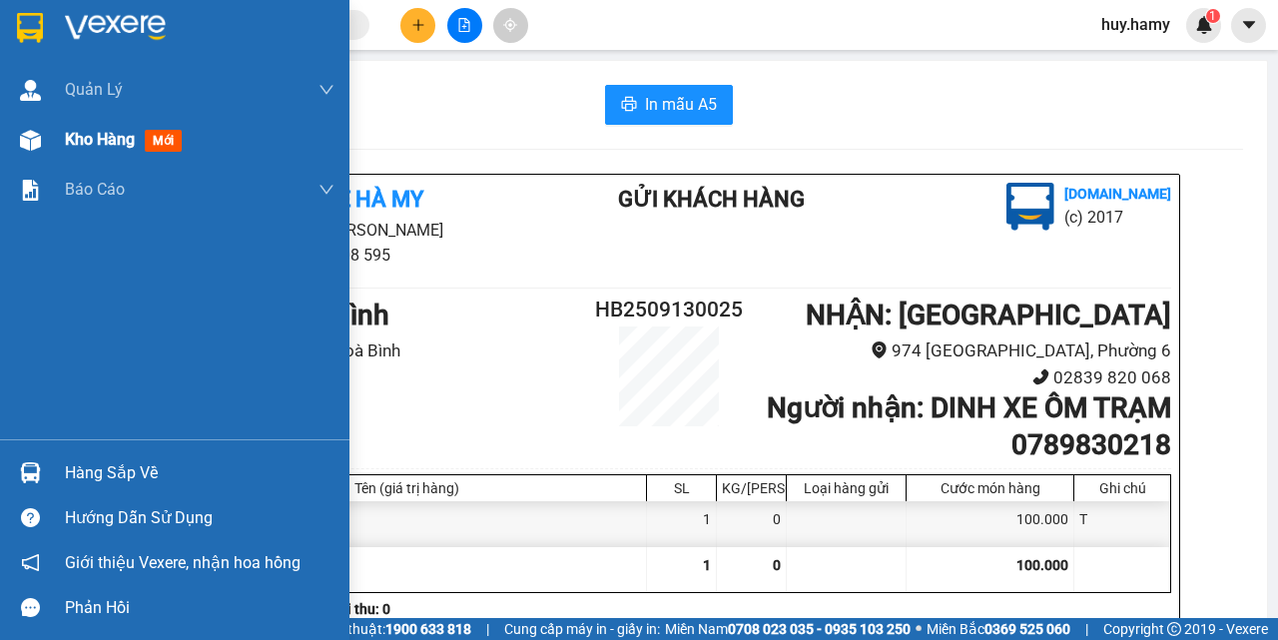
click at [92, 128] on div "Kho hàng mới" at bounding box center [127, 139] width 125 height 25
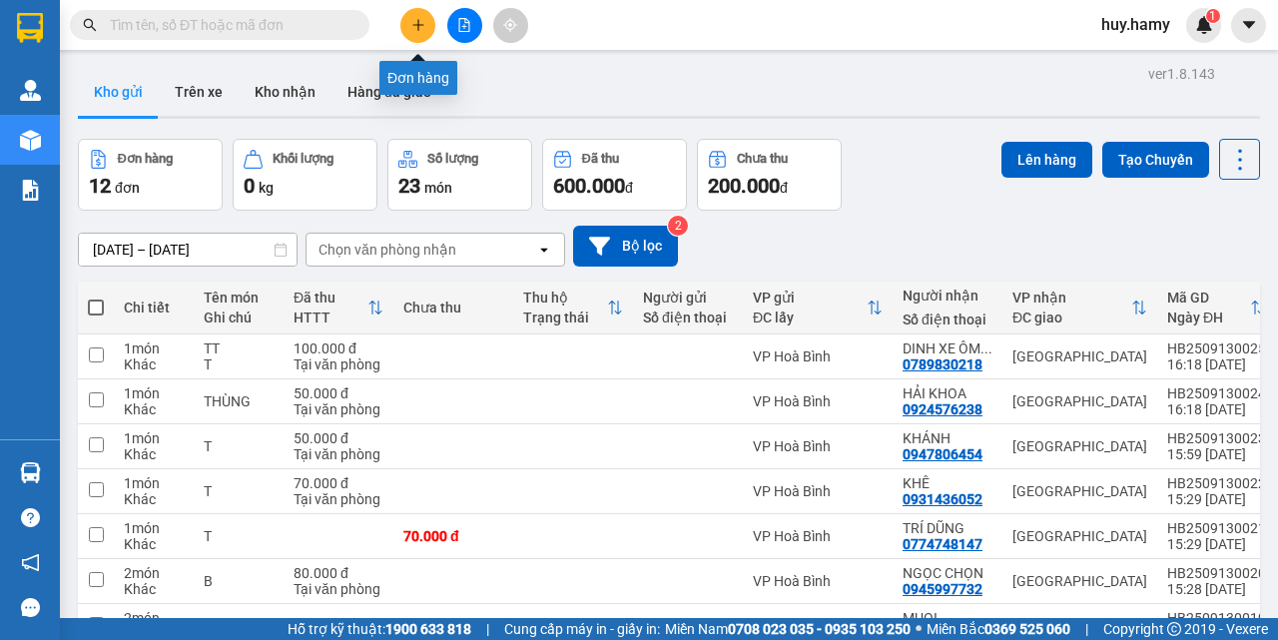
click at [408, 18] on button at bounding box center [417, 25] width 35 height 35
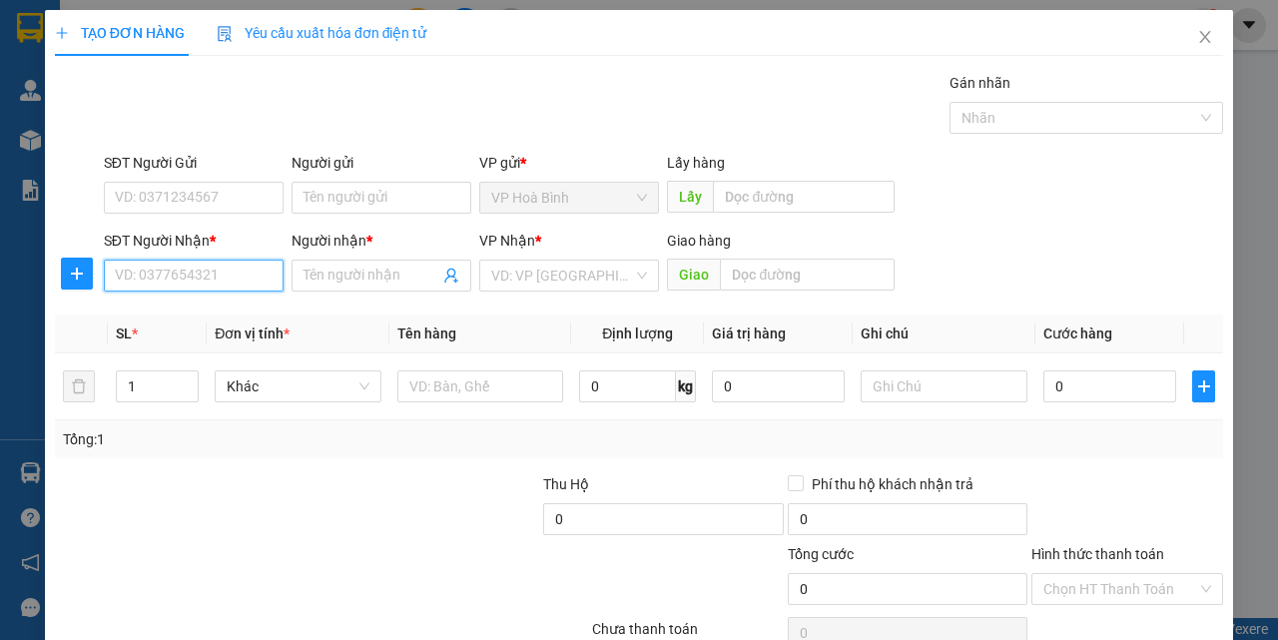
click at [212, 275] on input "SĐT Người Nhận *" at bounding box center [194, 276] width 180 height 32
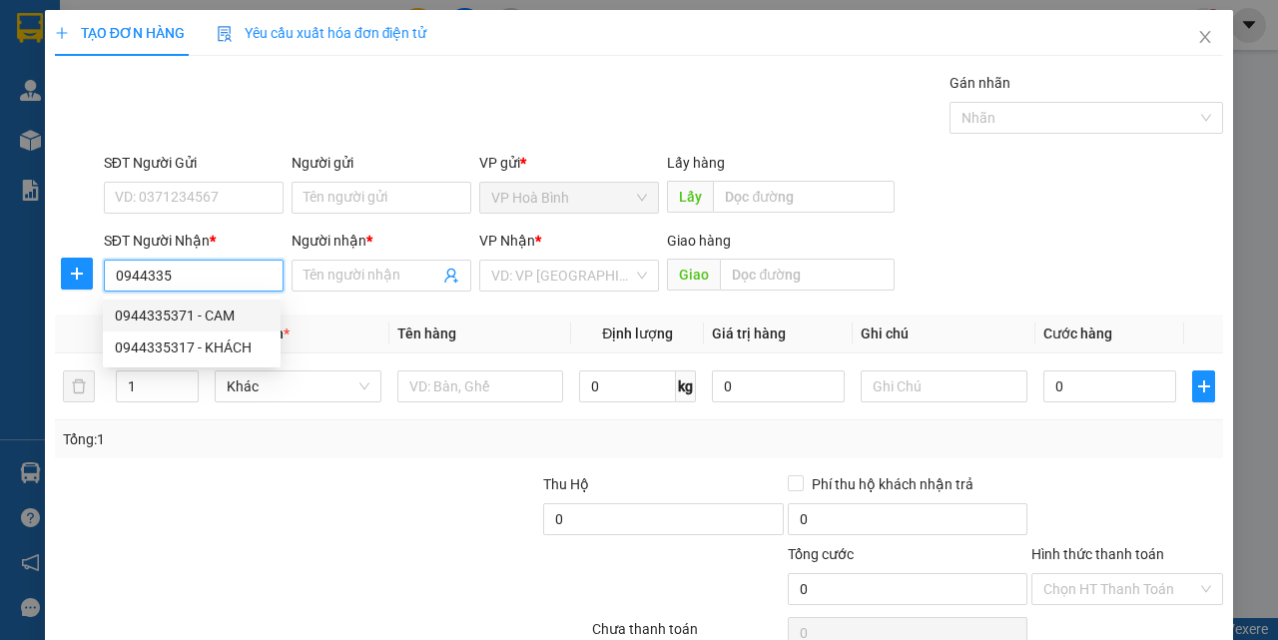
click at [193, 317] on div "0944335371 - CAM" at bounding box center [192, 316] width 154 height 22
type input "0944335371"
type input "CAM"
type input "50.000"
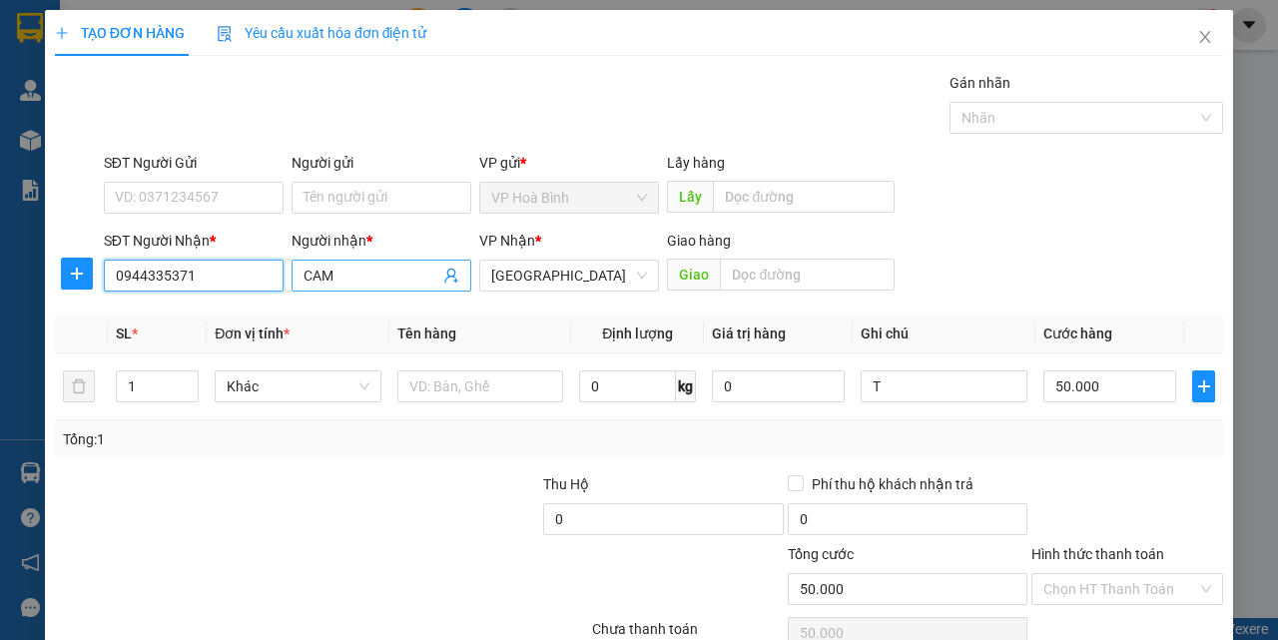
type input "0944335371"
drag, startPoint x: 356, startPoint y: 276, endPoint x: 281, endPoint y: 300, distance: 78.6
click at [281, 300] on div "Transit Pickup Surcharge Ids Transit Deliver Surcharge Ids Transit Deliver Surc…" at bounding box center [639, 386] width 1168 height 628
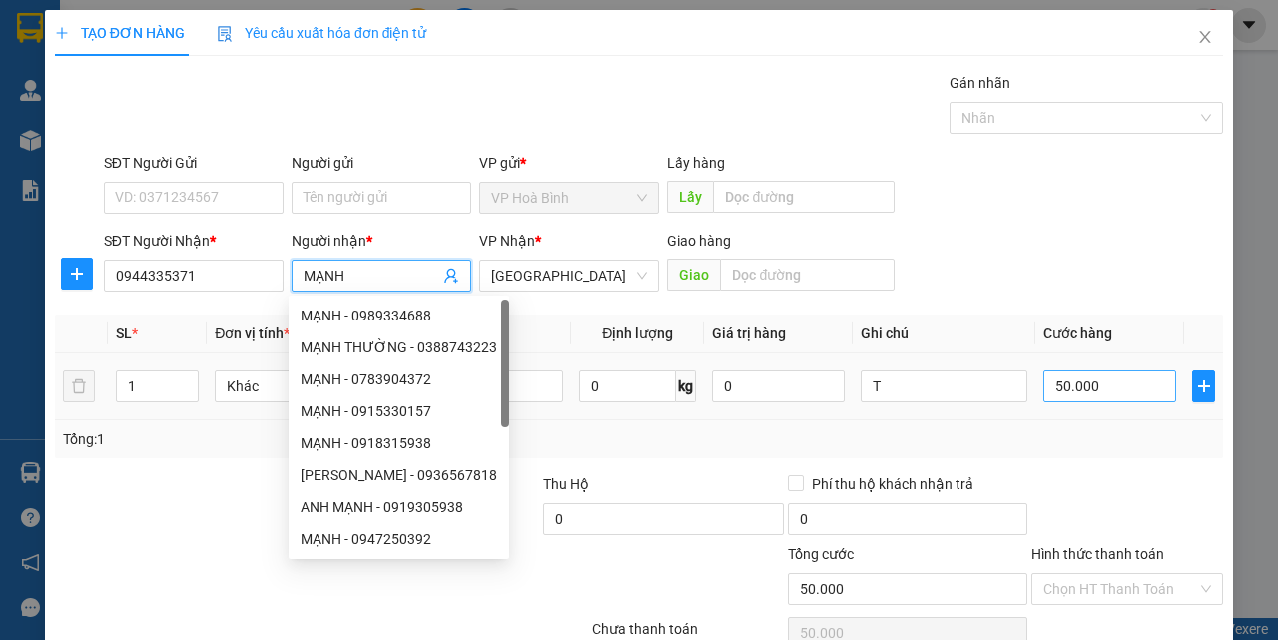
type input "MẠNH"
click at [1071, 400] on input "50.000" at bounding box center [1110, 387] width 133 height 32
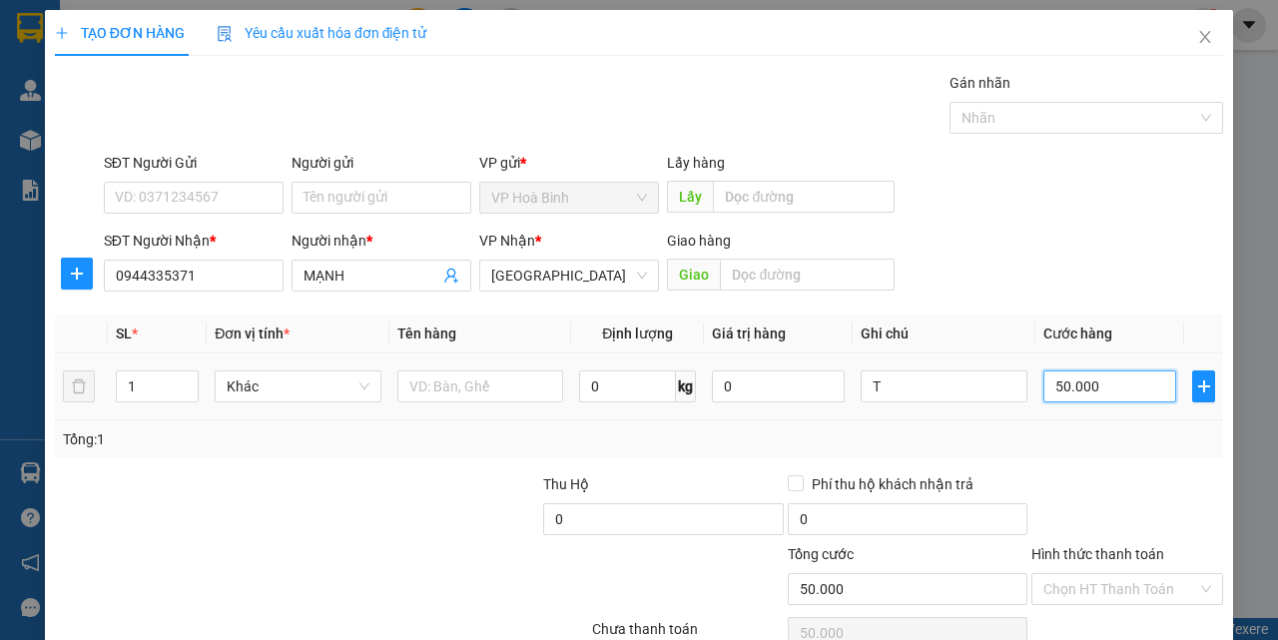
type input "7"
type input "70"
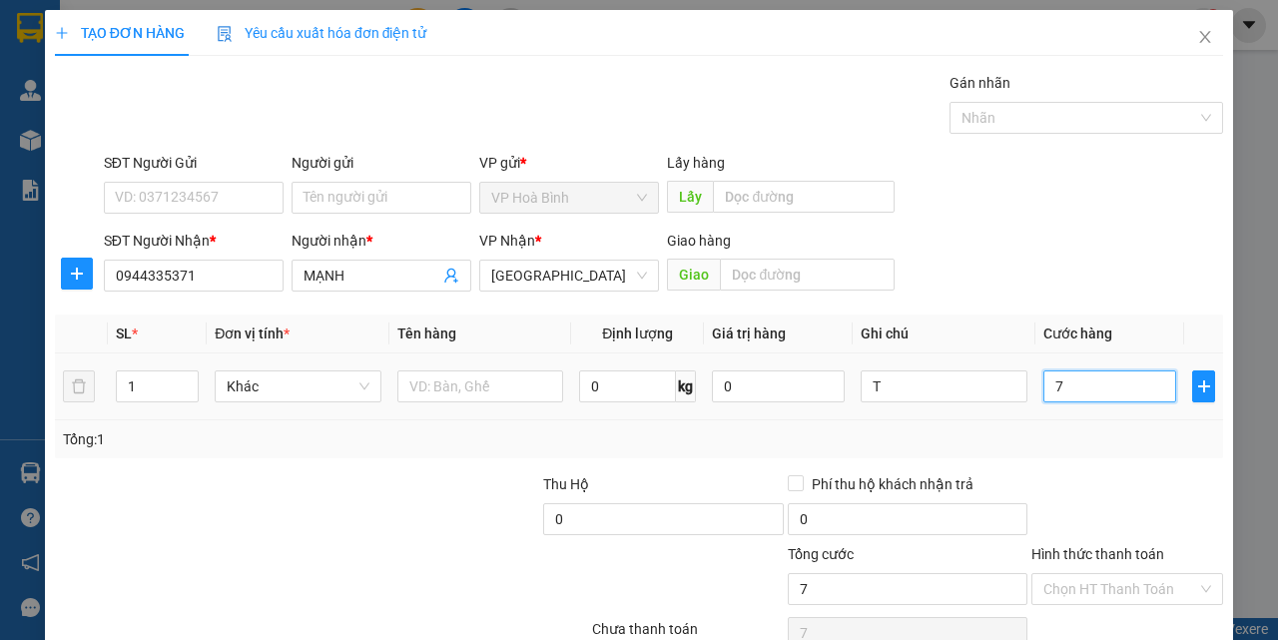
type input "70"
type input "700"
type input "7.000"
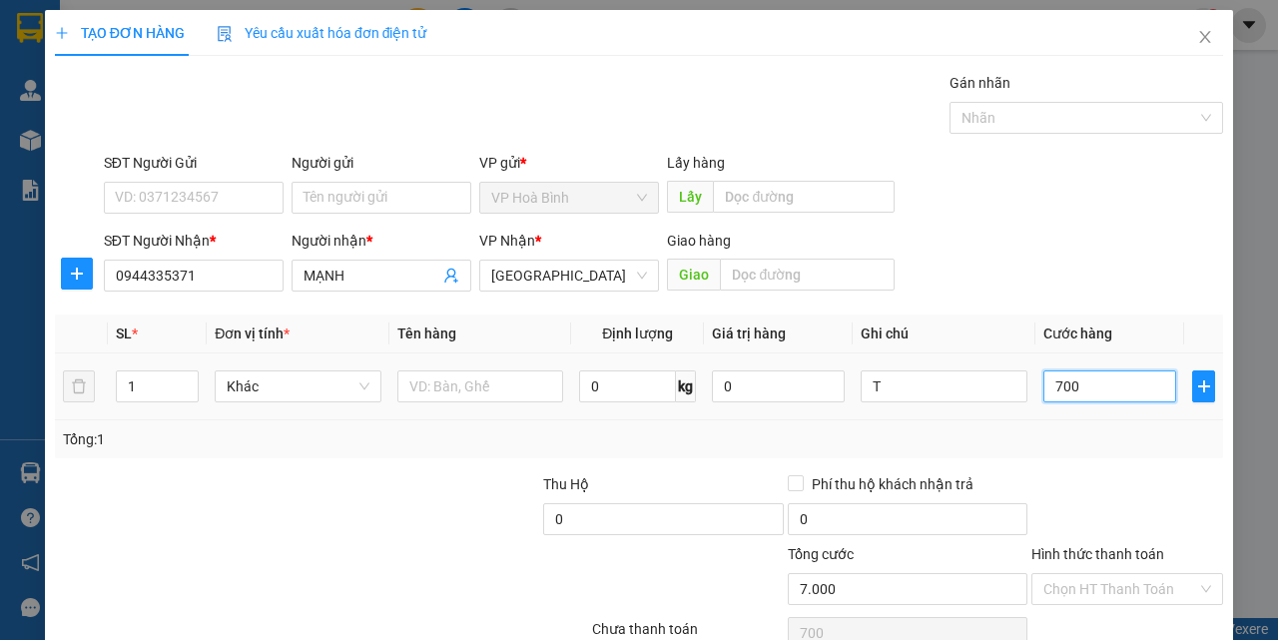
type input "7.000"
type input "70.000"
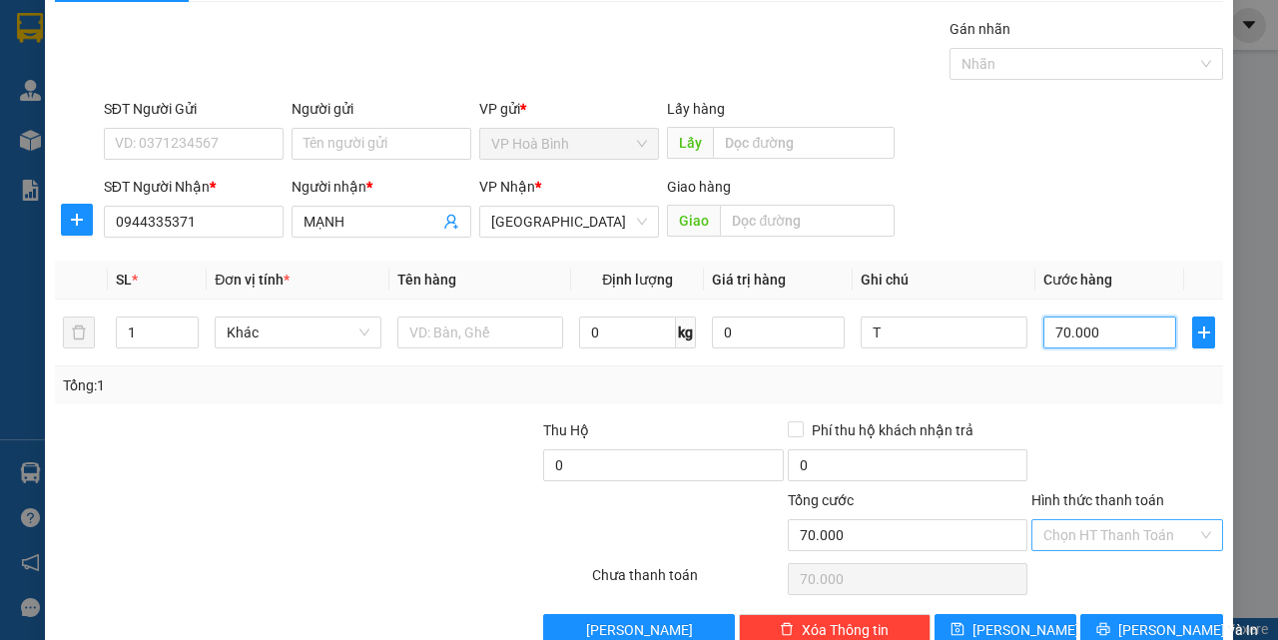
scroll to position [99, 0]
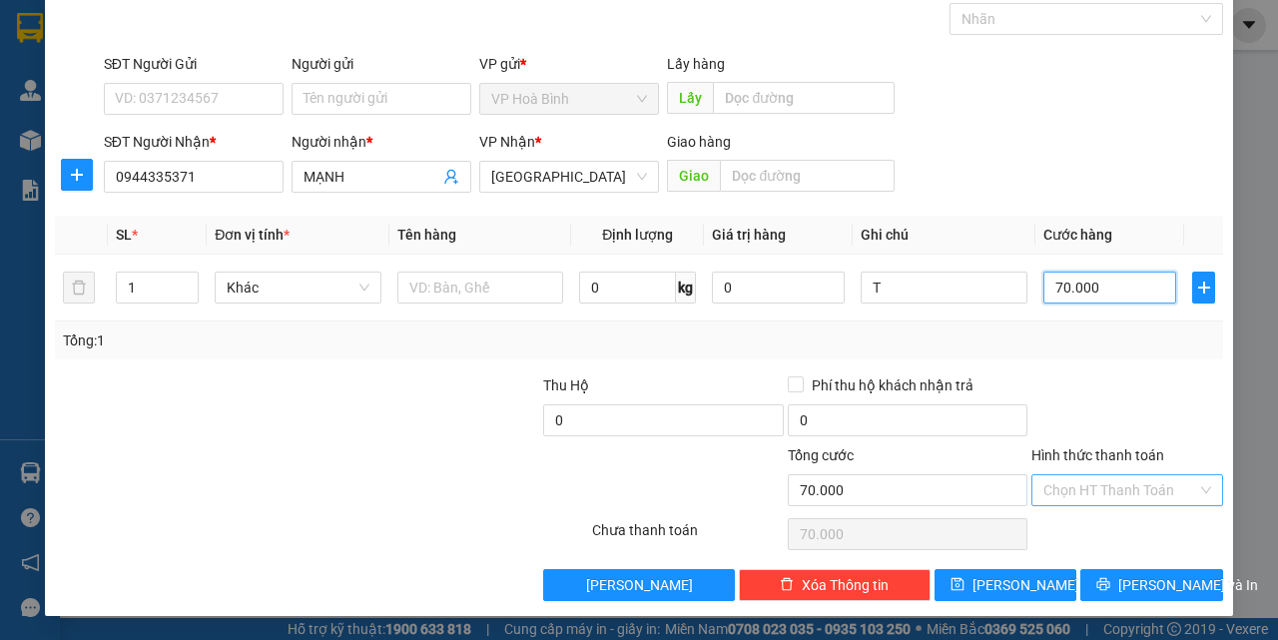
type input "70.000"
click at [1133, 480] on input "Hình thức thanh toán" at bounding box center [1121, 490] width 154 height 30
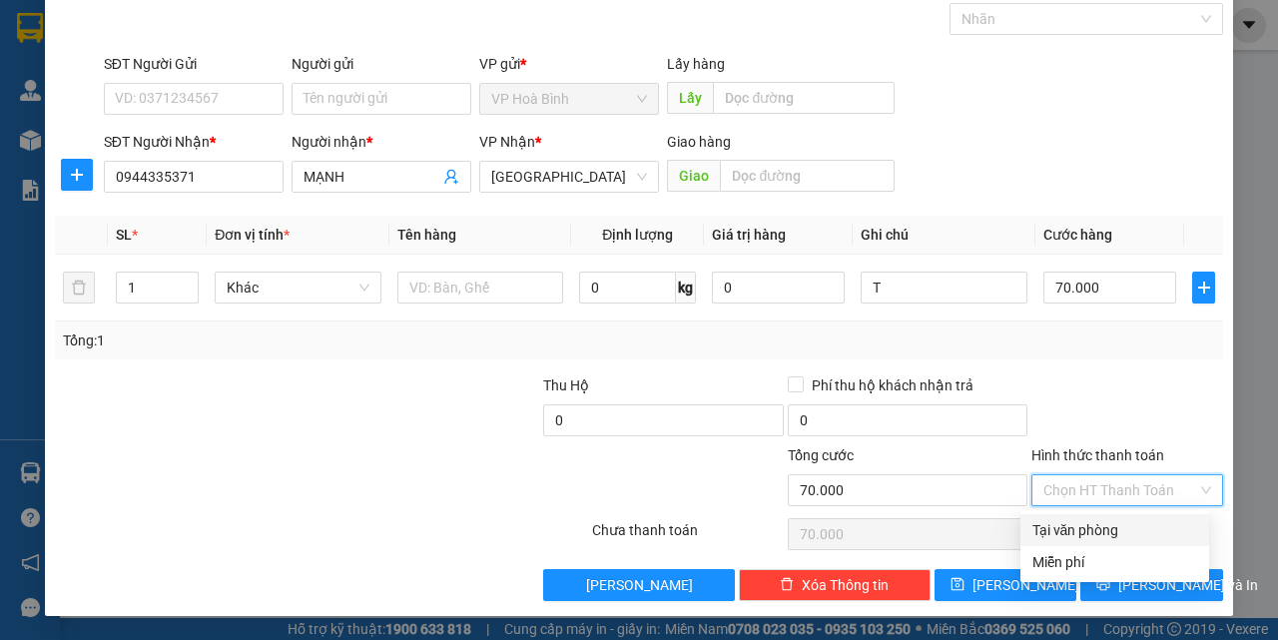
click at [1101, 534] on div "Tại văn phòng" at bounding box center [1115, 530] width 165 height 22
type input "0"
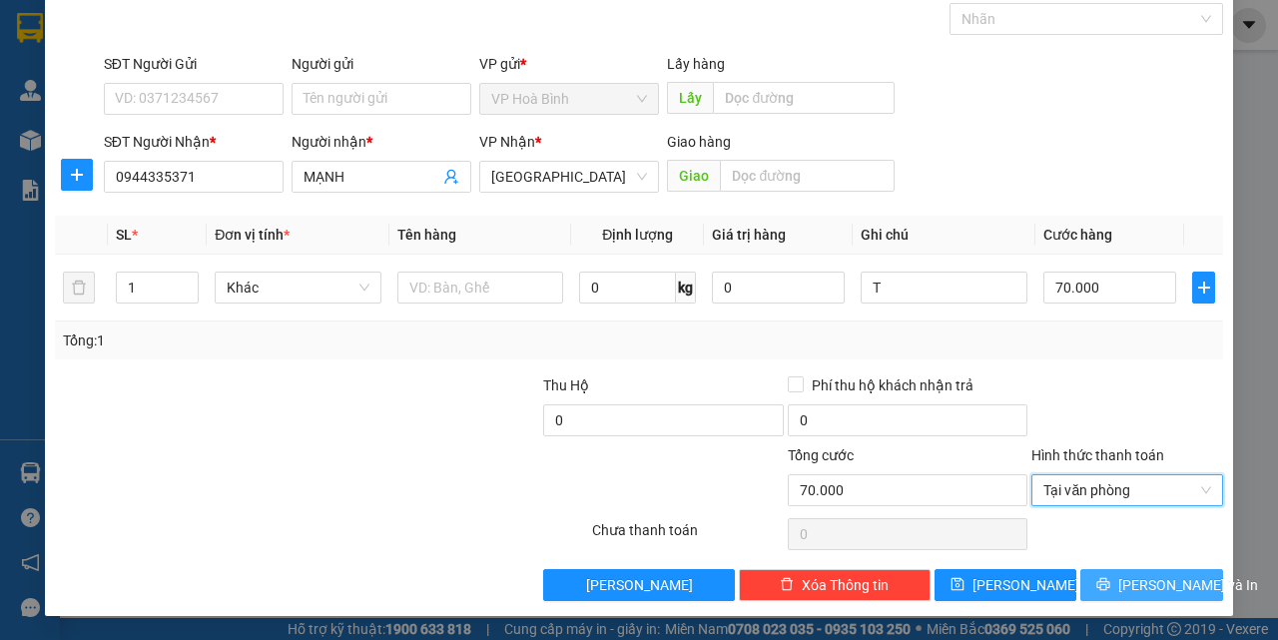
click at [1118, 584] on button "[PERSON_NAME] và In" at bounding box center [1152, 585] width 143 height 32
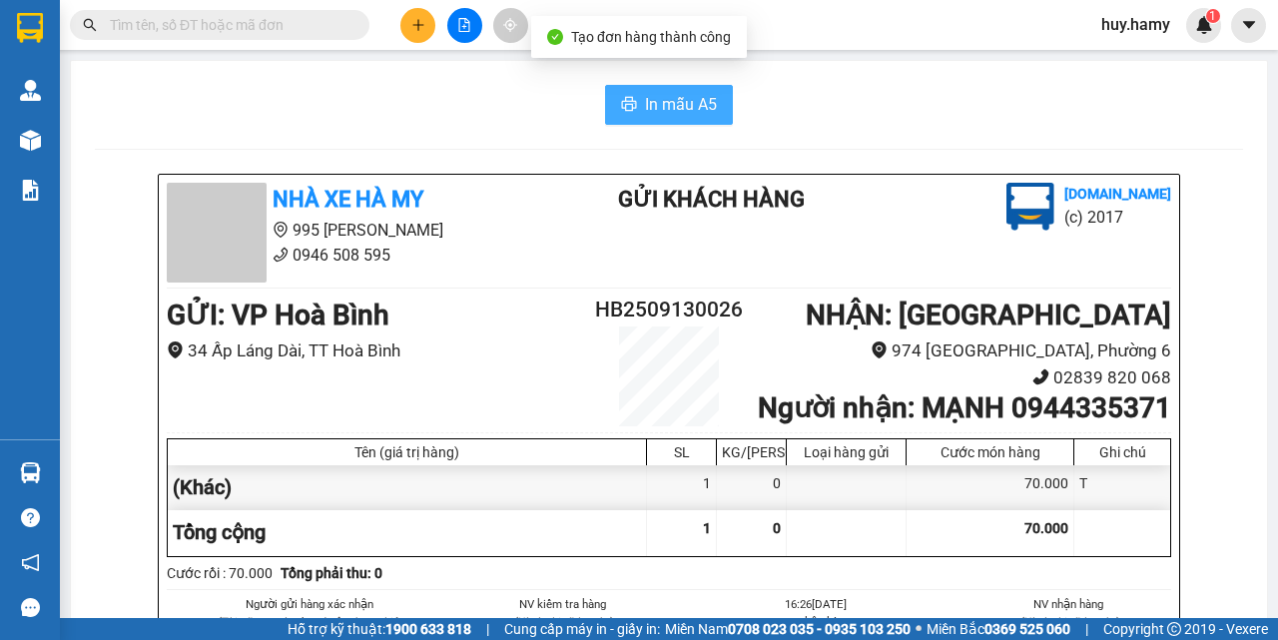
click at [662, 111] on span "In mẫu A5" at bounding box center [681, 104] width 72 height 25
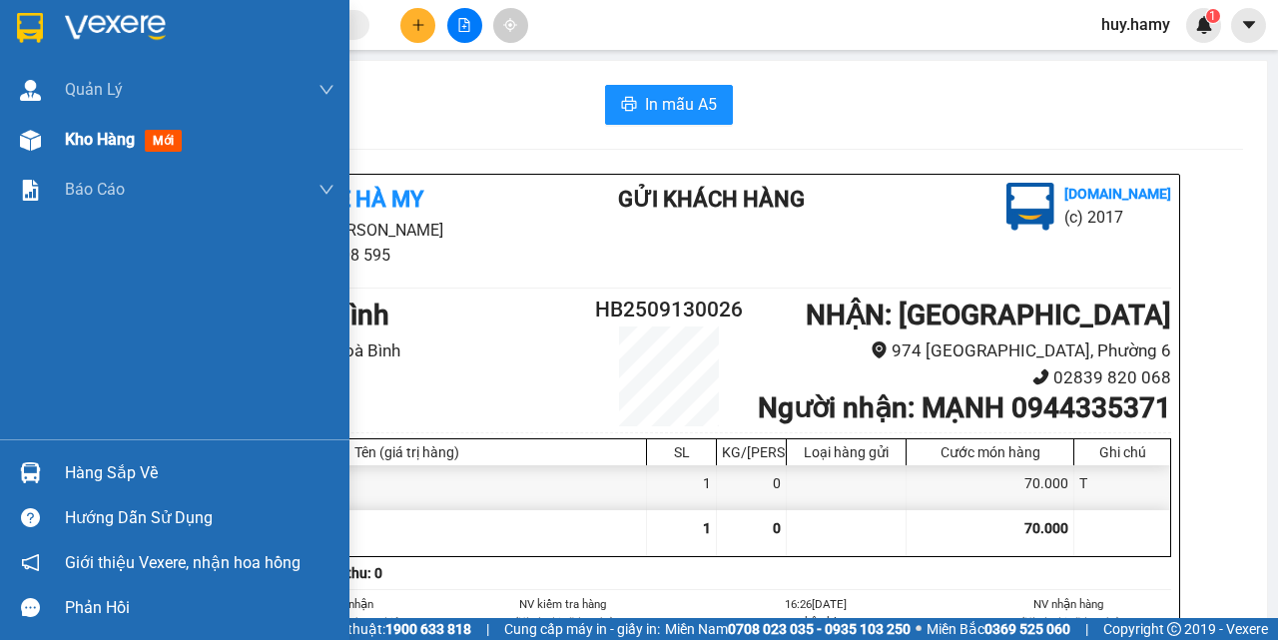
click at [99, 141] on span "Kho hàng" at bounding box center [100, 139] width 70 height 19
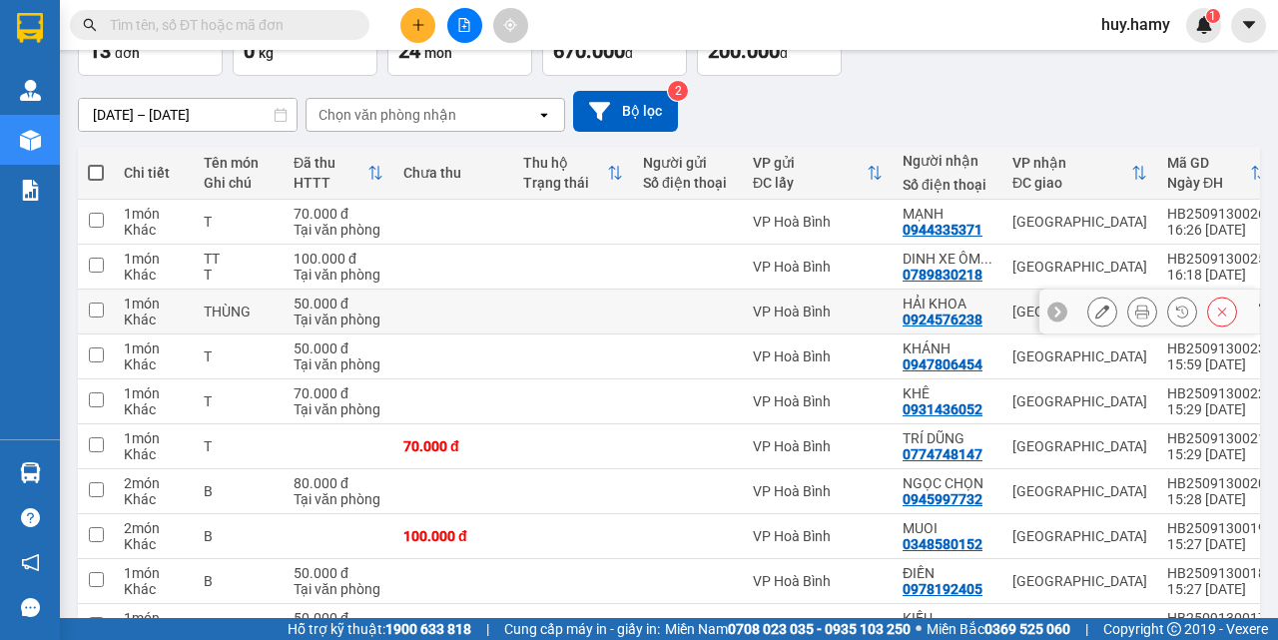
scroll to position [256, 0]
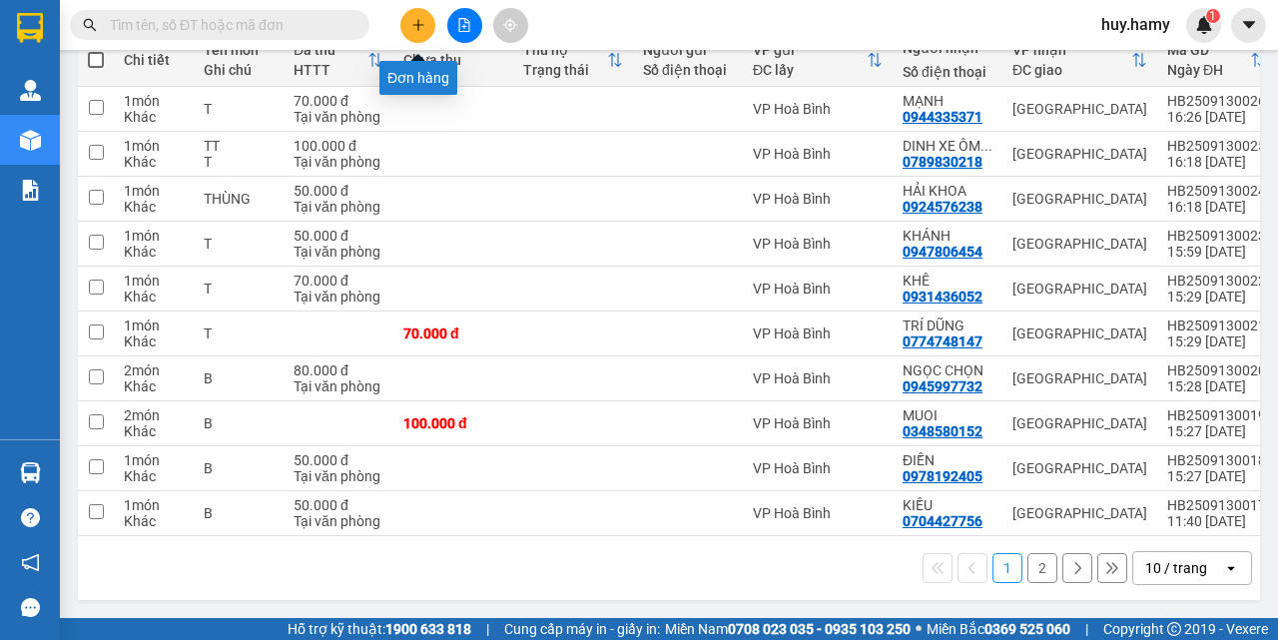
click at [411, 26] on icon "plus" at bounding box center [418, 25] width 14 height 14
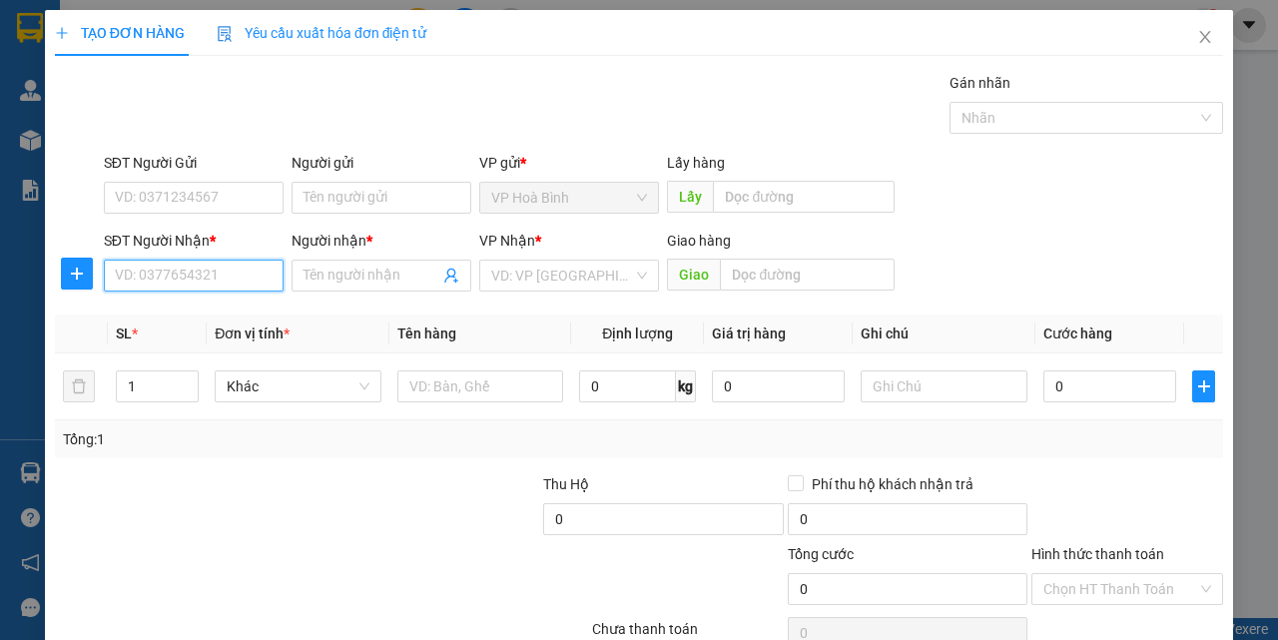
click at [148, 279] on input "SĐT Người Nhận *" at bounding box center [194, 276] width 180 height 32
click at [168, 307] on div "0835774776 - TẺO" at bounding box center [192, 316] width 154 height 22
type input "0835774776"
type input "TẺO"
type input "30.000"
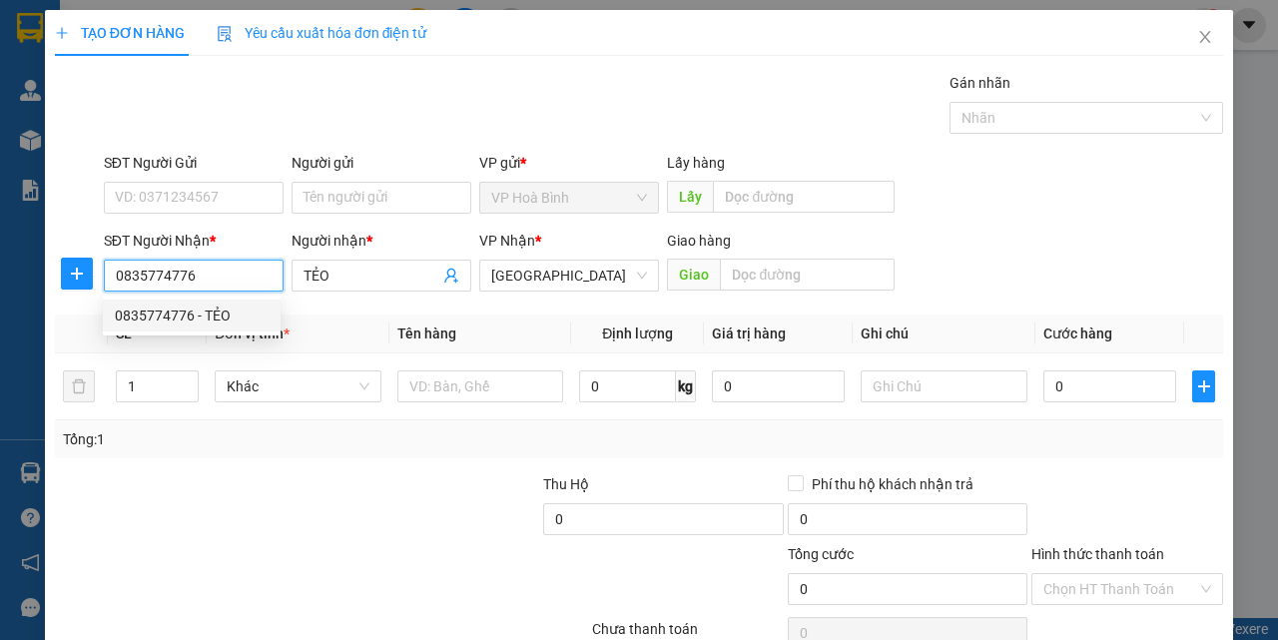
type input "30.000"
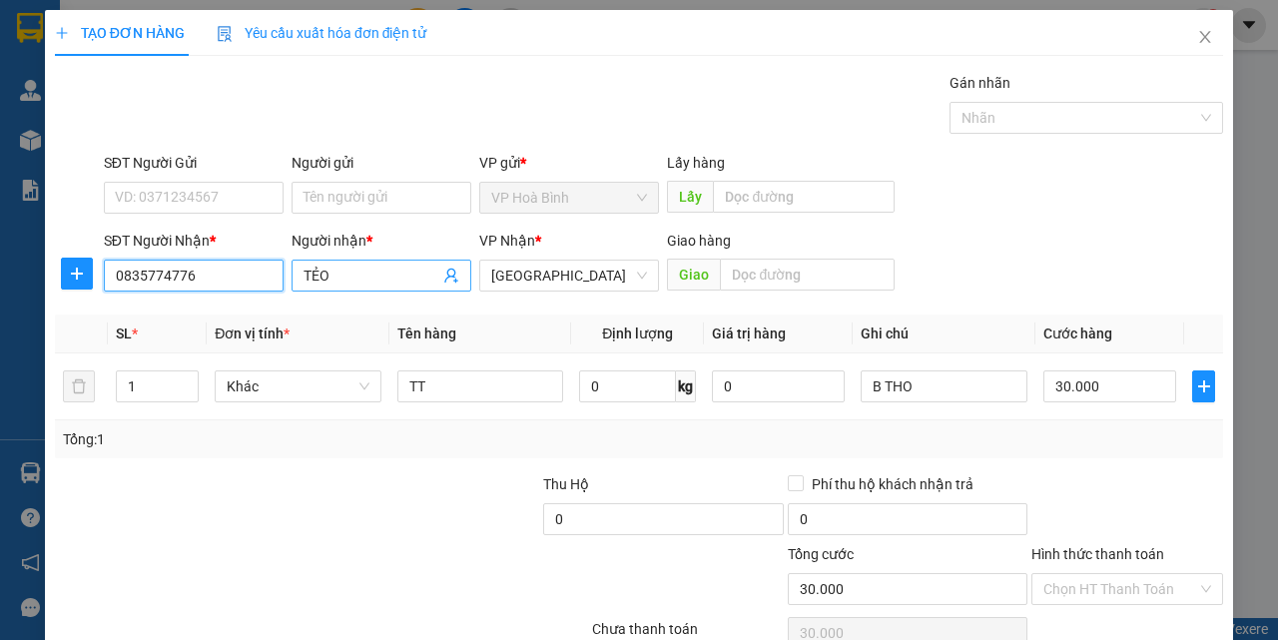
type input "0835774776"
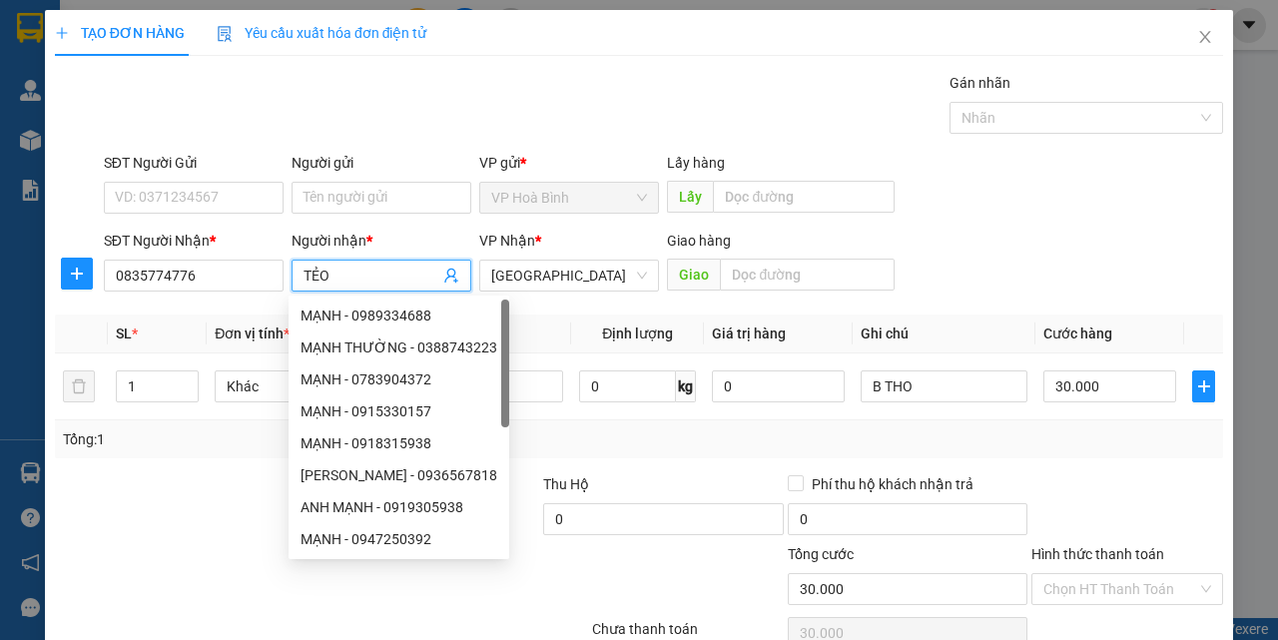
drag, startPoint x: 339, startPoint y: 265, endPoint x: 216, endPoint y: 298, distance: 127.2
click at [216, 298] on div "SĐT Người Nhận * 0835774776 Người nhận * TẺO VP Nhận * [GEOGRAPHIC_DATA] Giao h…" at bounding box center [664, 265] width 1128 height 70
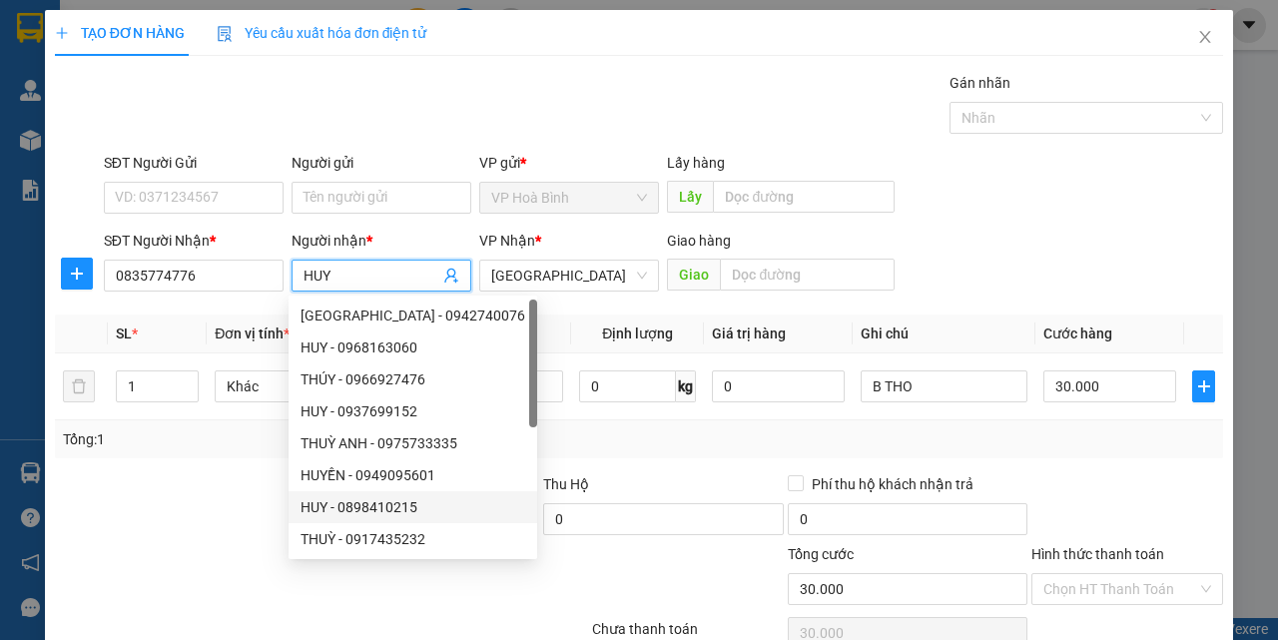
type input "HUY"
click at [140, 492] on div at bounding box center [175, 508] width 245 height 70
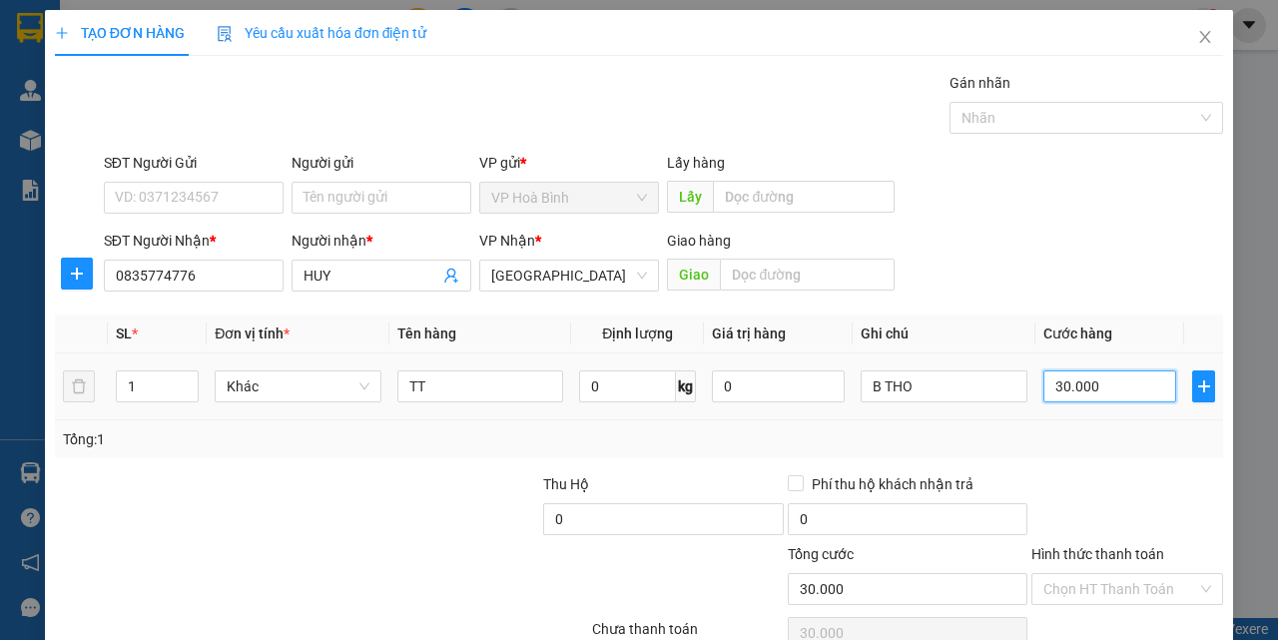
click at [1120, 392] on input "30.000" at bounding box center [1110, 387] width 133 height 32
type input "5"
type input "50"
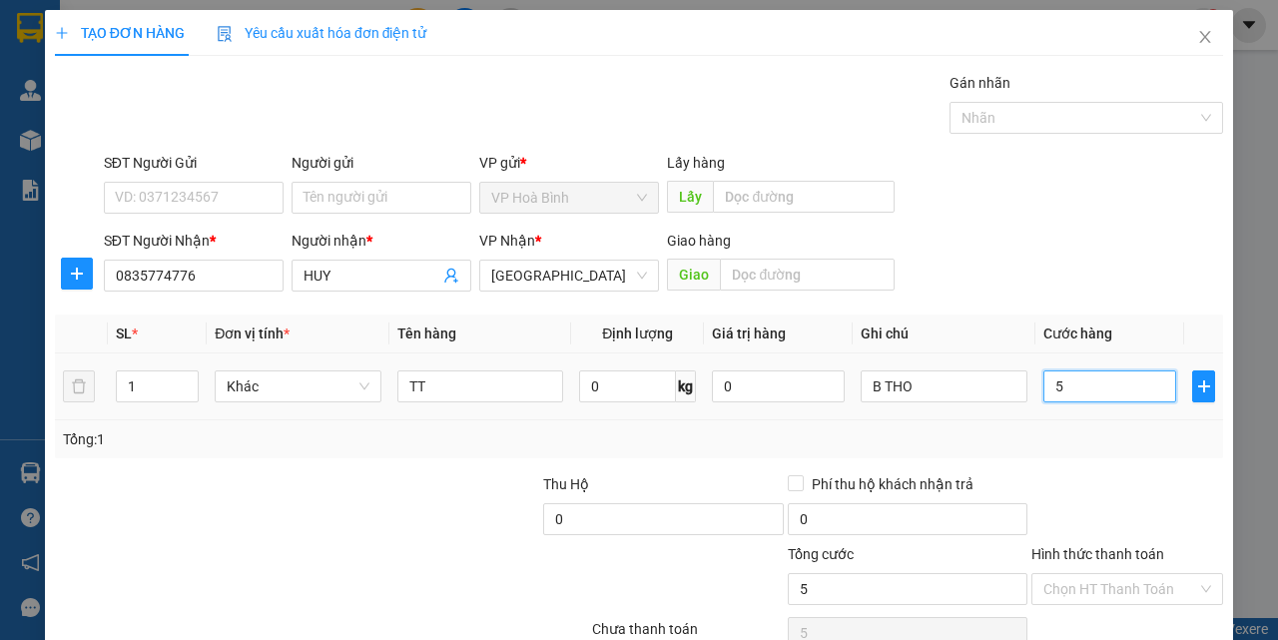
type input "50"
type input "500"
type input "5.000"
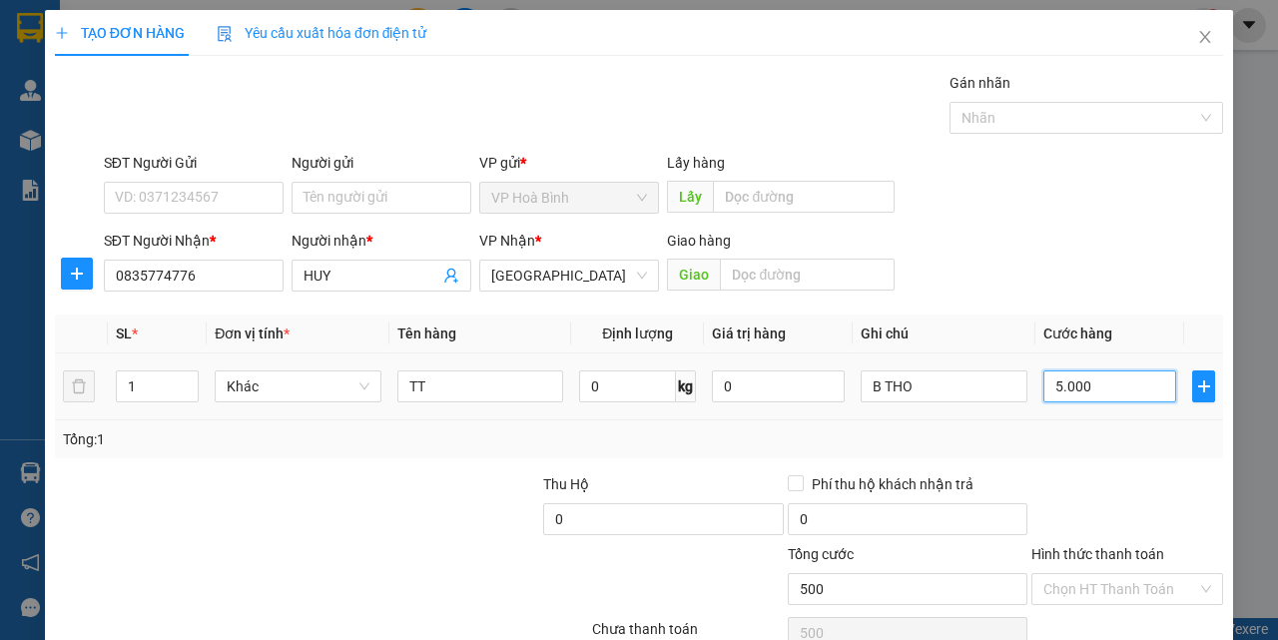
type input "5.000"
type input "50.000"
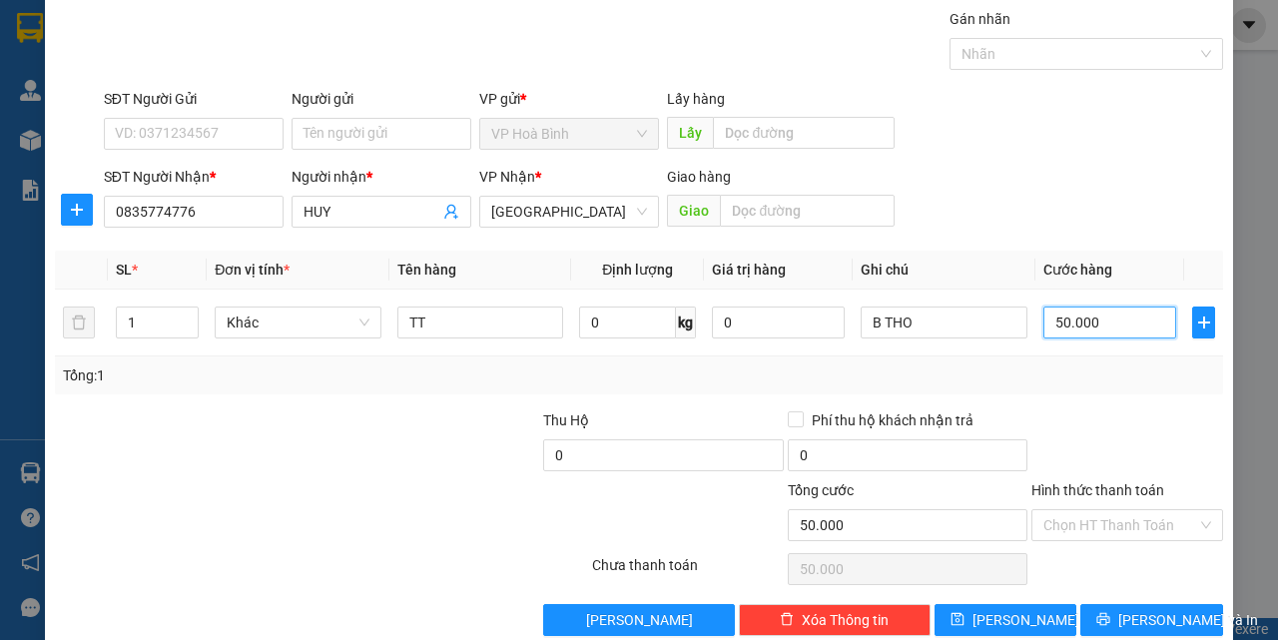
scroll to position [99, 0]
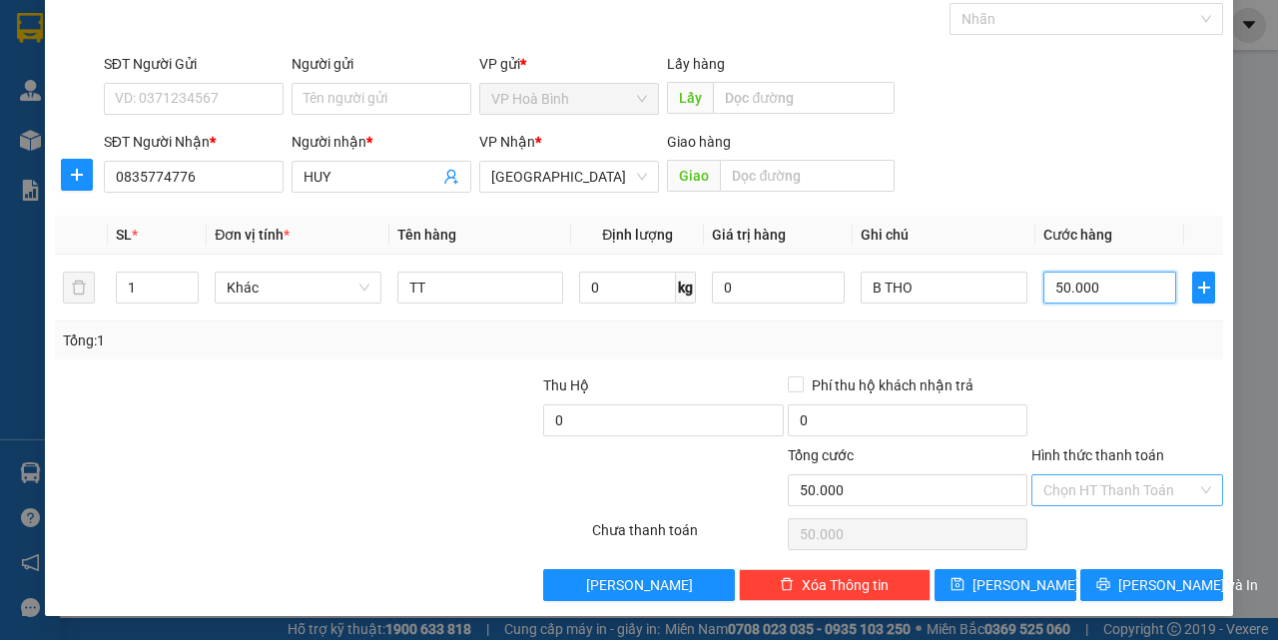
type input "50.000"
drag, startPoint x: 1113, startPoint y: 486, endPoint x: 1113, endPoint y: 508, distance: 22.0
click at [1113, 485] on input "Hình thức thanh toán" at bounding box center [1121, 490] width 154 height 30
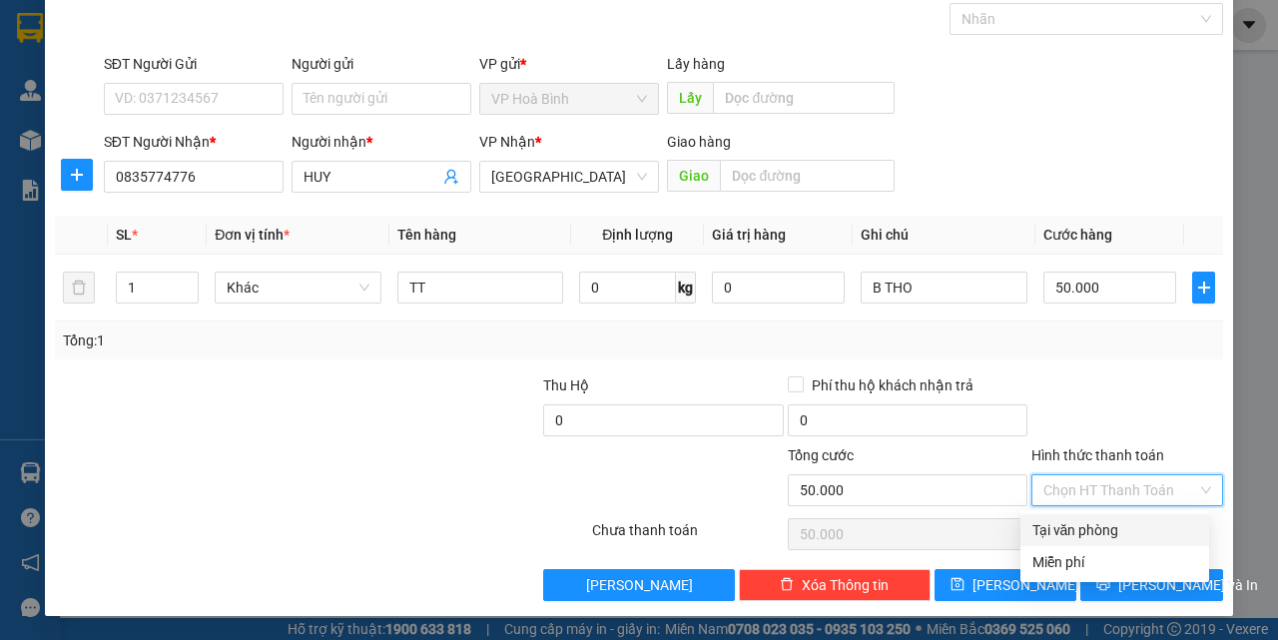
click at [1107, 525] on div "Tại văn phòng" at bounding box center [1115, 530] width 165 height 22
type input "0"
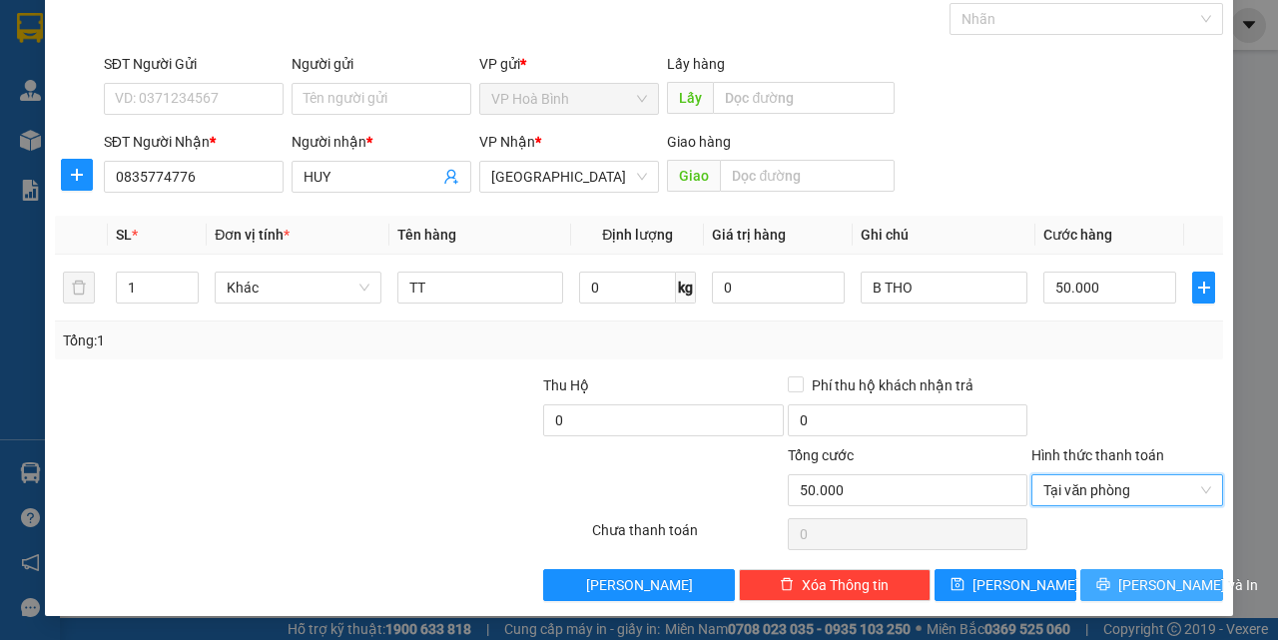
click at [1130, 570] on button "[PERSON_NAME] và In" at bounding box center [1152, 585] width 143 height 32
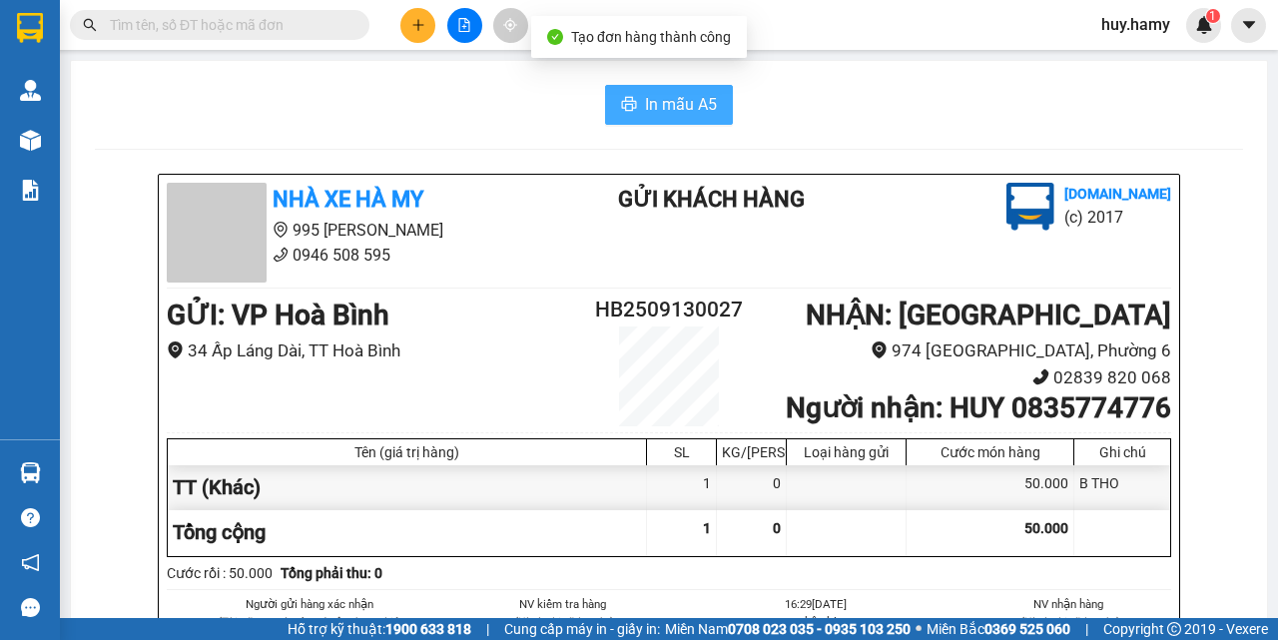
click at [663, 102] on span "In mẫu A5" at bounding box center [681, 104] width 72 height 25
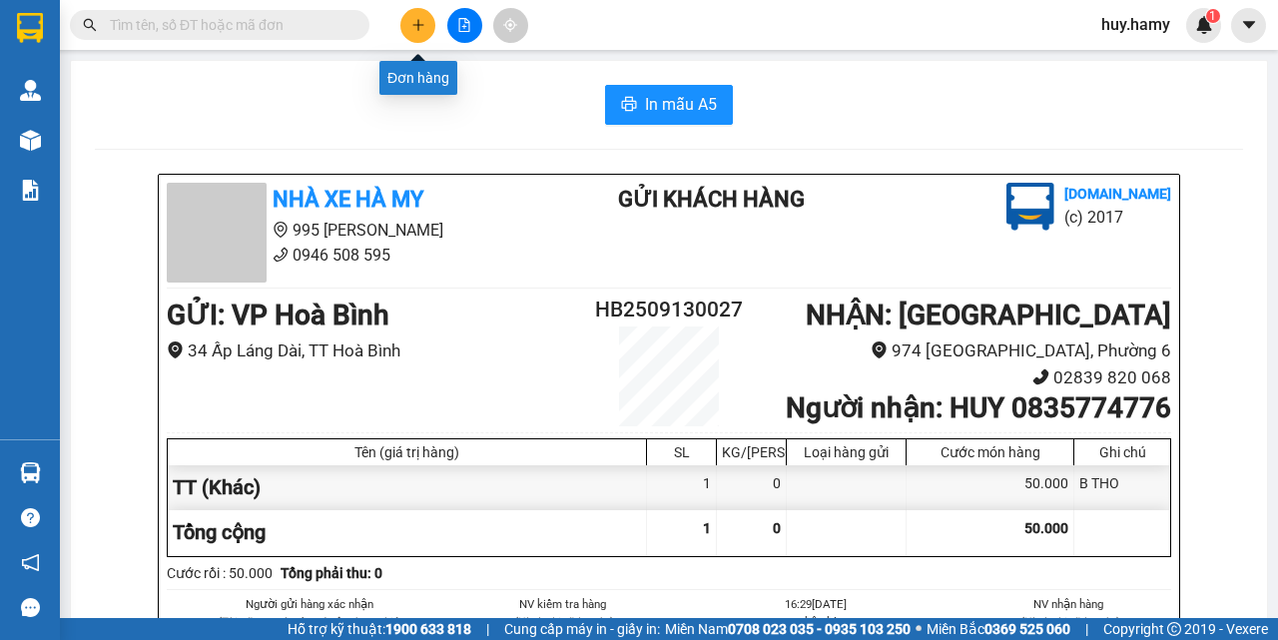
click at [414, 22] on icon "plus" at bounding box center [418, 25] width 14 height 14
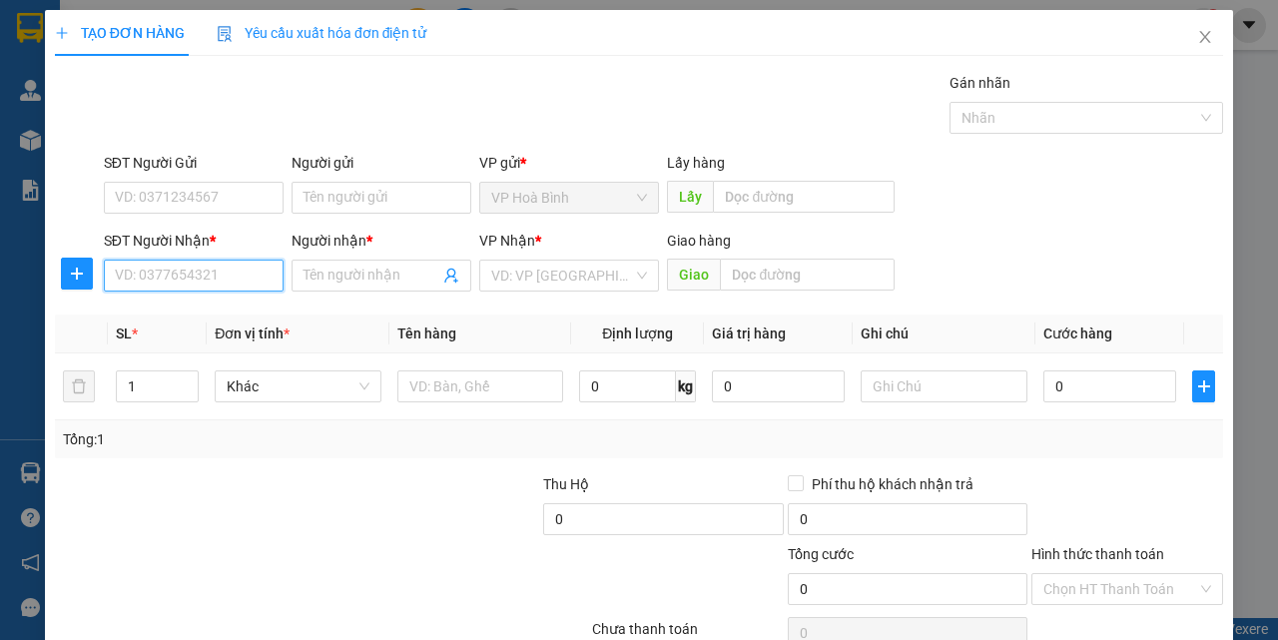
click at [155, 279] on input "SĐT Người Nhận *" at bounding box center [194, 276] width 180 height 32
click at [174, 308] on div "0389866045 - TRUNG" at bounding box center [192, 316] width 154 height 22
type input "0389866045"
type input "TRUNG"
type input "30.000"
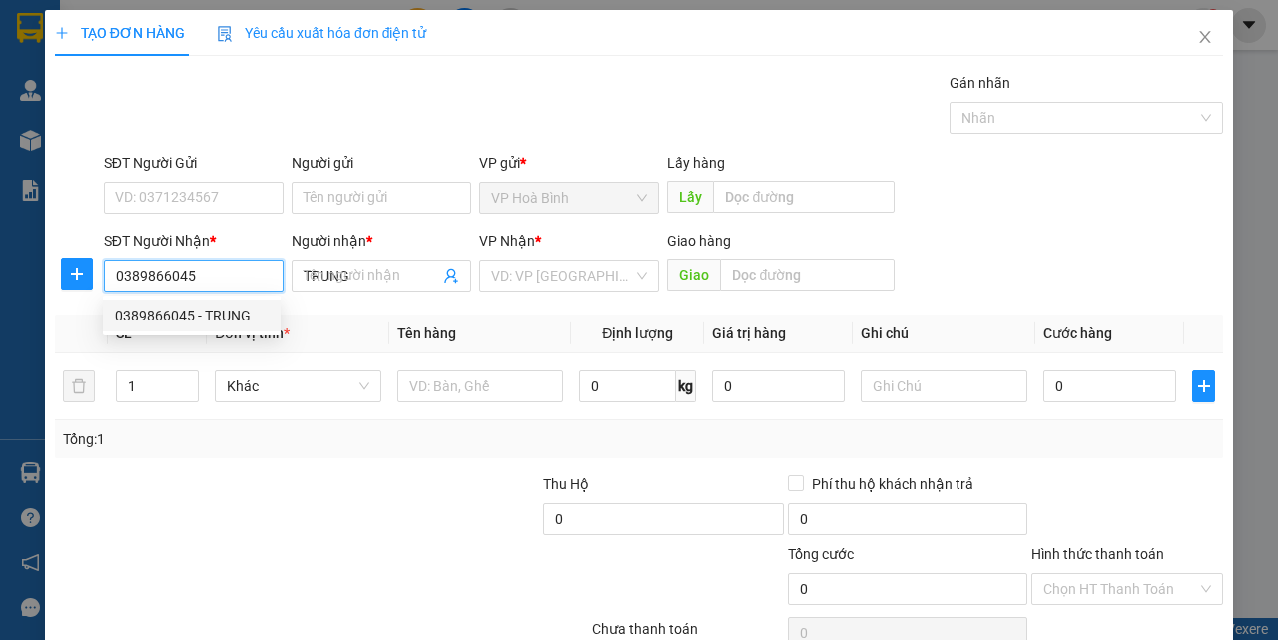
type input "30.000"
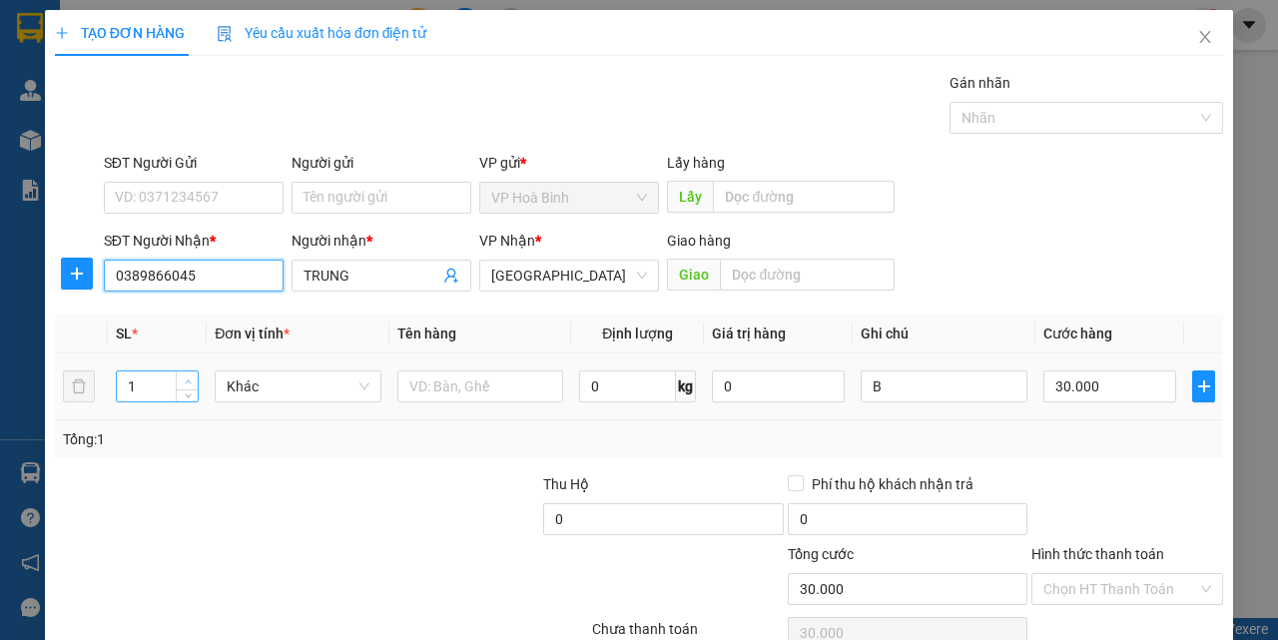
type input "0389866045"
type input "2"
click at [191, 377] on span "up" at bounding box center [188, 382] width 12 height 12
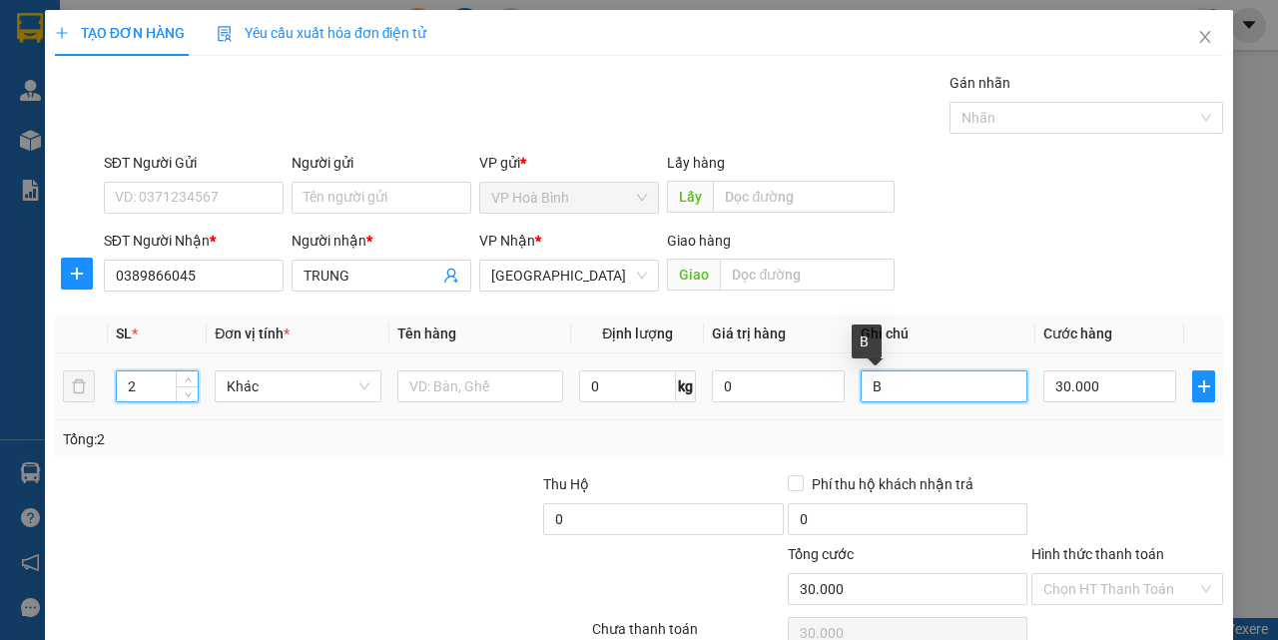
type input "0"
drag, startPoint x: 911, startPoint y: 386, endPoint x: 862, endPoint y: 395, distance: 49.8
click at [862, 395] on input "B" at bounding box center [944, 387] width 167 height 32
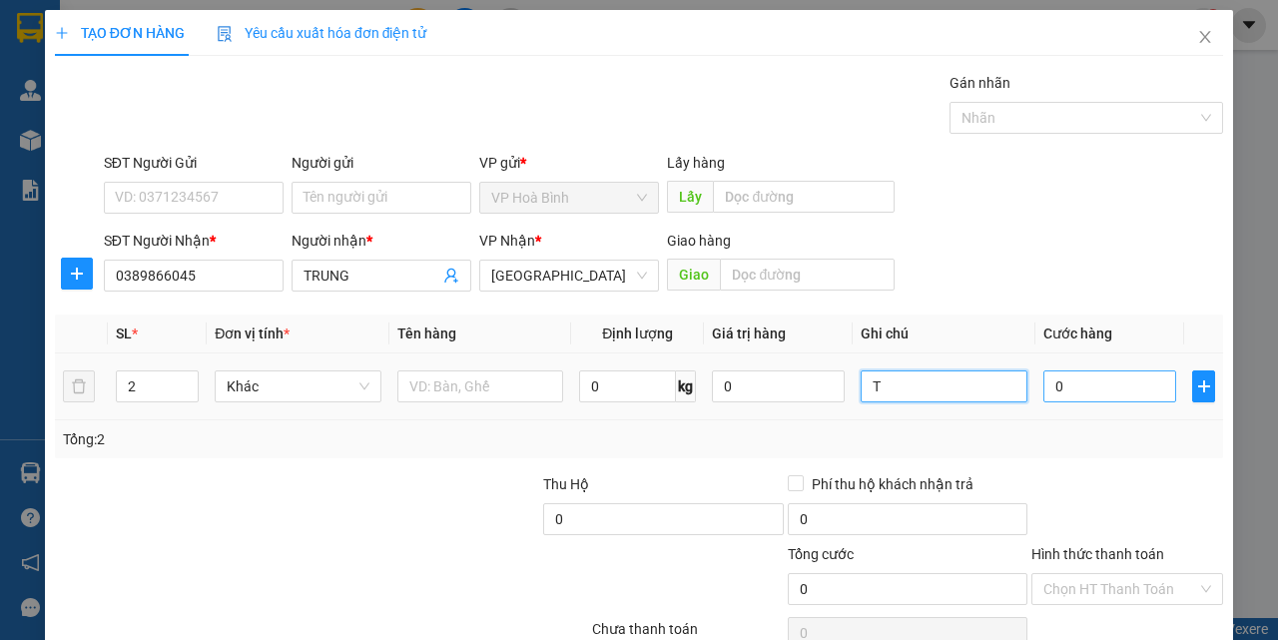
type input "T"
click at [1081, 385] on input "0" at bounding box center [1110, 387] width 133 height 32
type input "8"
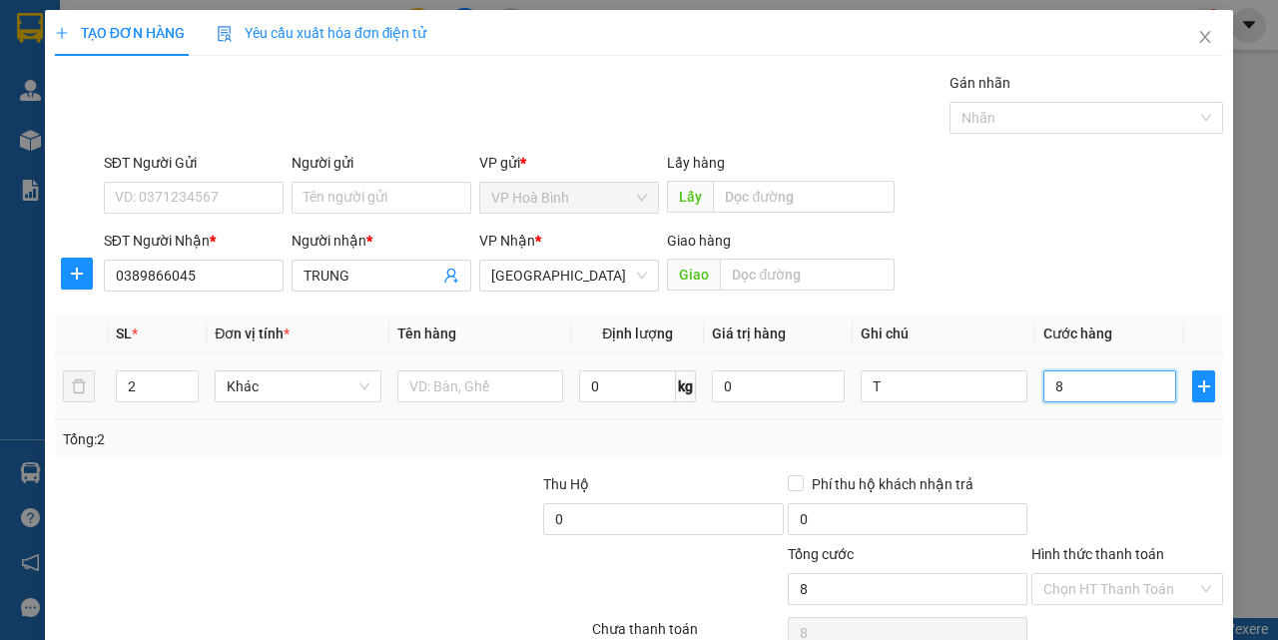
type input "80"
type input "800"
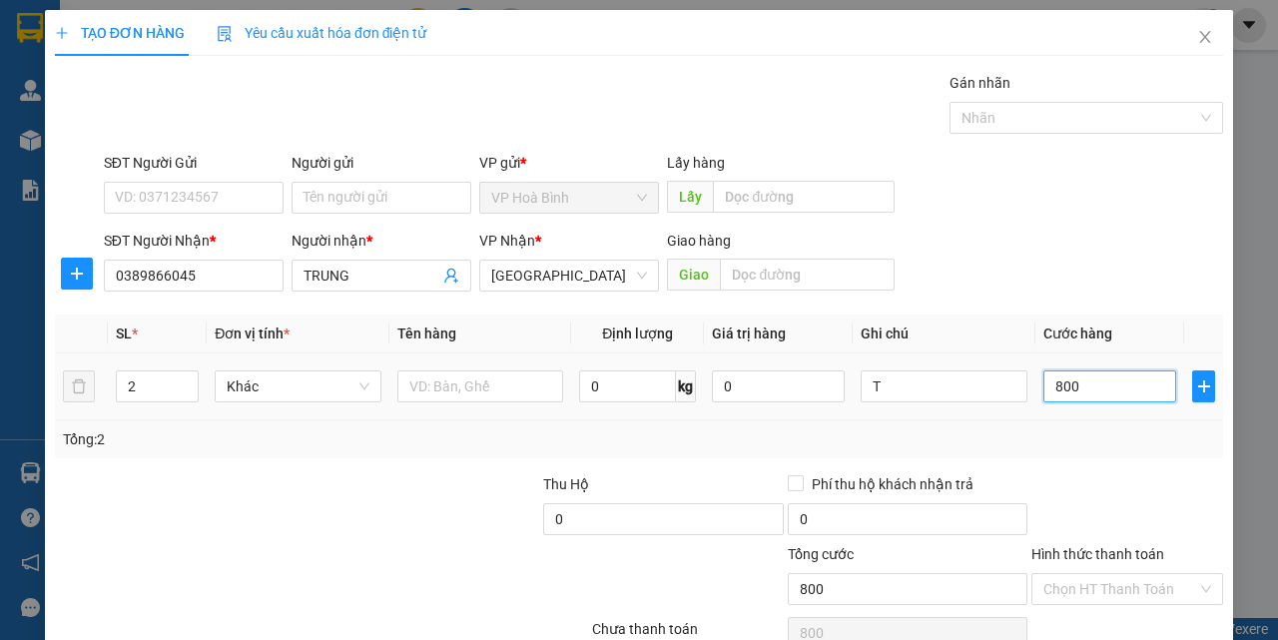
type input "8.000"
type input "80.000"
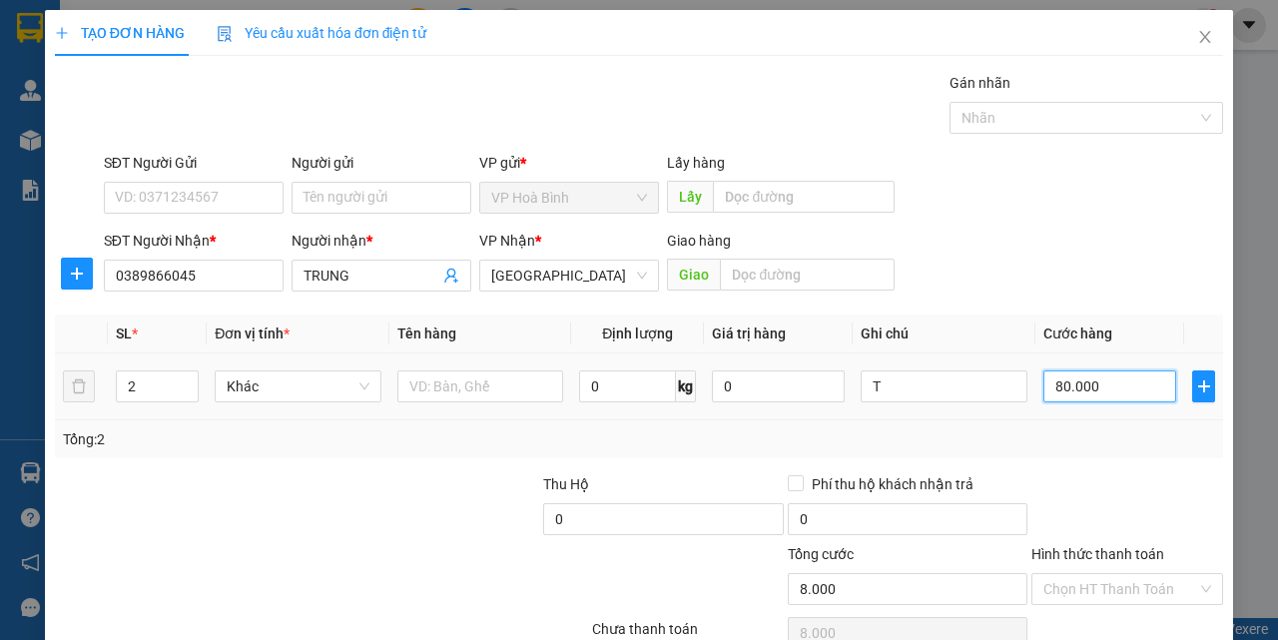
type input "80.000"
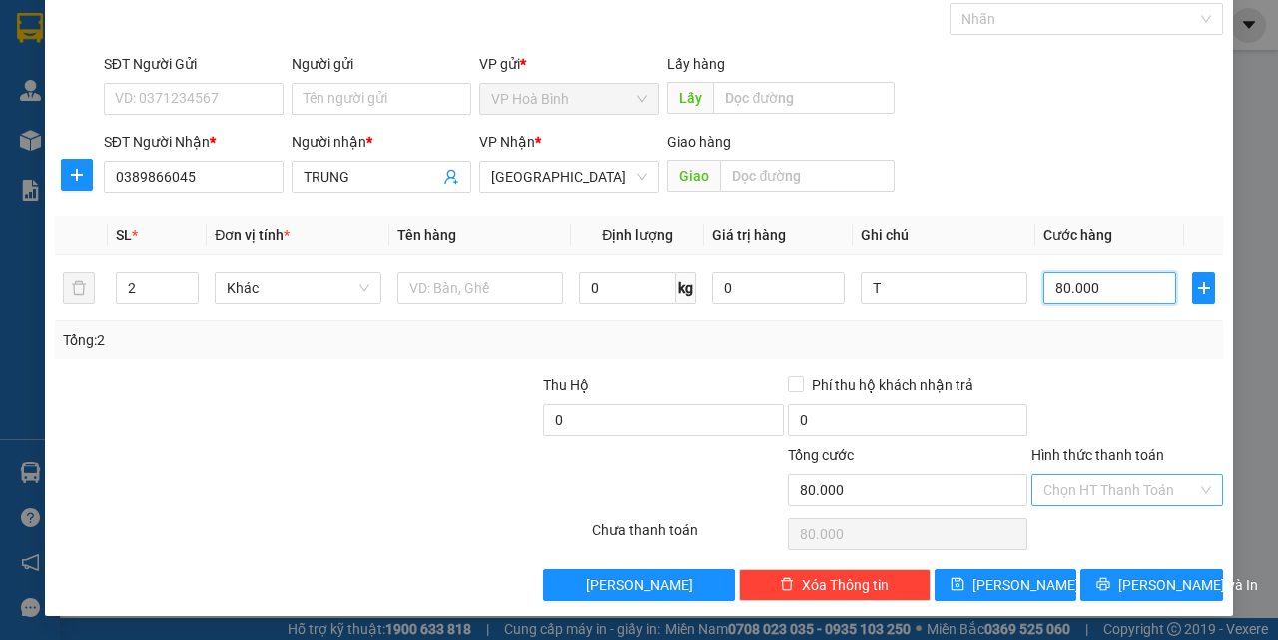
type input "80.000"
click at [1101, 493] on input "Hình thức thanh toán" at bounding box center [1121, 490] width 154 height 30
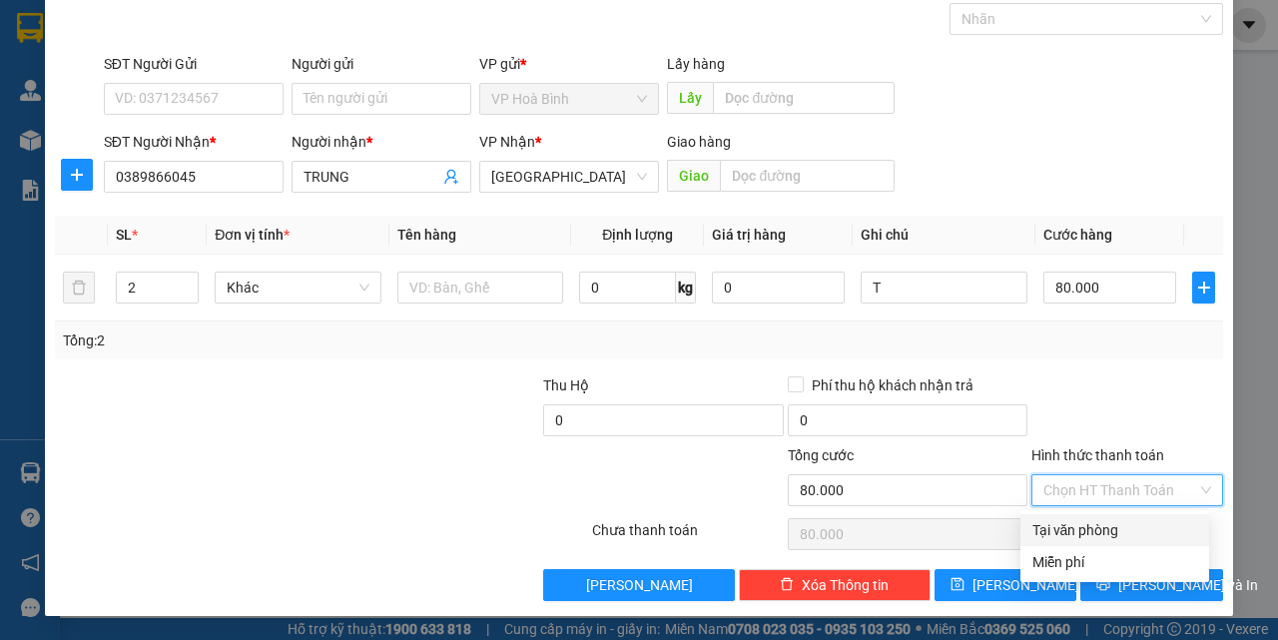
click at [1111, 524] on div "Tại văn phòng" at bounding box center [1115, 530] width 165 height 22
type input "0"
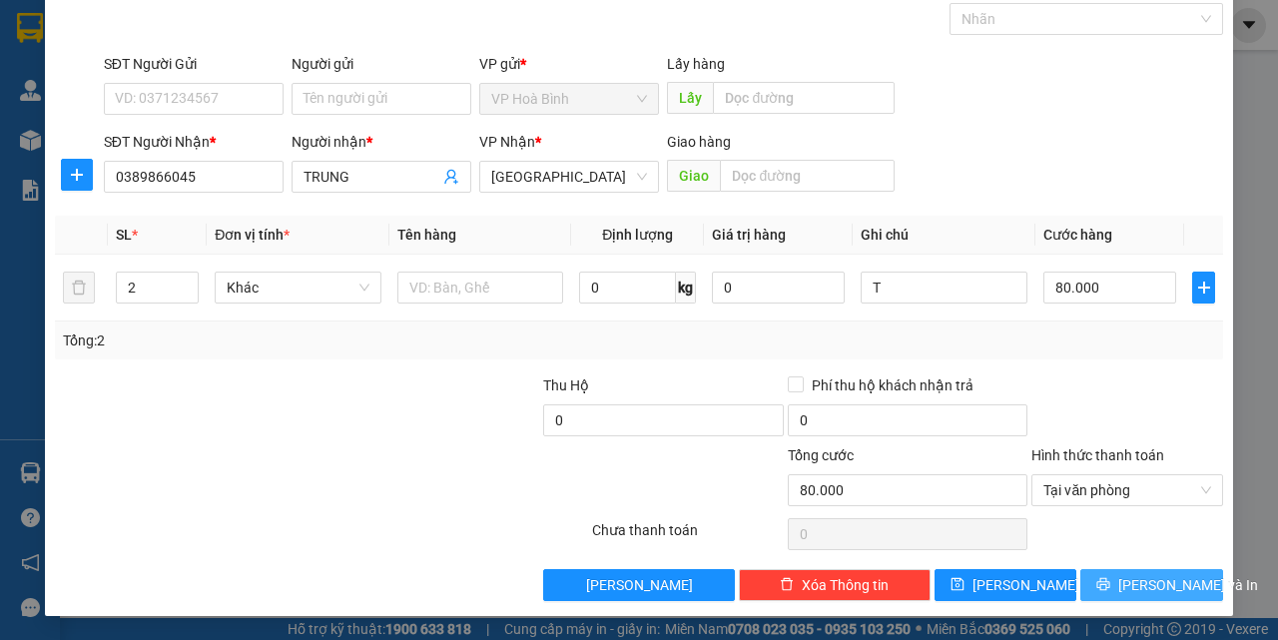
click at [1133, 574] on span "[PERSON_NAME] và In" at bounding box center [1189, 585] width 140 height 22
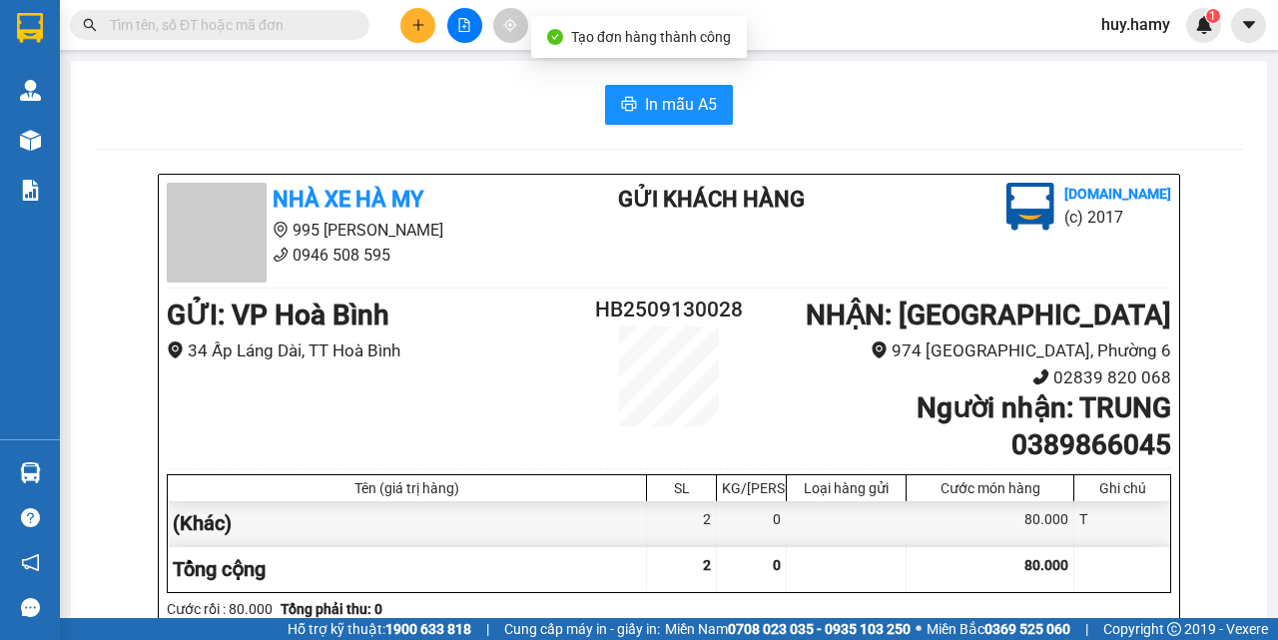
click at [647, 112] on span "In mẫu A5" at bounding box center [681, 104] width 72 height 25
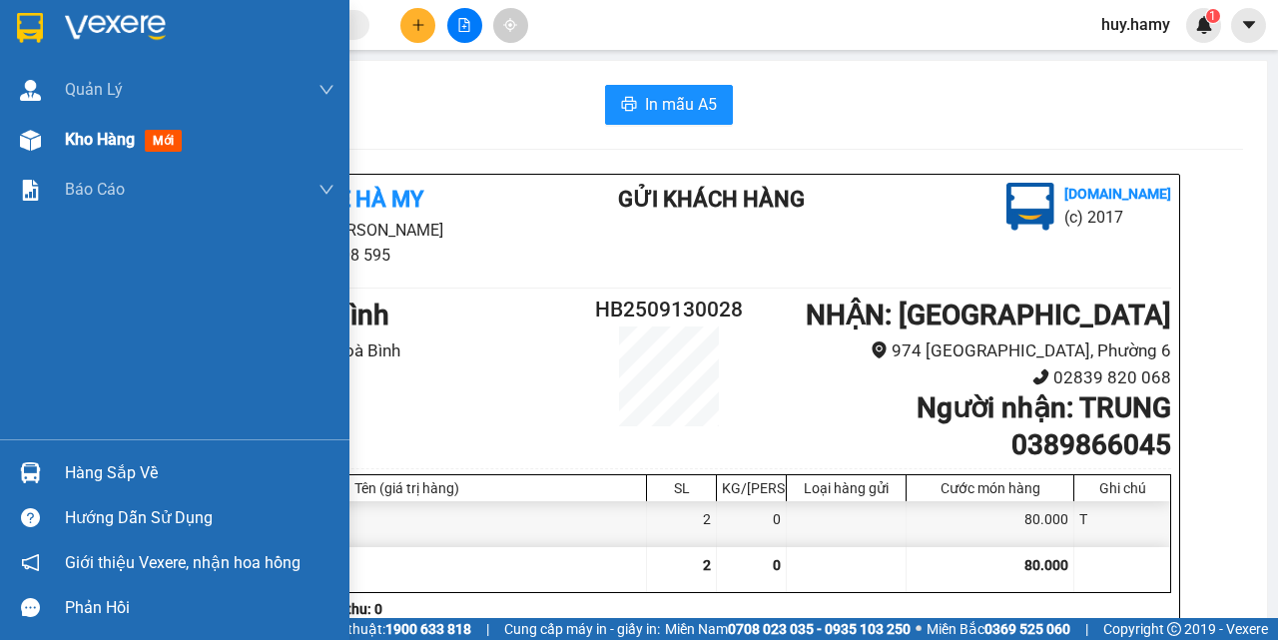
click at [65, 146] on span "Kho hàng" at bounding box center [100, 139] width 70 height 19
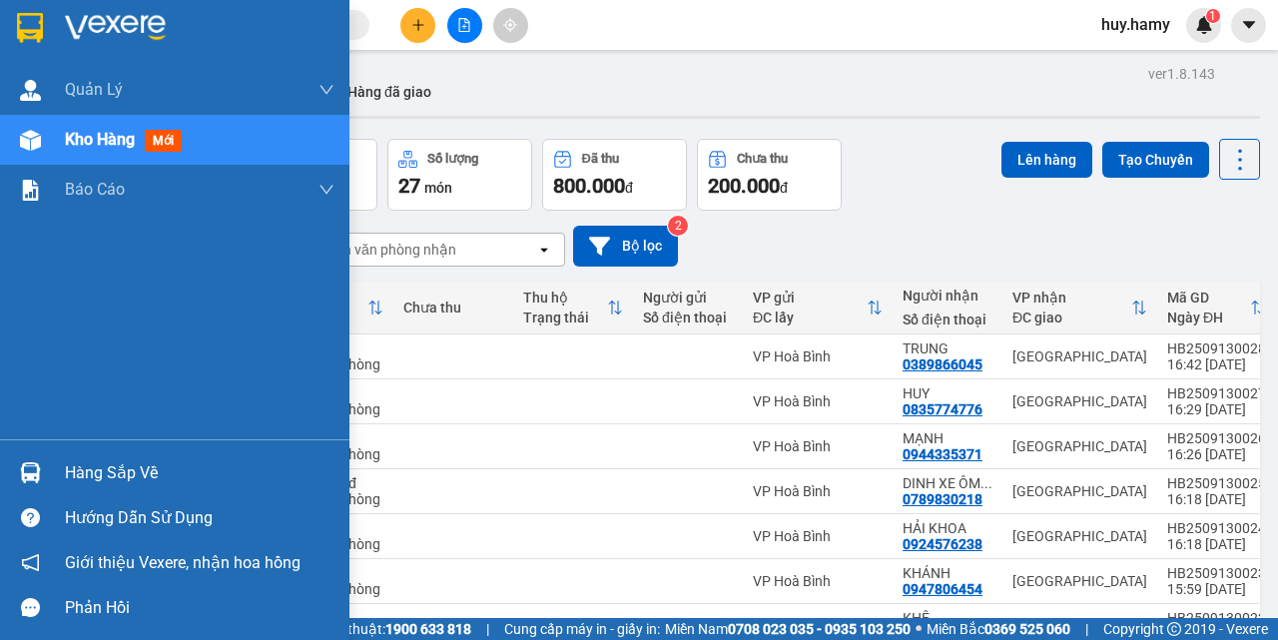
drag, startPoint x: 101, startPoint y: 139, endPoint x: 1222, endPoint y: 316, distance: 1135.4
click at [187, 154] on div "Kho hàng mới" at bounding box center [200, 140] width 270 height 50
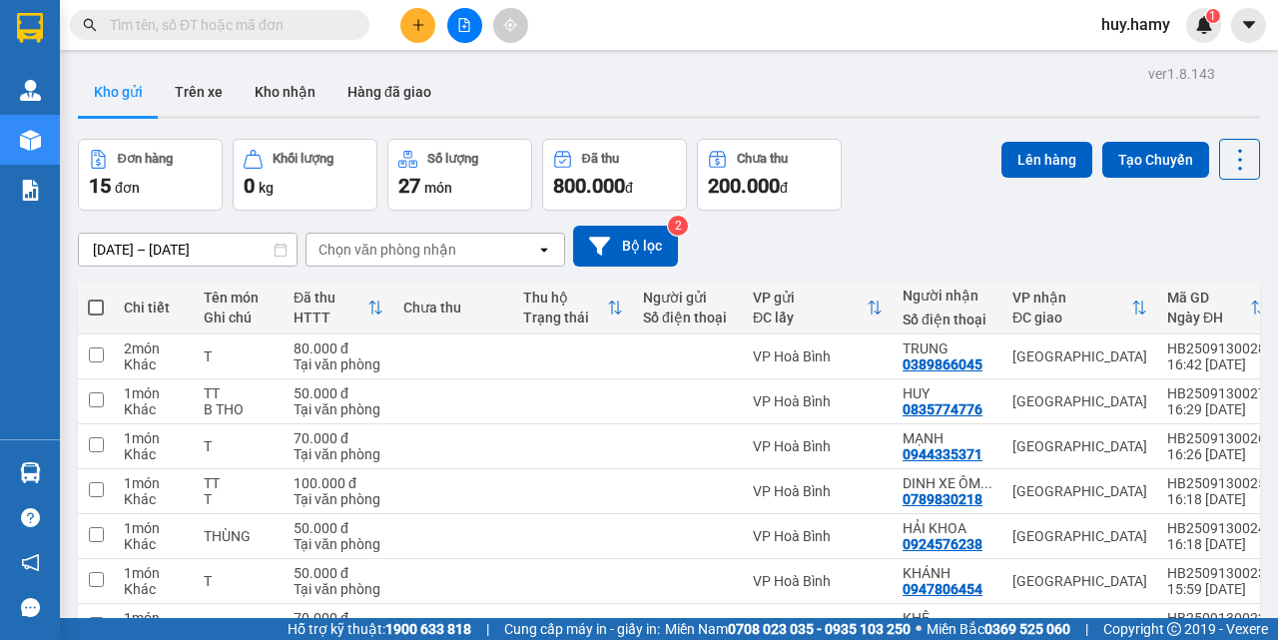
click at [130, 92] on button "Kho gửi" at bounding box center [118, 92] width 81 height 48
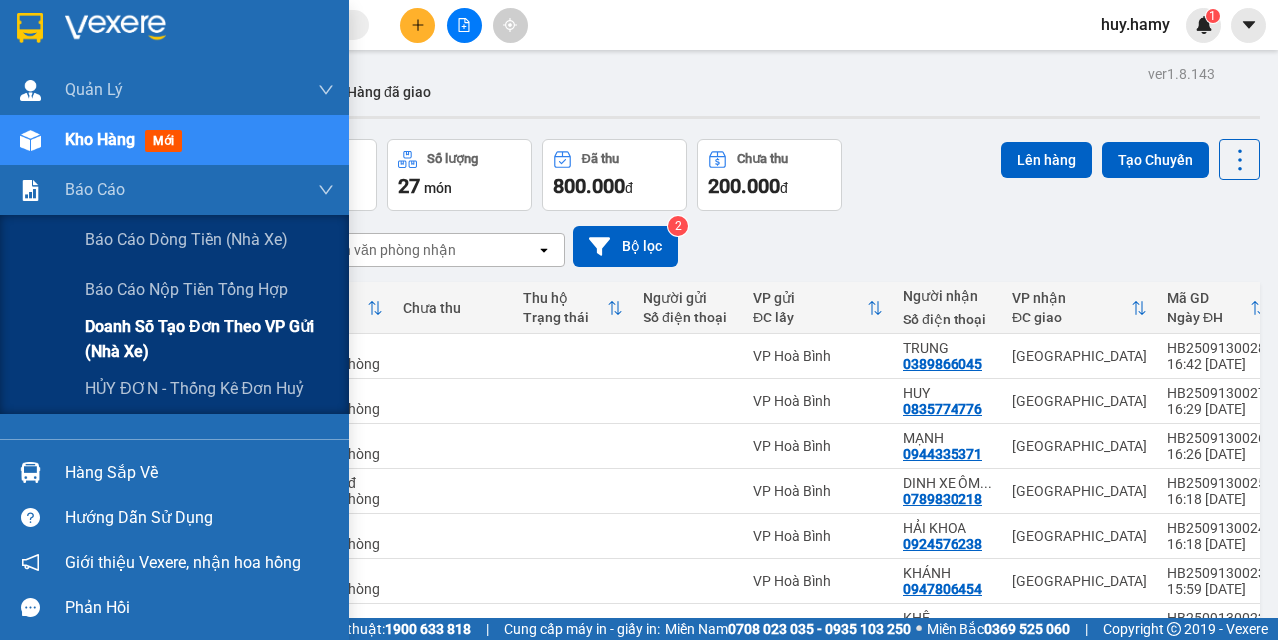
click at [189, 333] on span "Doanh số tạo đơn theo VP gửi (nhà xe)" at bounding box center [210, 340] width 250 height 50
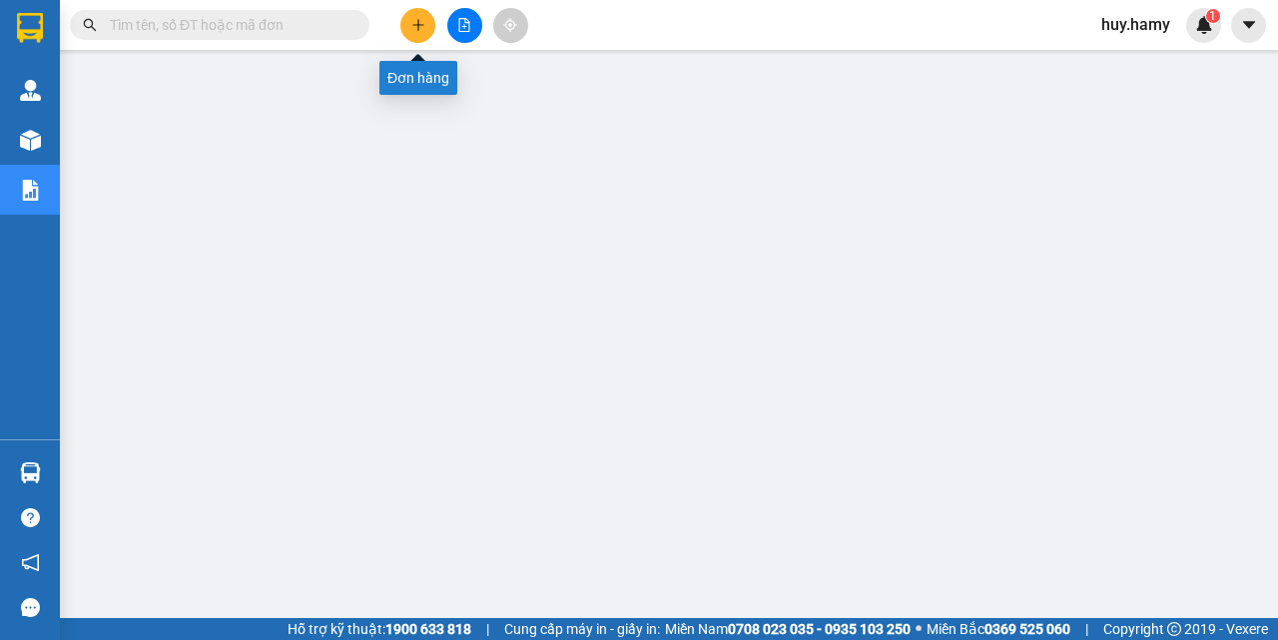
click at [405, 18] on button at bounding box center [417, 25] width 35 height 35
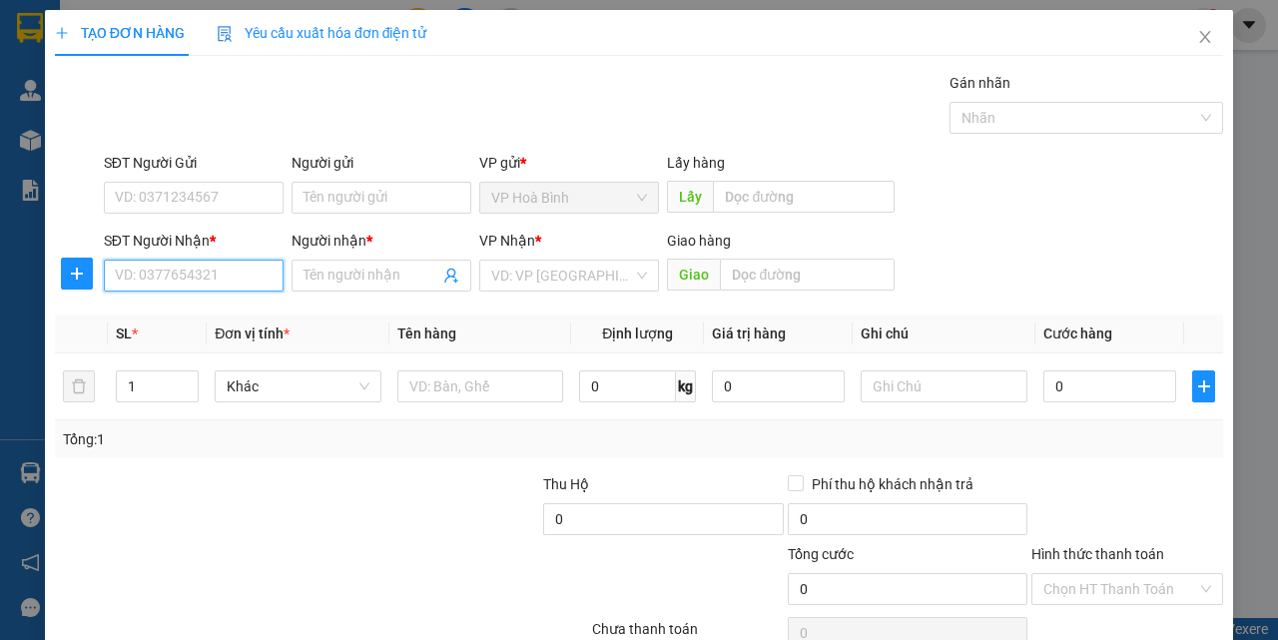
click at [176, 264] on input "SĐT Người Nhận *" at bounding box center [194, 276] width 180 height 32
type input "0942690108"
click at [166, 313] on div "0942690108 - TÝ" at bounding box center [192, 316] width 154 height 22
type input "TÝ"
type input "50.000"
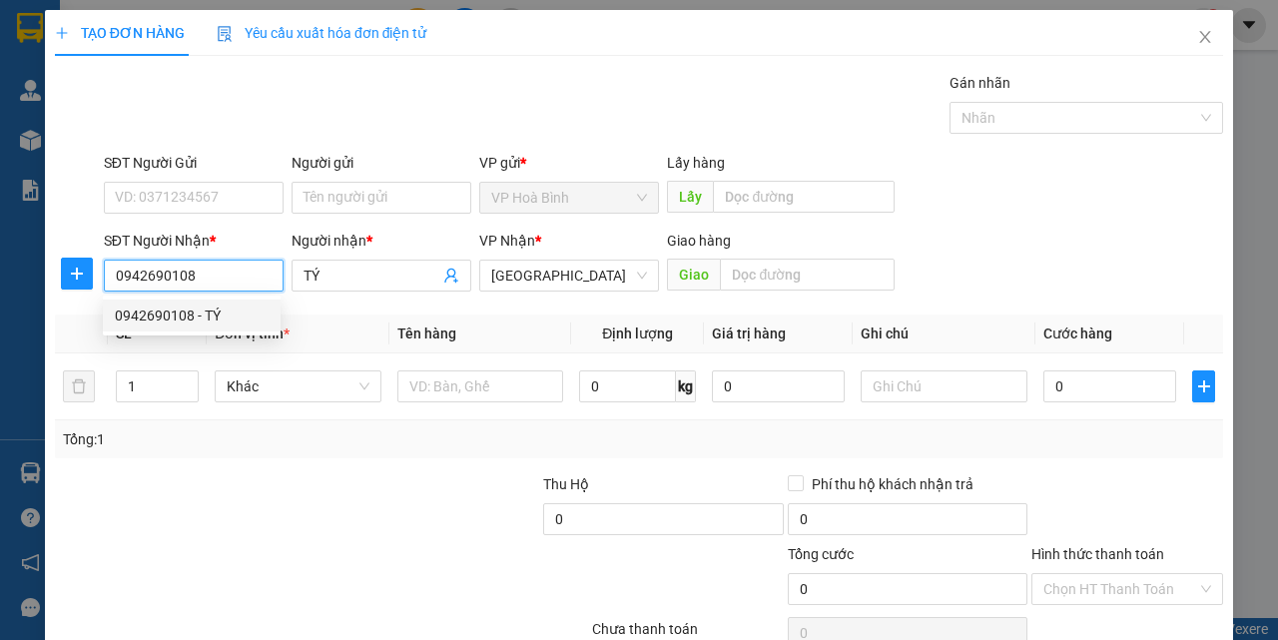
type input "50.000"
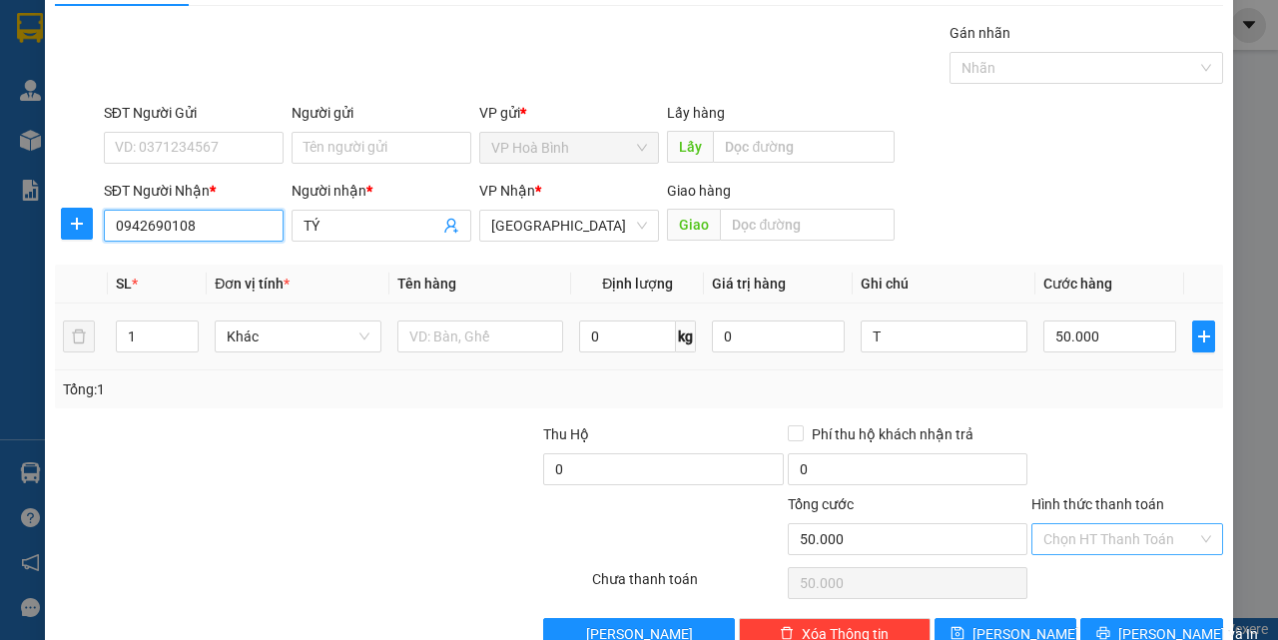
scroll to position [99, 0]
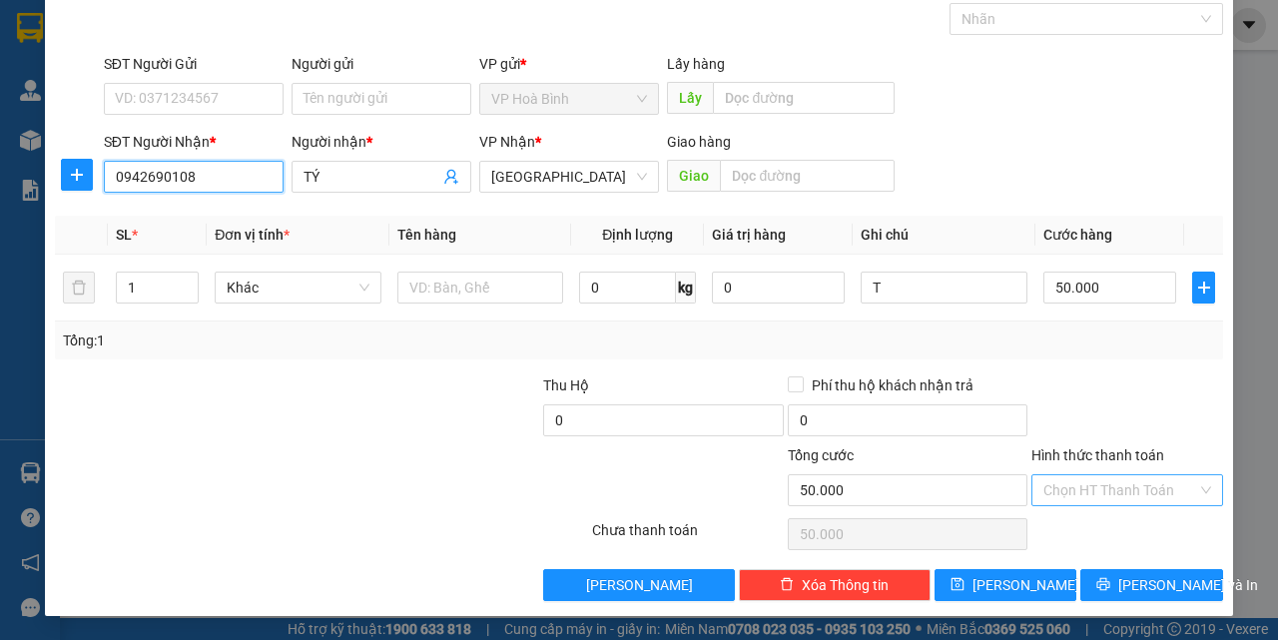
type input "0942690108"
click at [1121, 477] on input "Hình thức thanh toán" at bounding box center [1121, 490] width 154 height 30
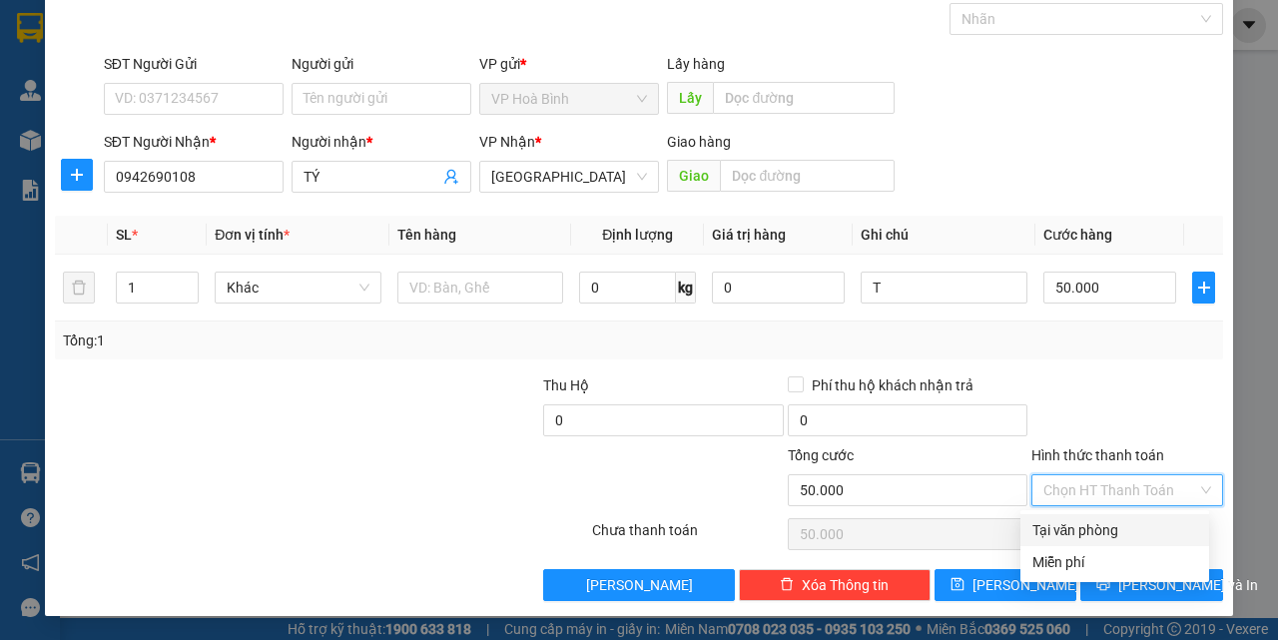
click at [1099, 526] on div "Tại văn phòng" at bounding box center [1115, 530] width 165 height 22
type input "0"
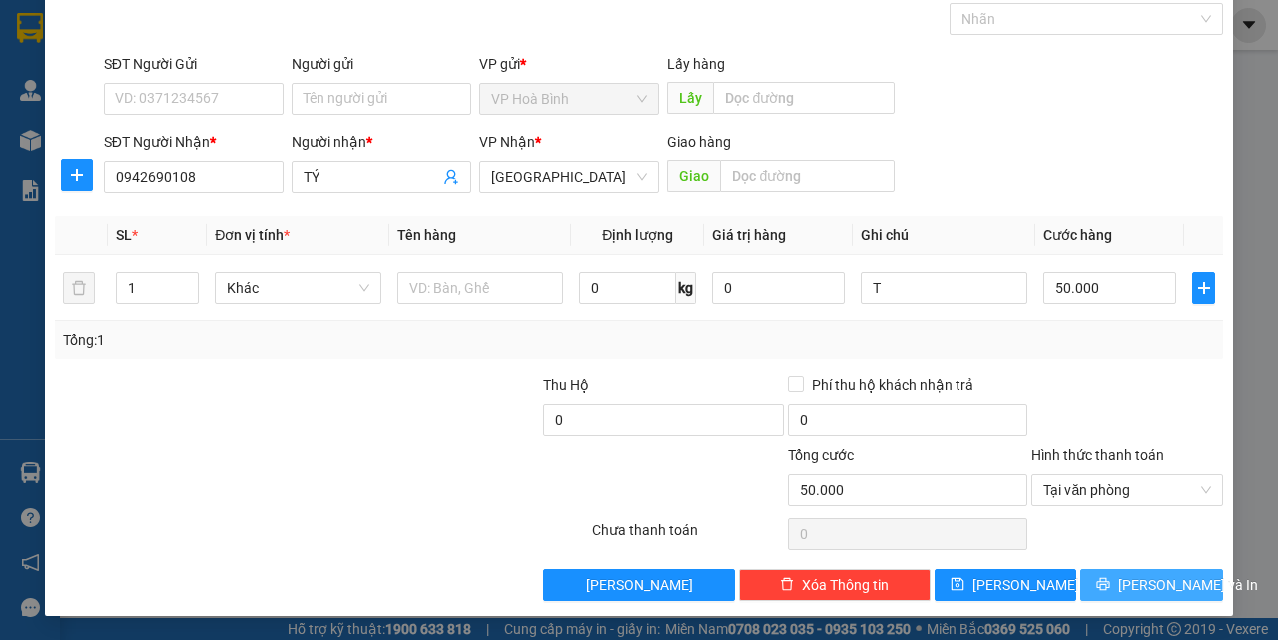
click at [1123, 578] on span "[PERSON_NAME] và In" at bounding box center [1189, 585] width 140 height 22
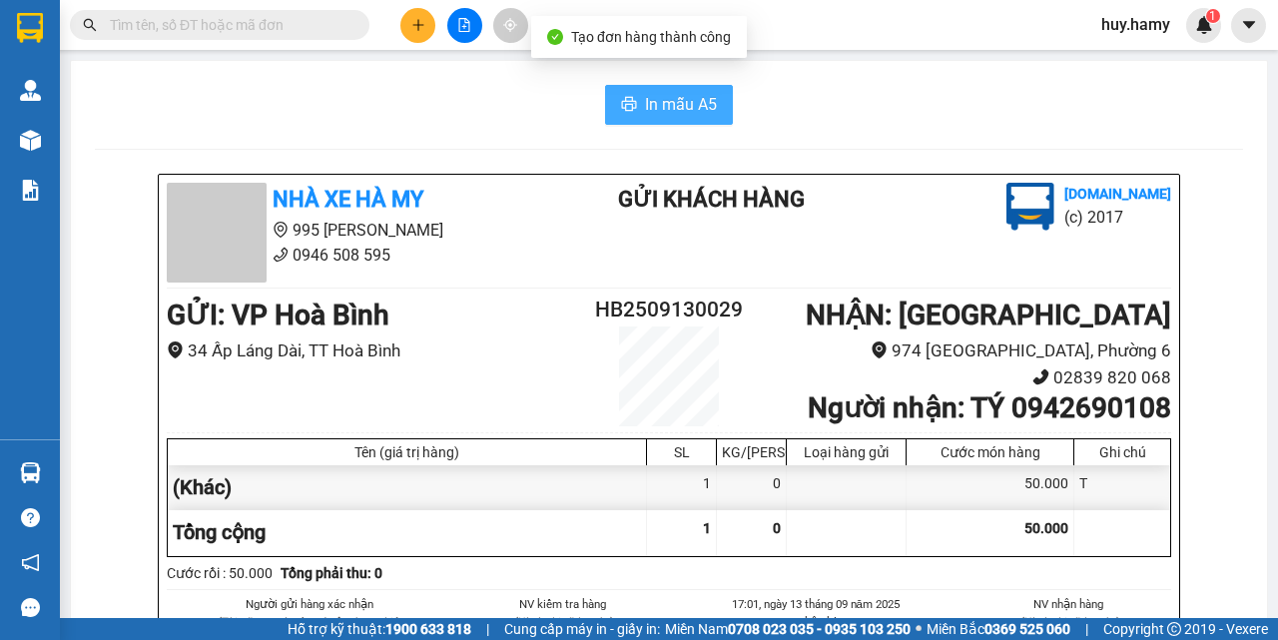
click at [662, 94] on span "In mẫu A5" at bounding box center [681, 104] width 72 height 25
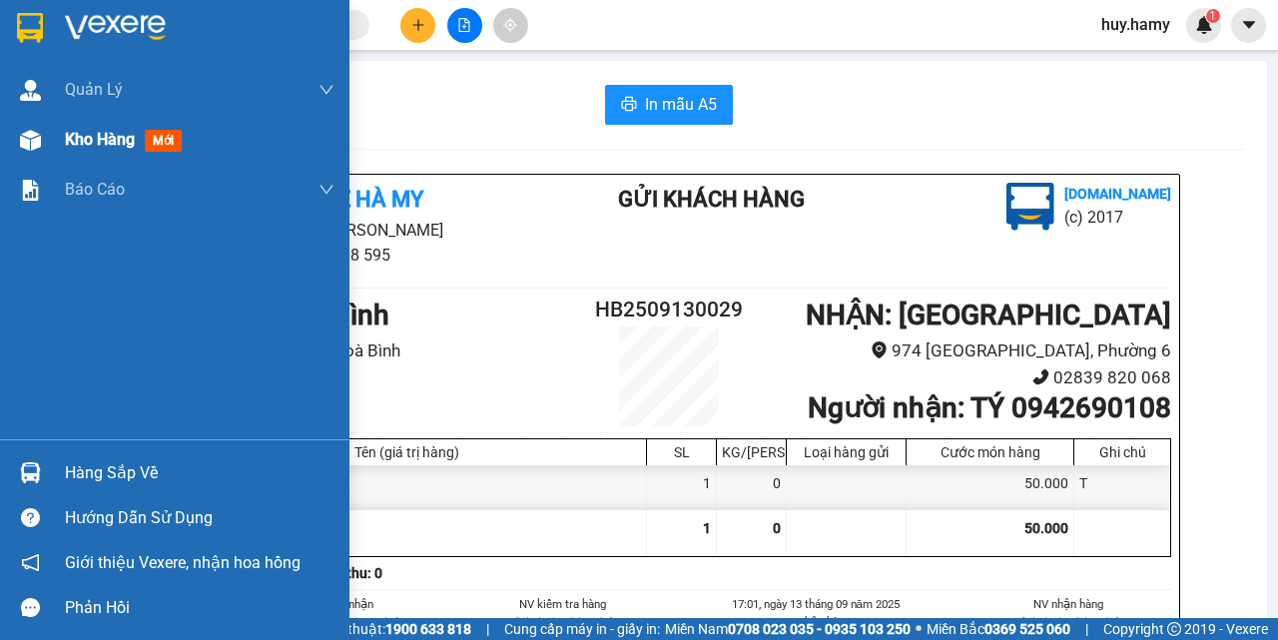
click at [107, 149] on div "Kho hàng mới" at bounding box center [200, 140] width 270 height 50
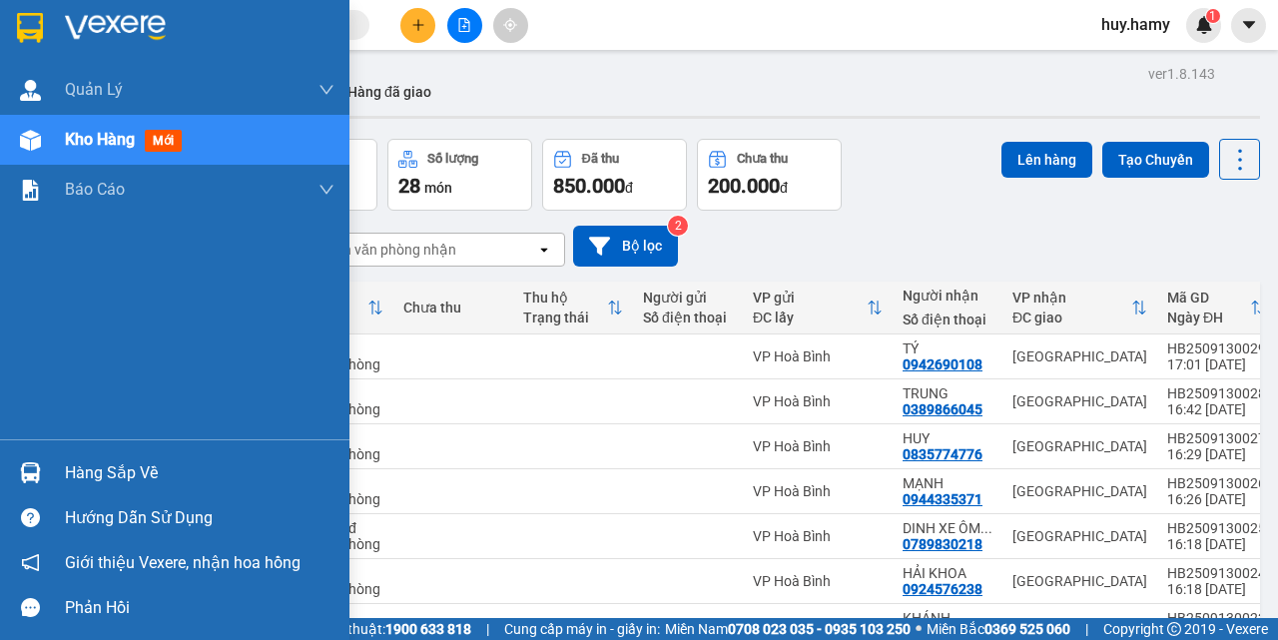
click at [78, 139] on span "Kho hàng" at bounding box center [100, 139] width 70 height 19
